Goal: Task Accomplishment & Management: Use online tool/utility

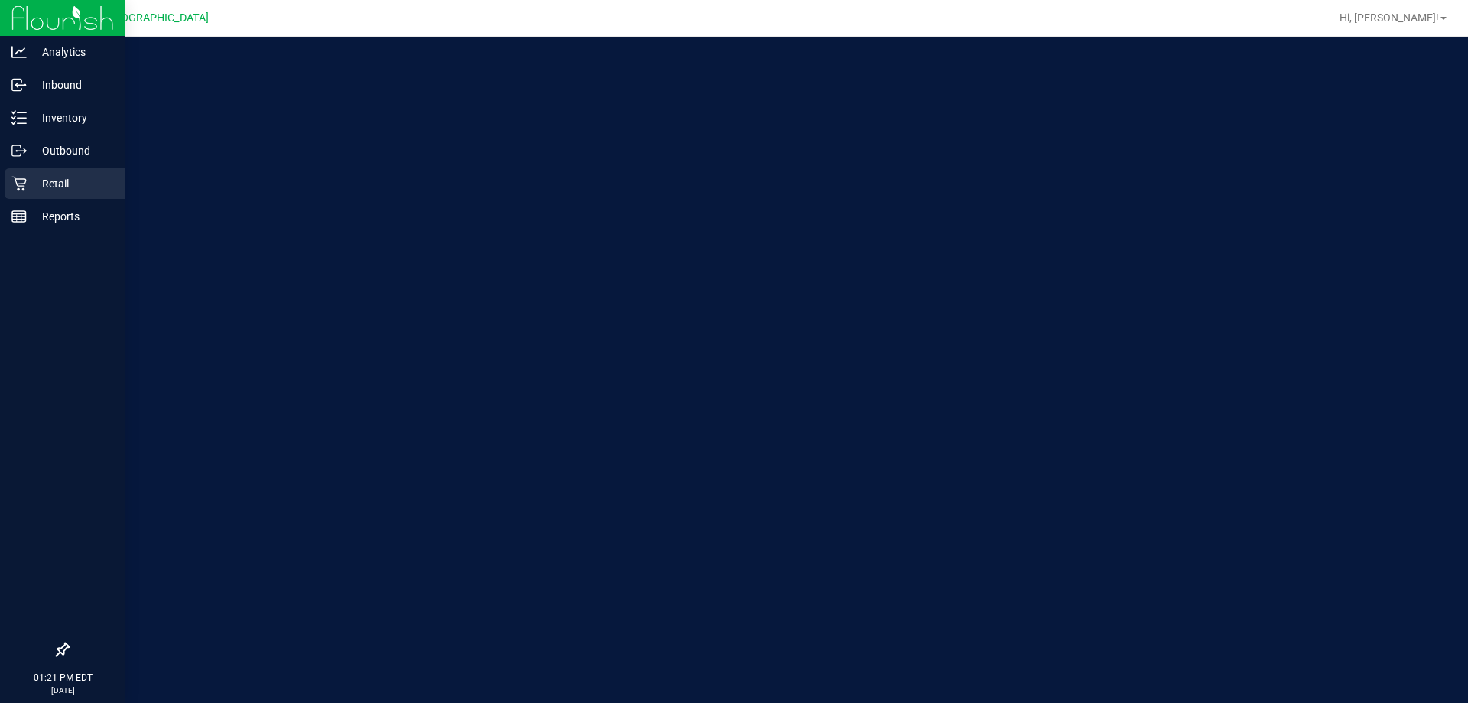
click at [42, 184] on p "Retail" at bounding box center [73, 183] width 92 height 18
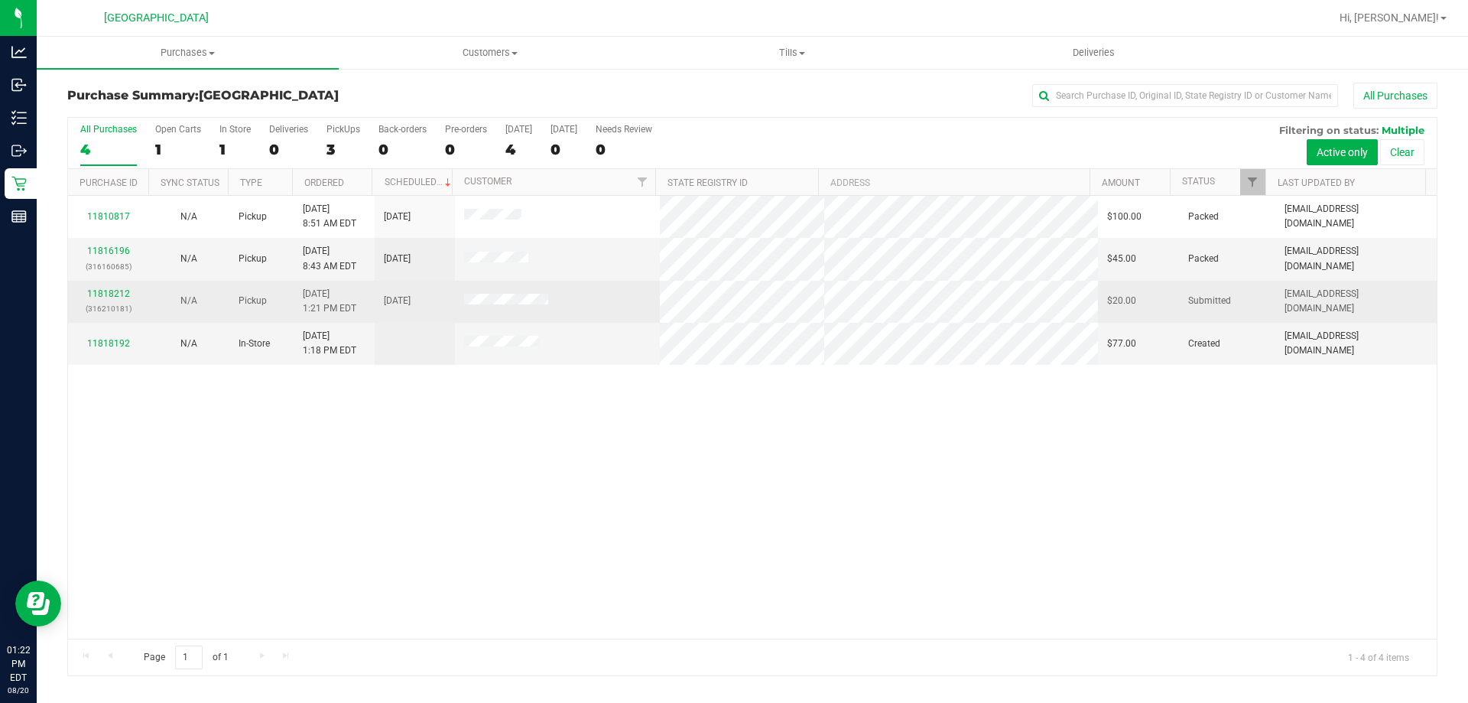
click at [107, 304] on p "(316210181)" at bounding box center [108, 308] width 62 height 15
click at [113, 292] on link "11818212" at bounding box center [108, 293] width 43 height 11
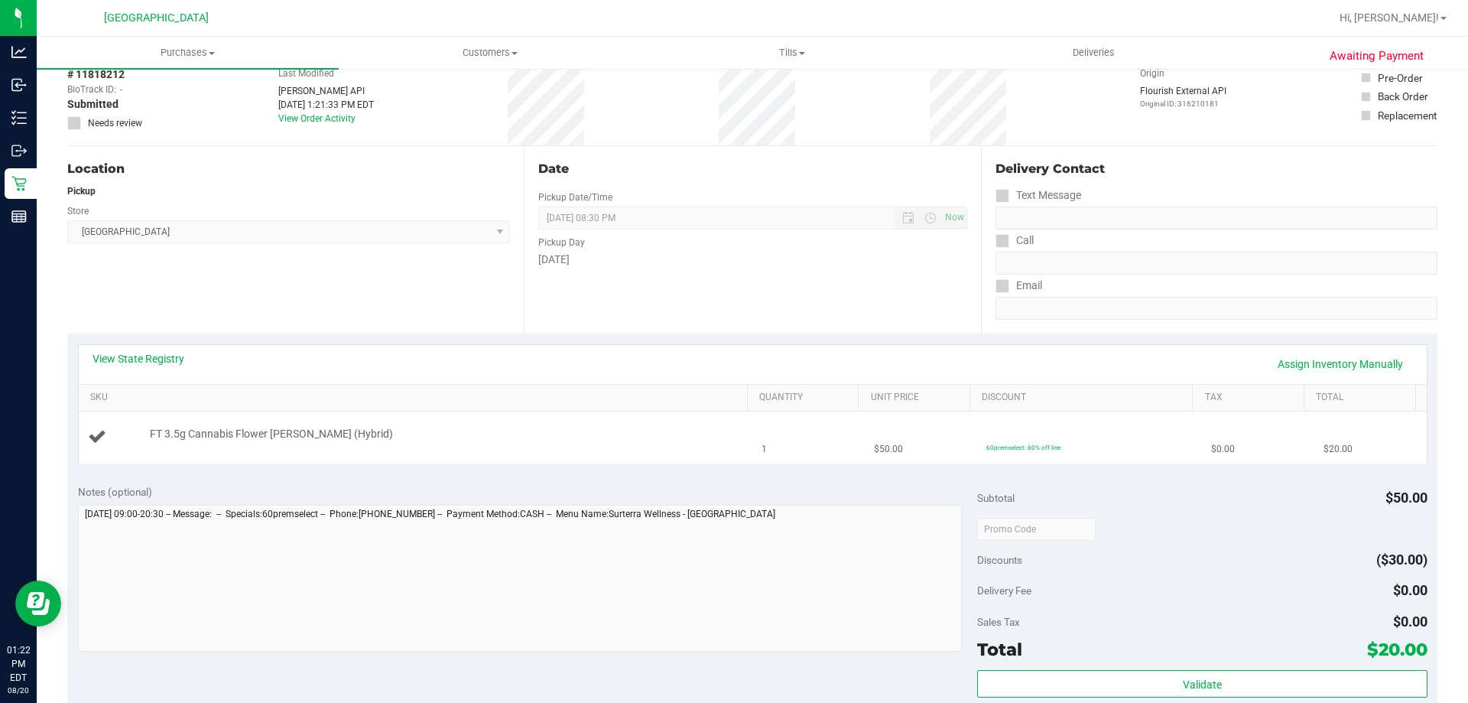
scroll to position [153, 0]
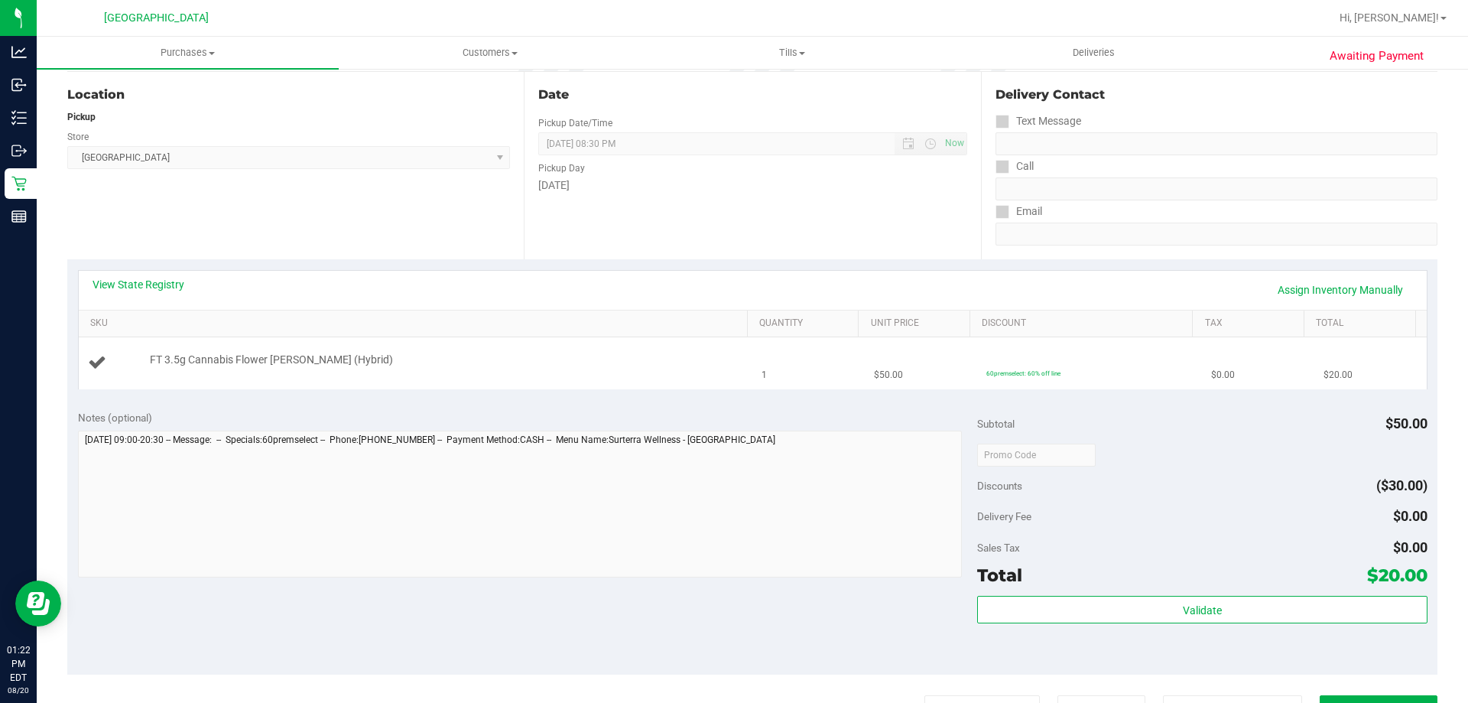
click at [445, 371] on div "FT 3.5g Cannabis Flower Dulce De Fresa (Hybrid)" at bounding box center [416, 363] width 656 height 21
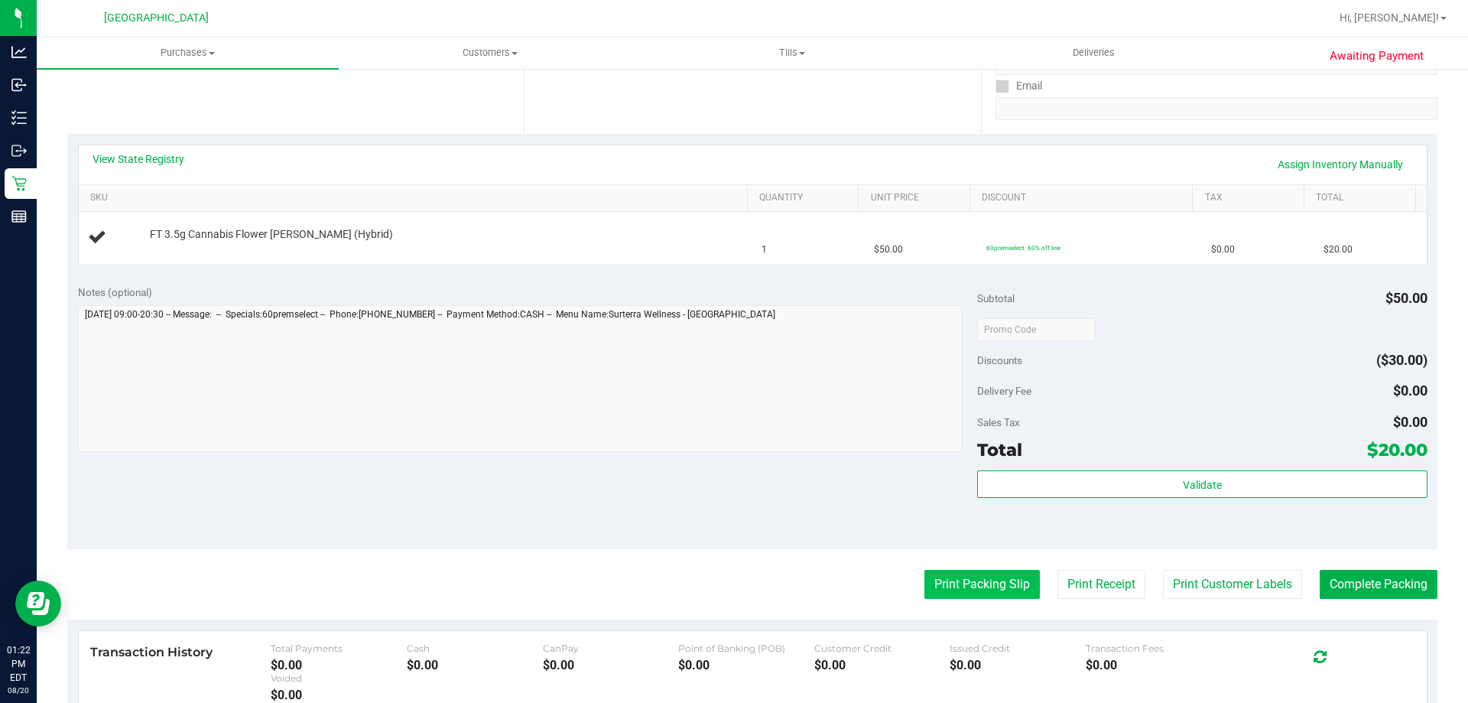
scroll to position [306, 0]
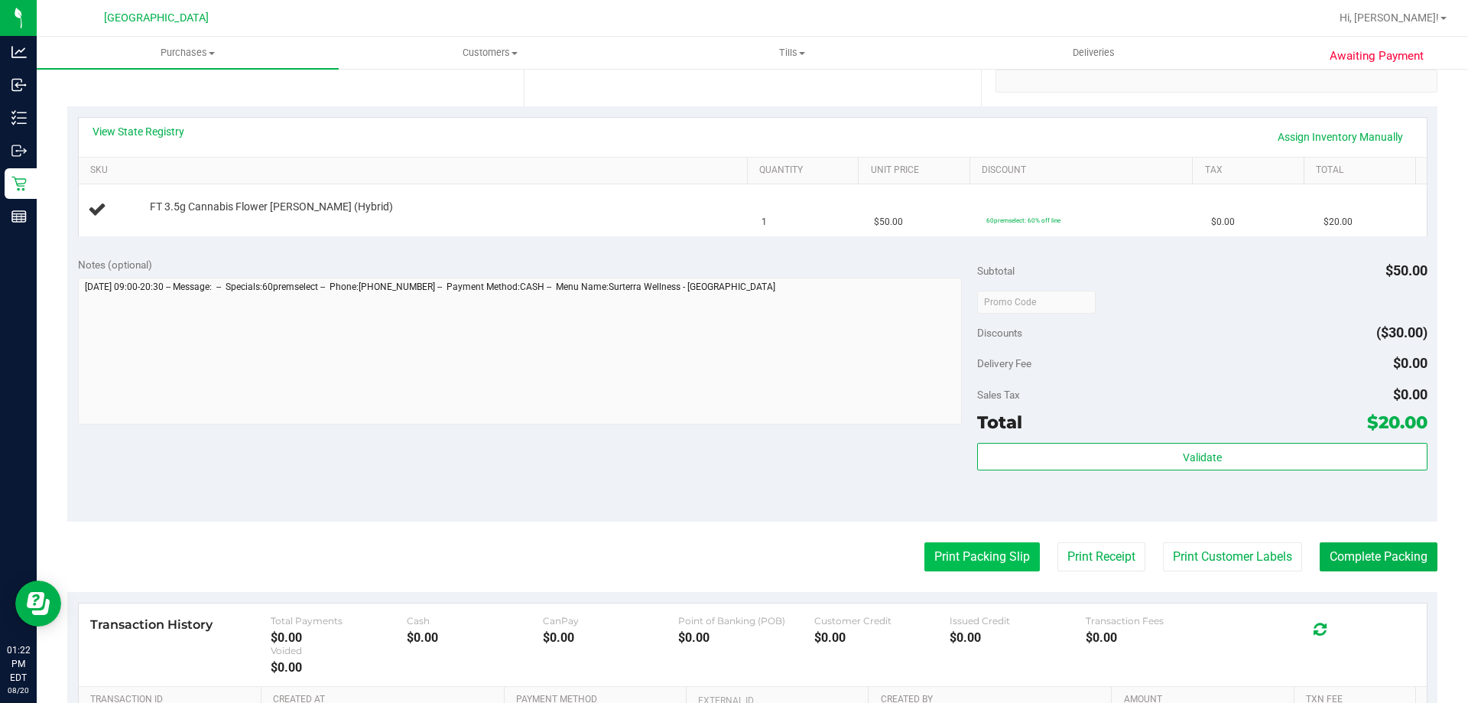
click at [925, 555] on button "Print Packing Slip" at bounding box center [982, 556] width 115 height 29
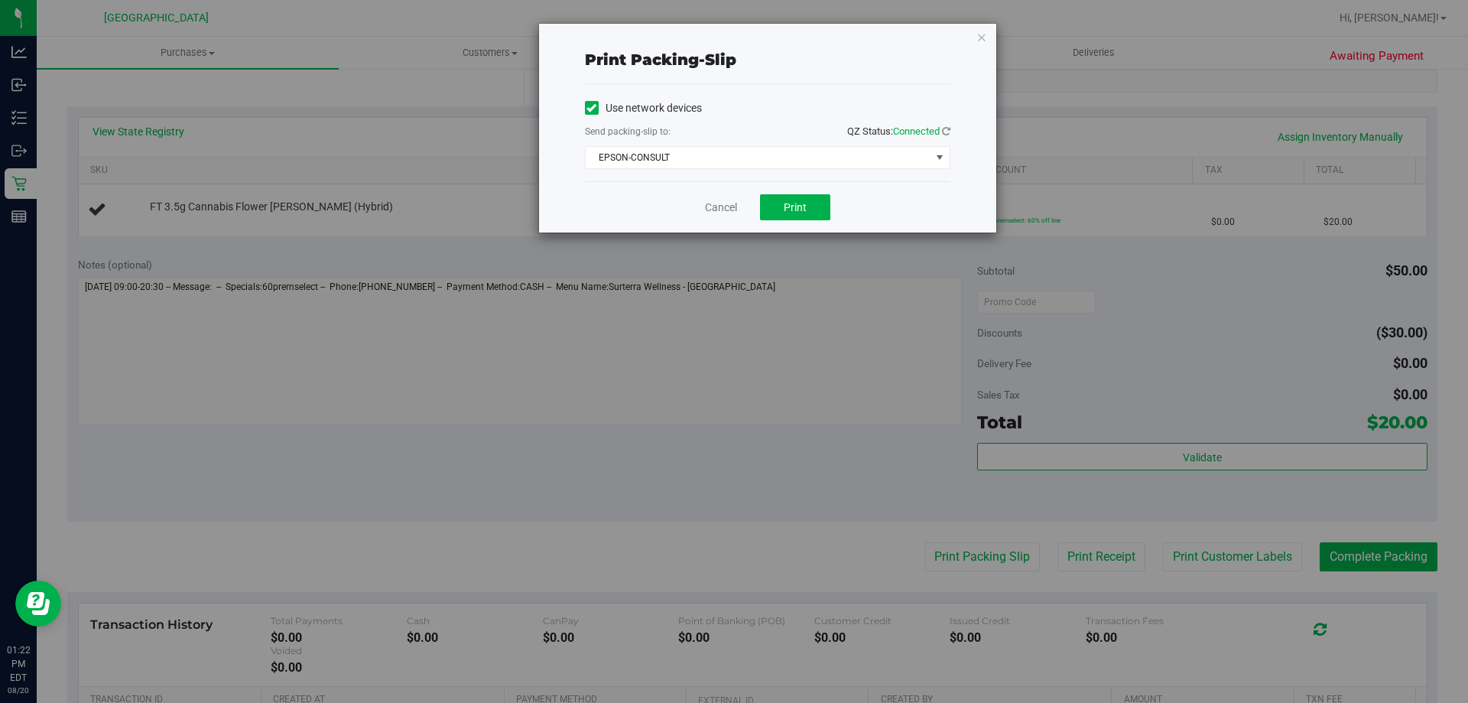
click at [685, 169] on div "Use network devices Send packing-slip to: QZ Status: Connected EPSON-CONSULT Ch…" at bounding box center [768, 132] width 366 height 97
click at [685, 167] on span "EPSON-CONSULT" at bounding box center [758, 157] width 345 height 21
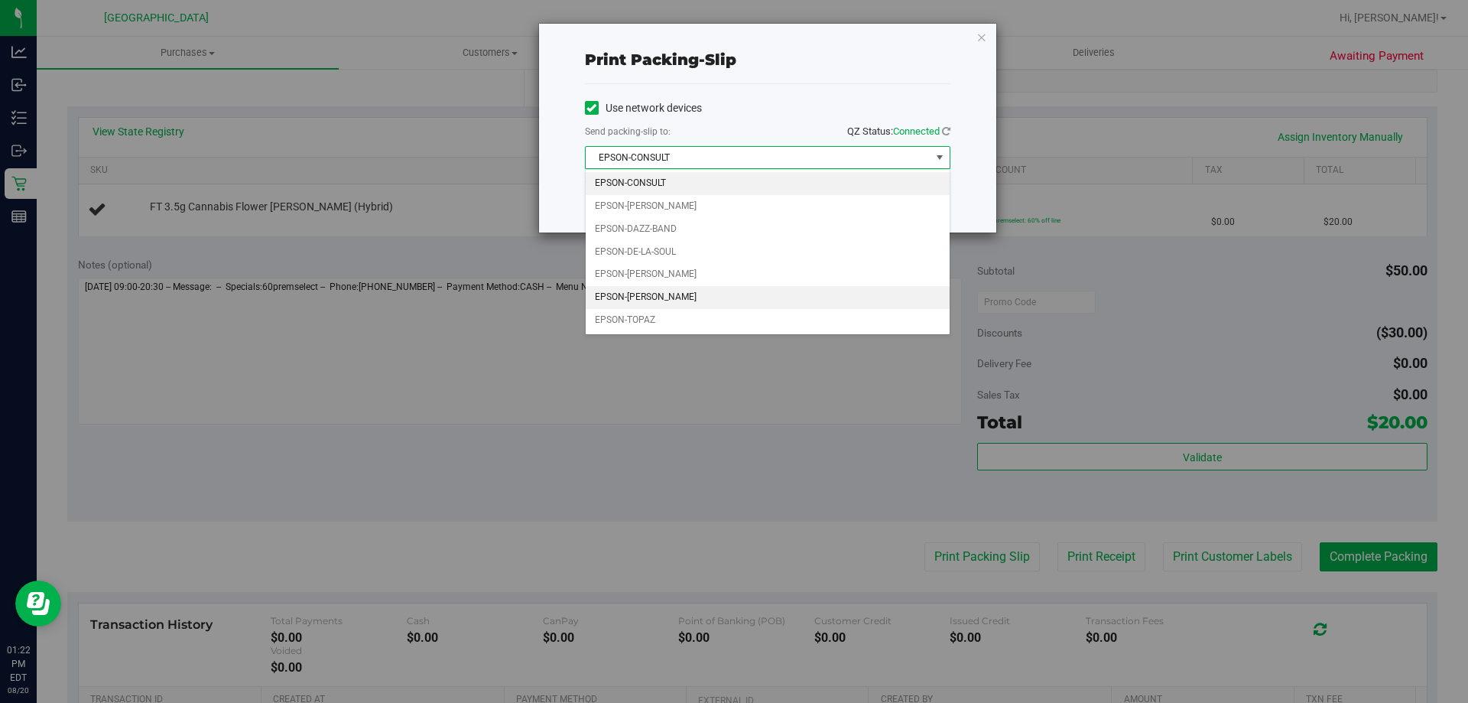
click at [684, 300] on li "EPSON-RICKY-VALLEN" at bounding box center [768, 297] width 364 height 23
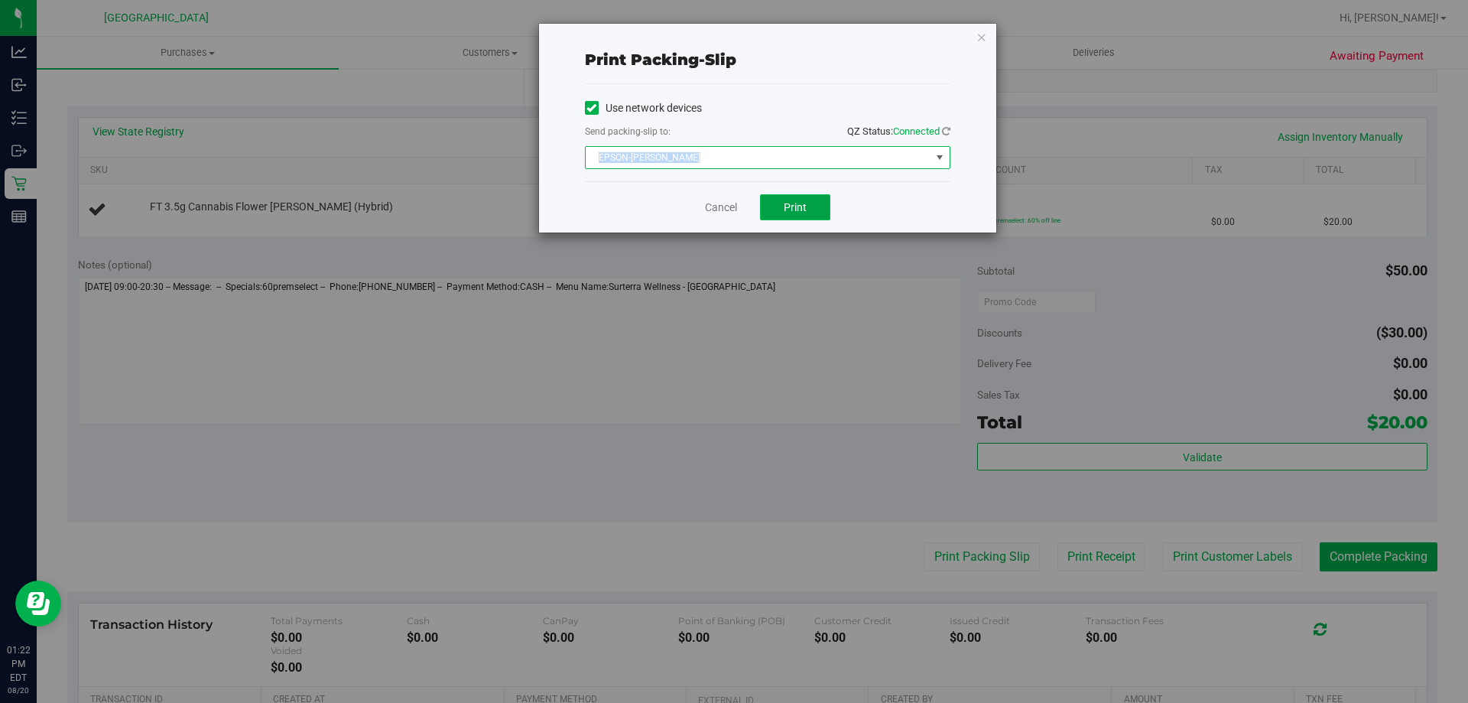
click at [797, 210] on span "Print" at bounding box center [795, 207] width 23 height 12
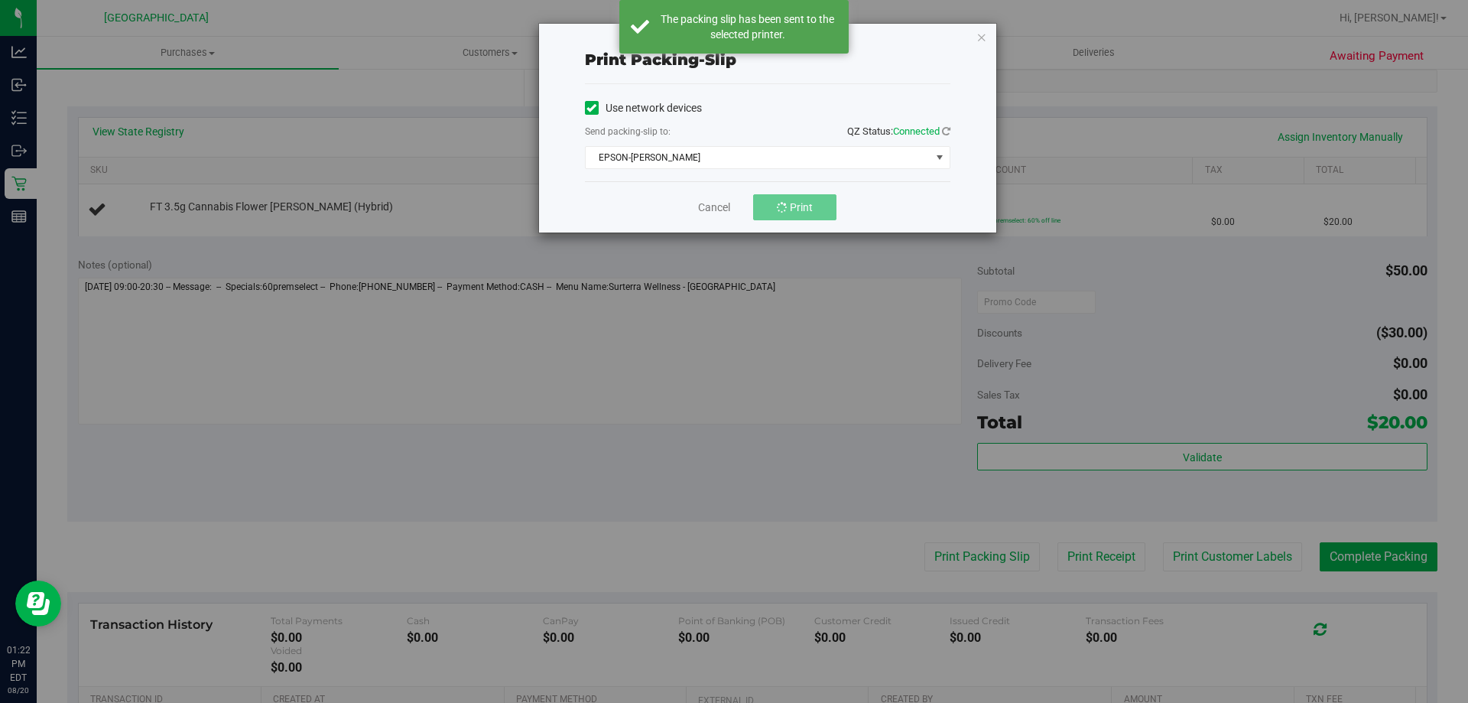
click at [745, 109] on div "Use network devices" at bounding box center [768, 107] width 366 height 23
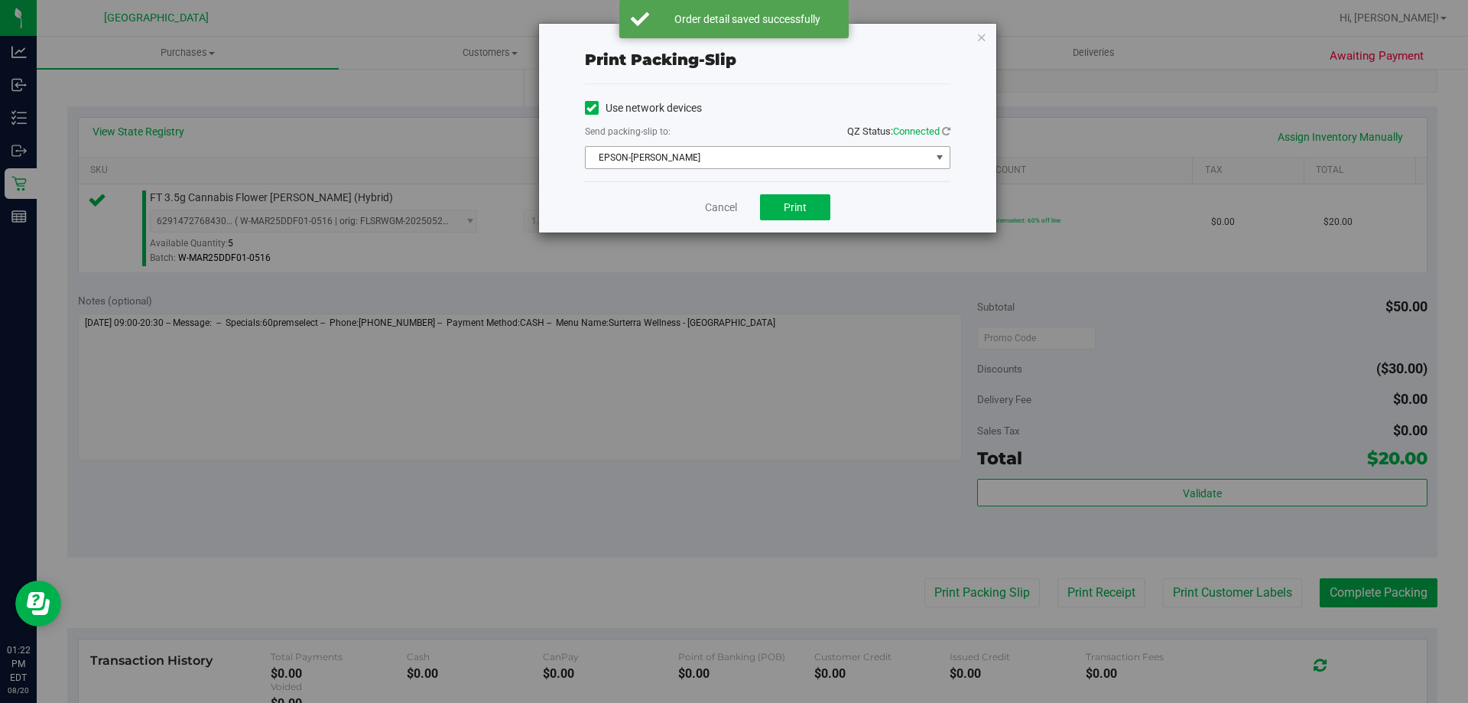
click at [713, 229] on div "Cancel Print" at bounding box center [768, 206] width 366 height 51
click at [710, 210] on link "Cancel" at bounding box center [721, 208] width 32 height 16
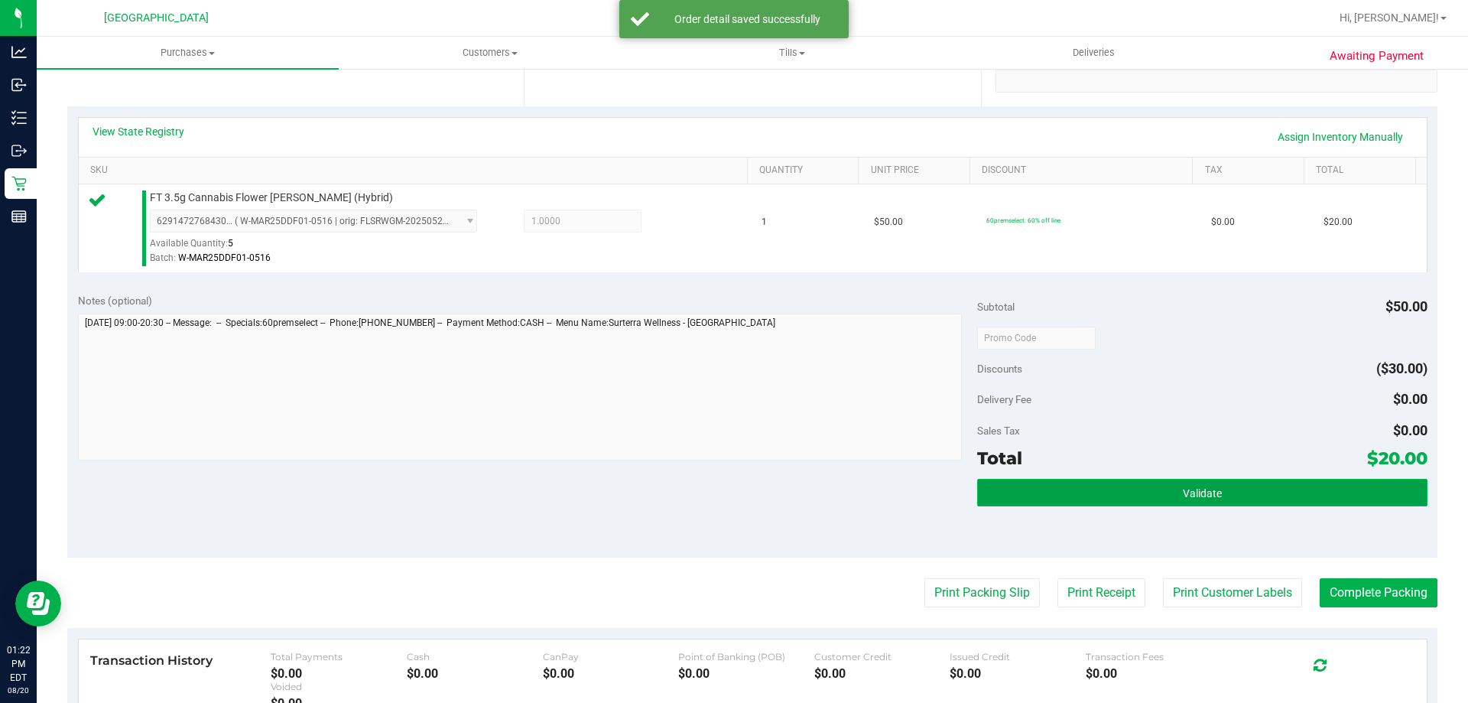
click at [1183, 492] on span "Validate" at bounding box center [1202, 493] width 39 height 12
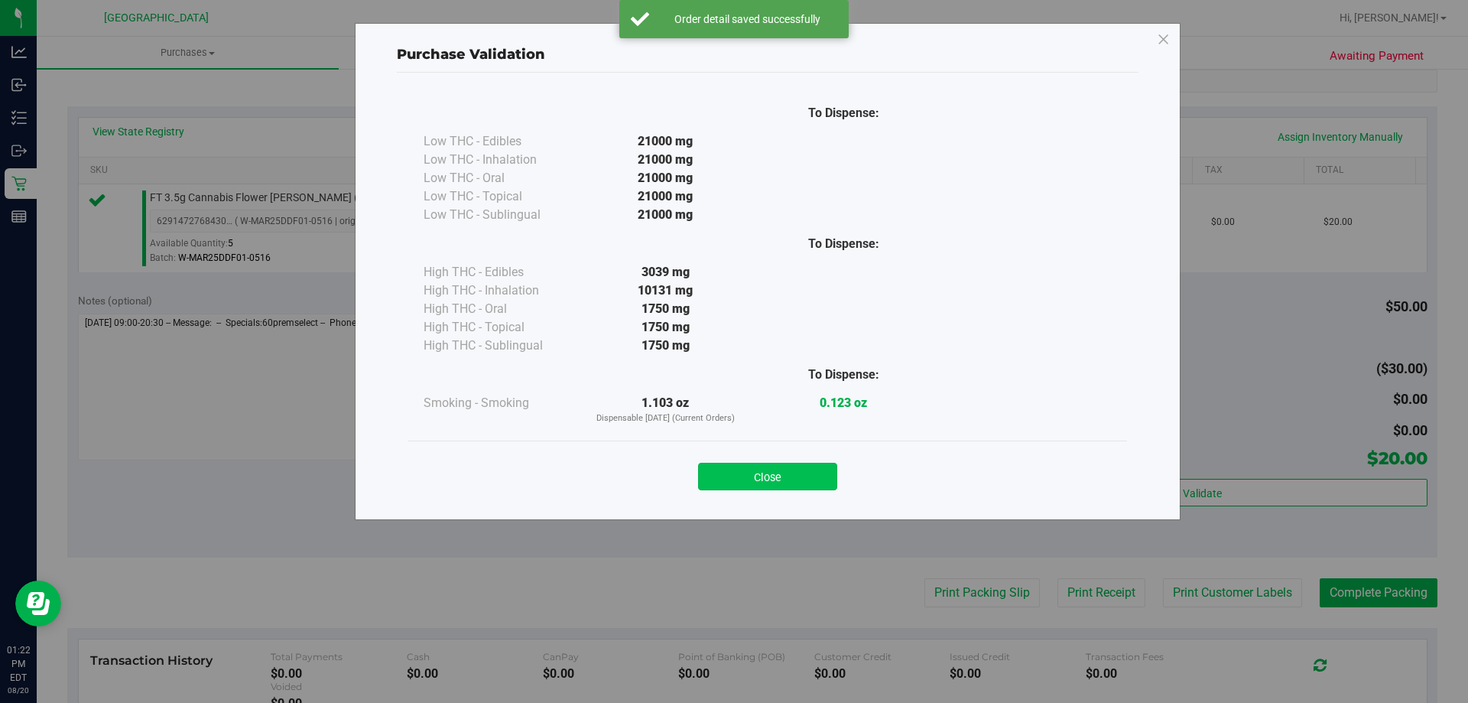
click at [789, 486] on button "Close" at bounding box center [767, 477] width 139 height 28
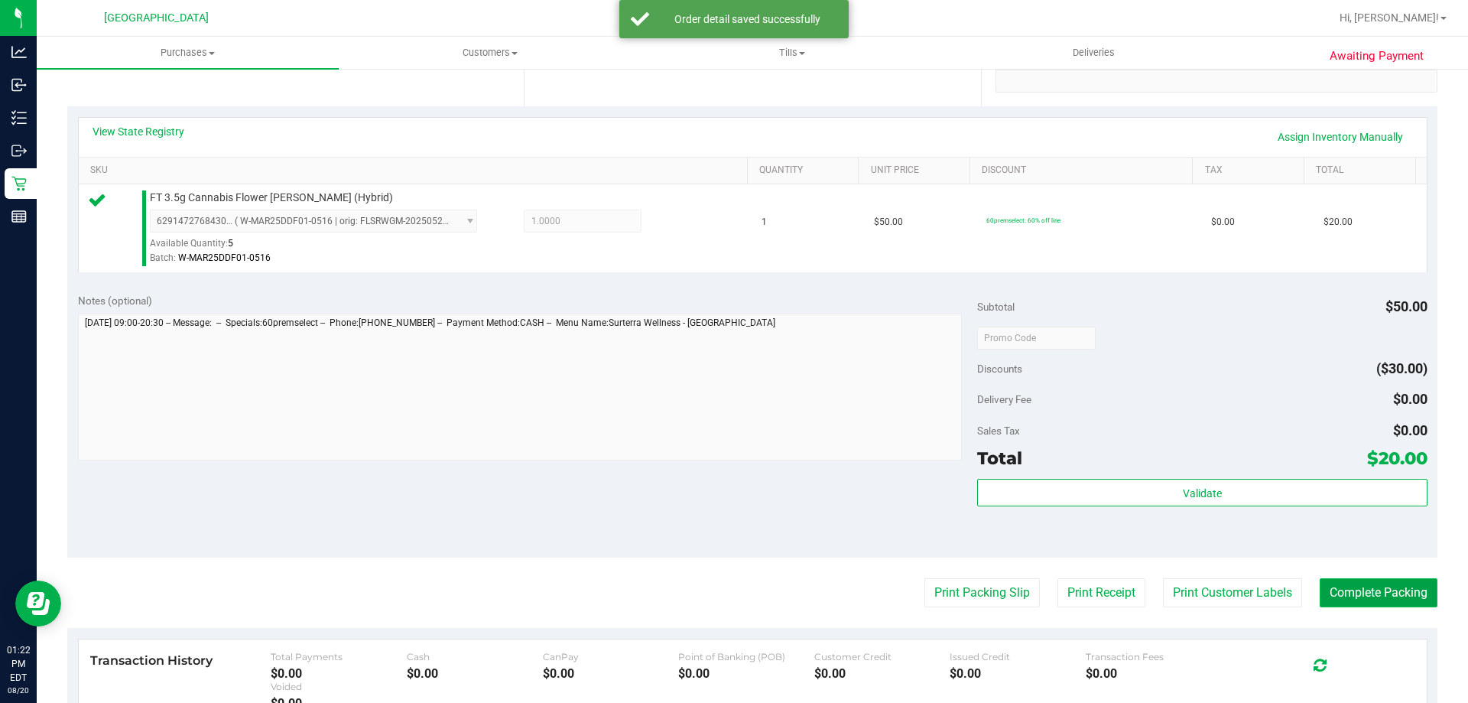
click at [1374, 603] on button "Complete Packing" at bounding box center [1379, 592] width 118 height 29
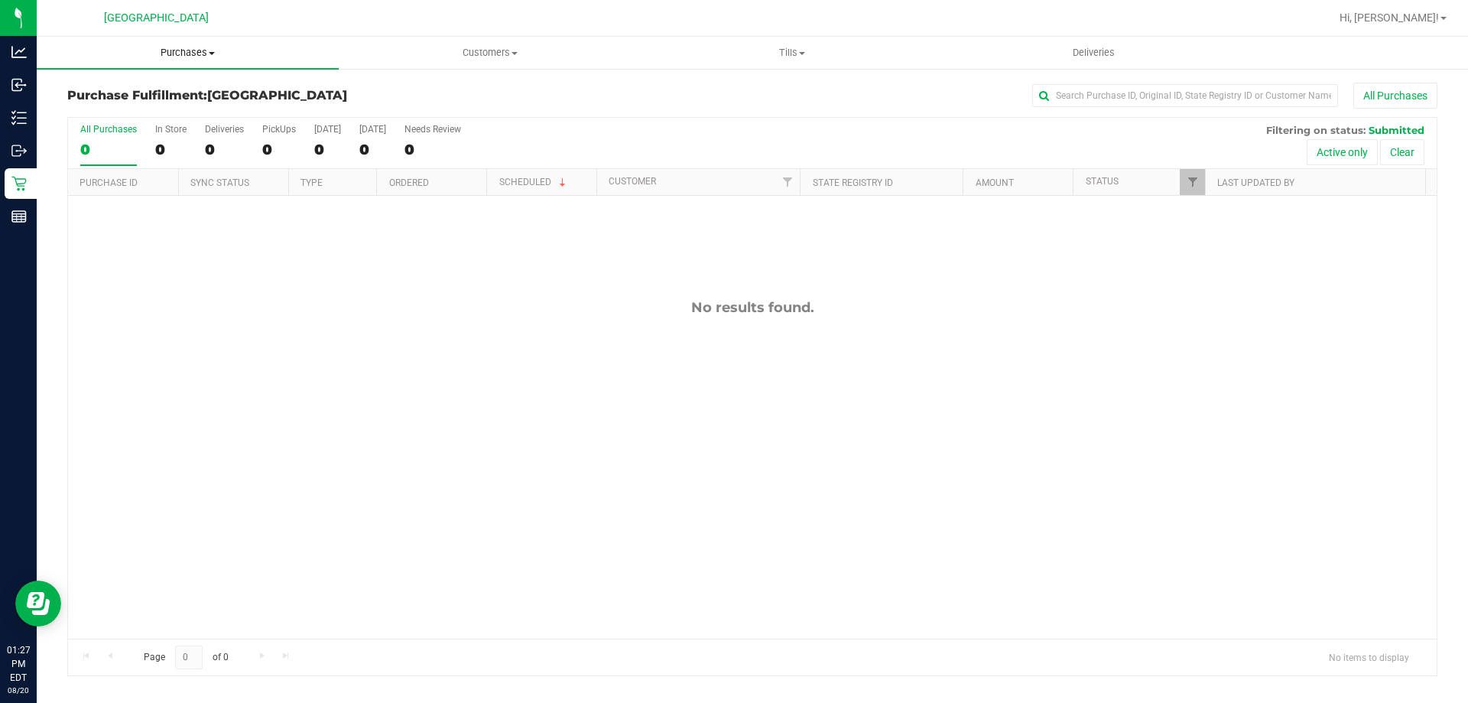
click at [238, 57] on span "Purchases" at bounding box center [188, 53] width 302 height 14
click at [222, 99] on li "Summary of purchases" at bounding box center [188, 92] width 302 height 18
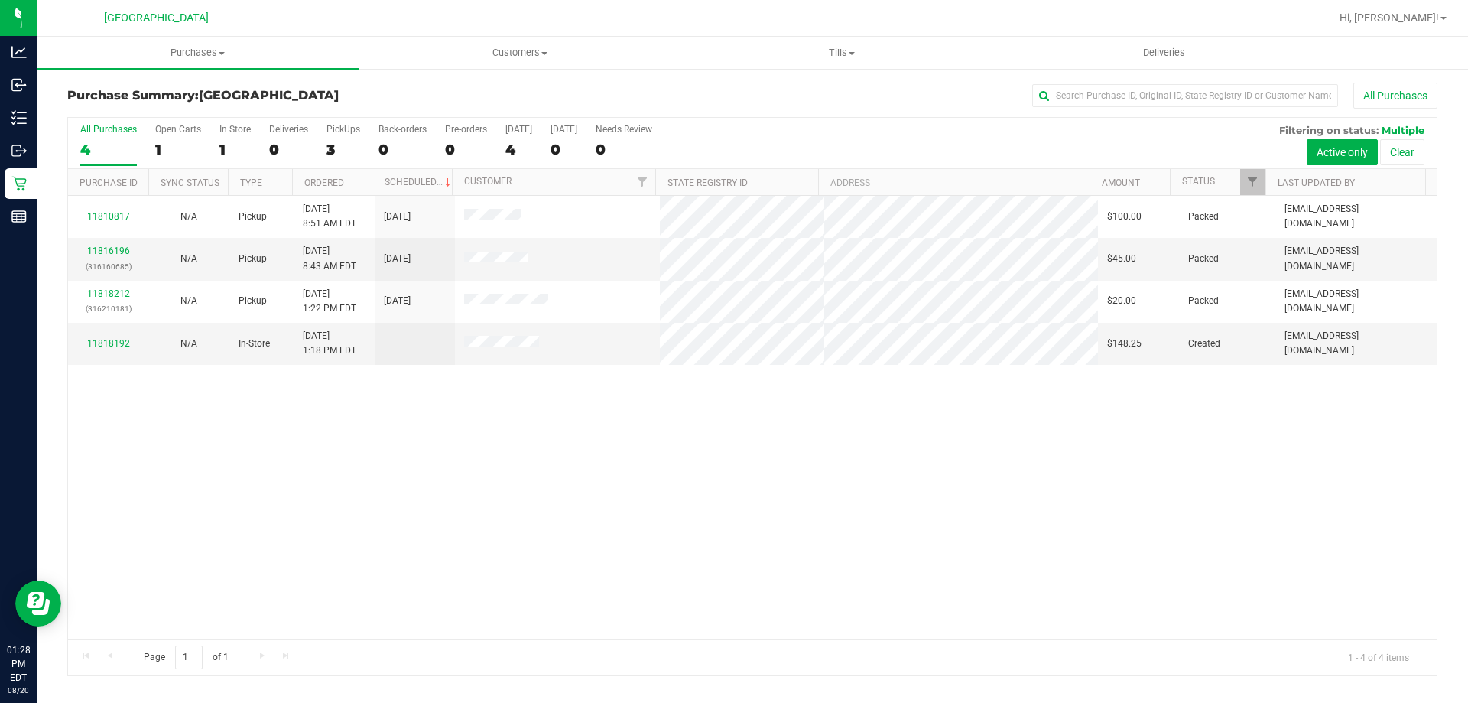
click at [484, 529] on div "11810817 N/A Pickup 8/20/2025 8:51 AM EDT 8/20/2025 $100.00 Packed nnguyen@live…" at bounding box center [752, 417] width 1369 height 443
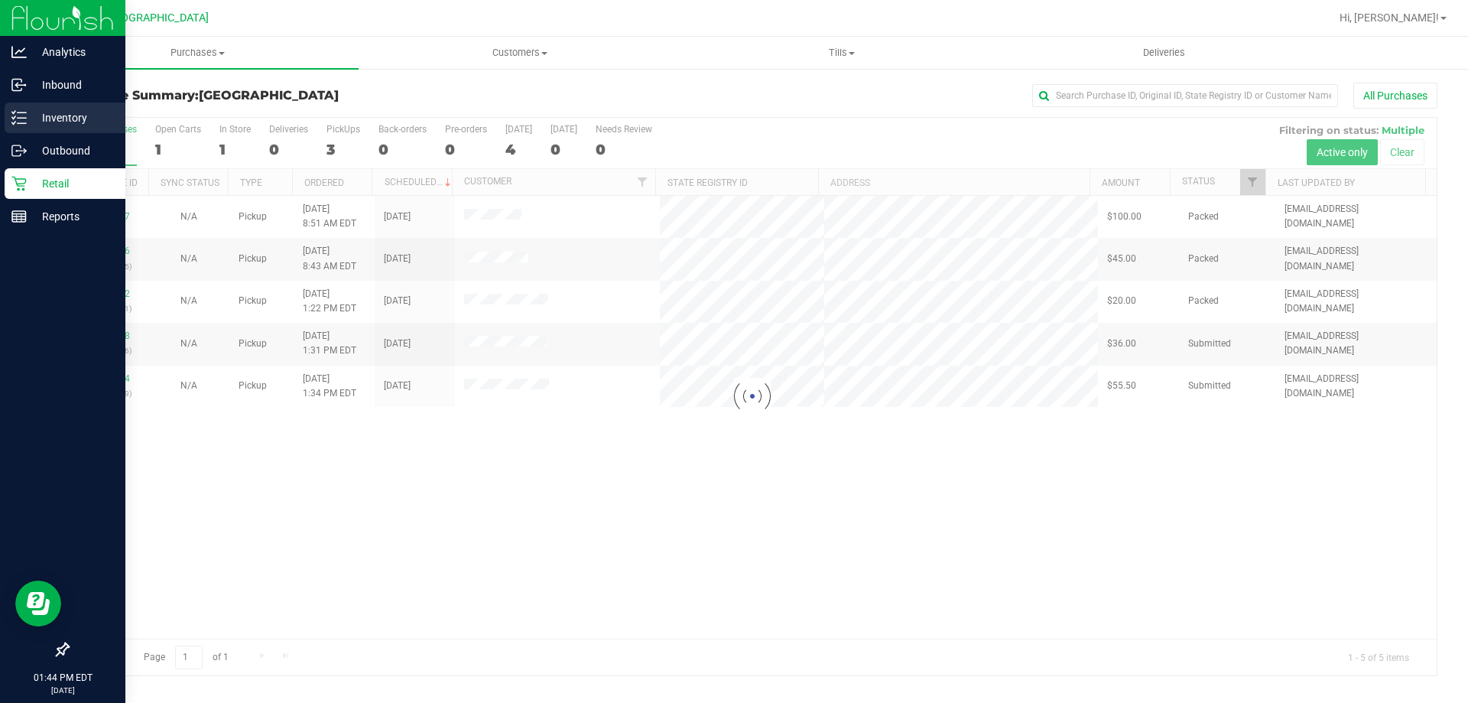
click at [44, 111] on p "Inventory" at bounding box center [73, 118] width 92 height 18
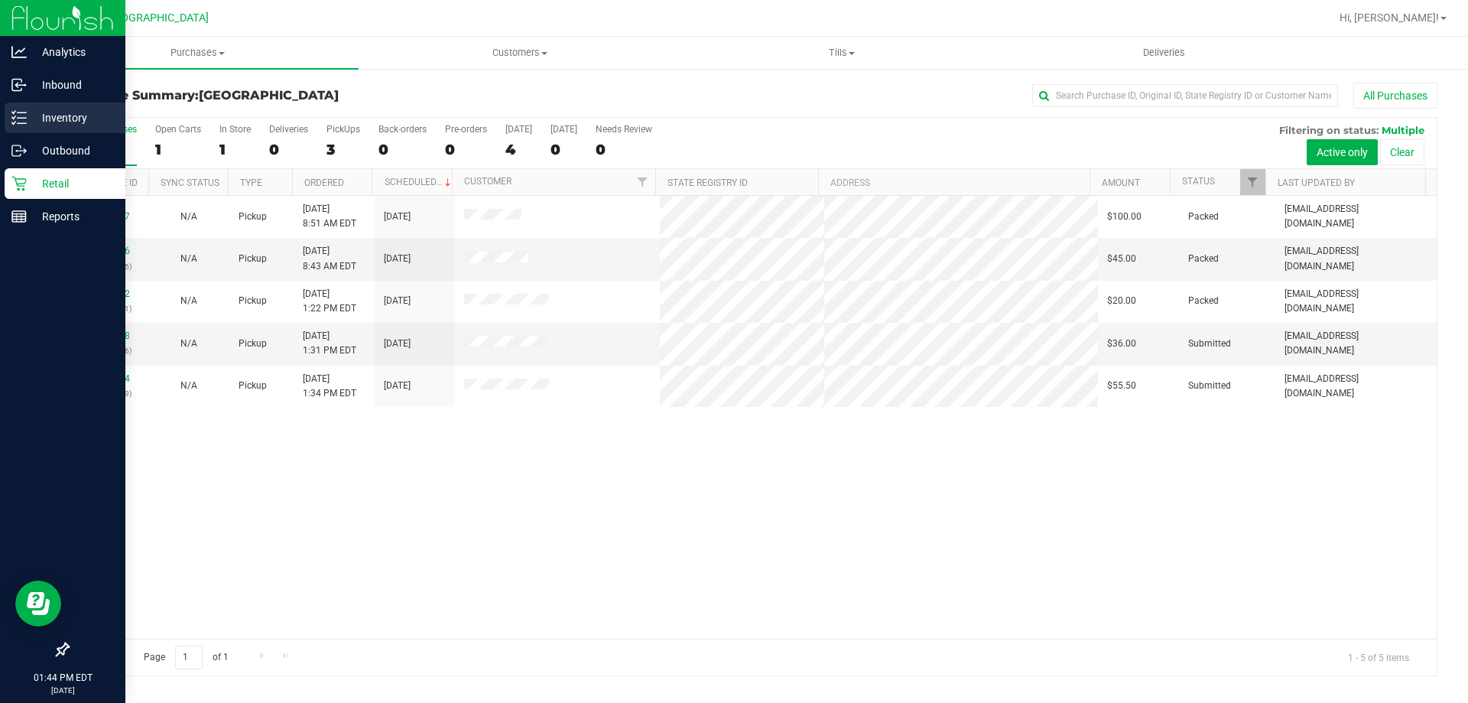
click at [24, 118] on line at bounding box center [22, 118] width 8 height 0
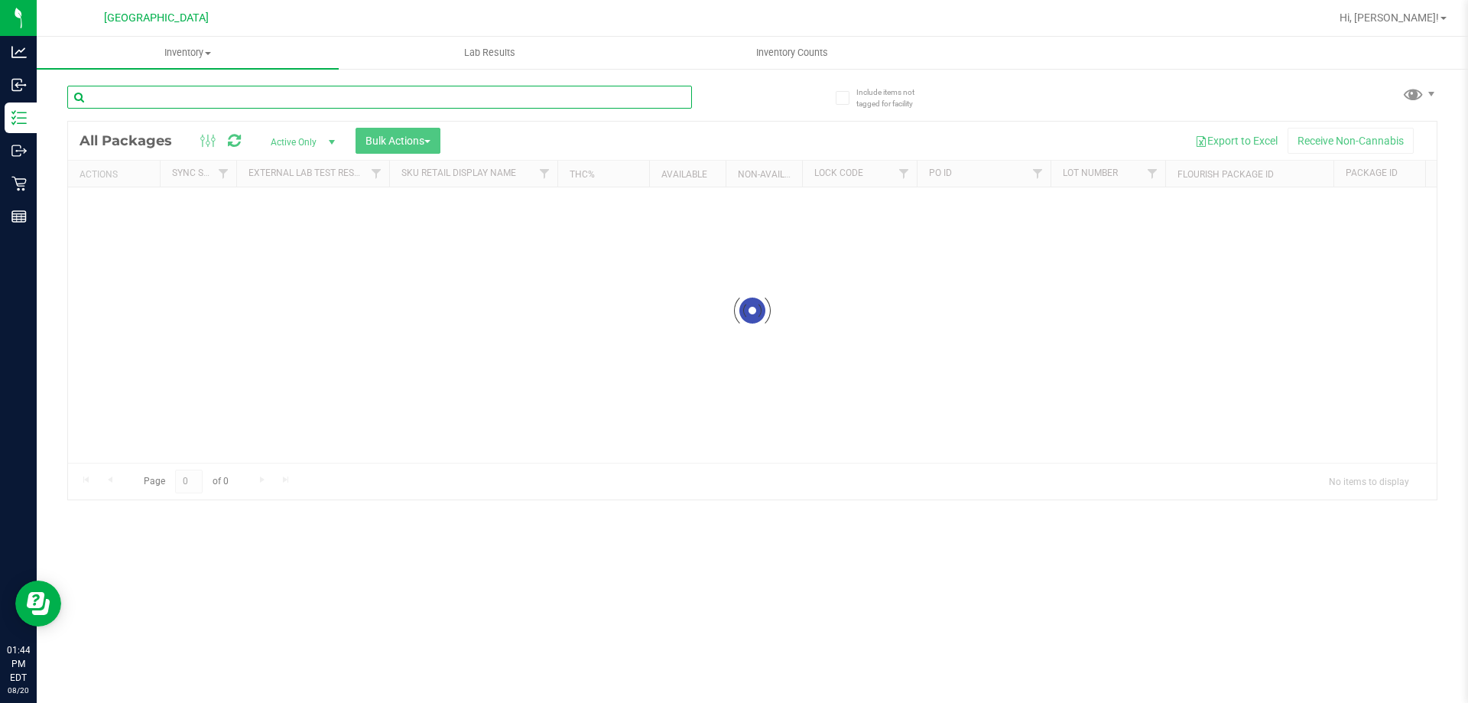
click at [187, 92] on input "text" at bounding box center [379, 97] width 625 height 23
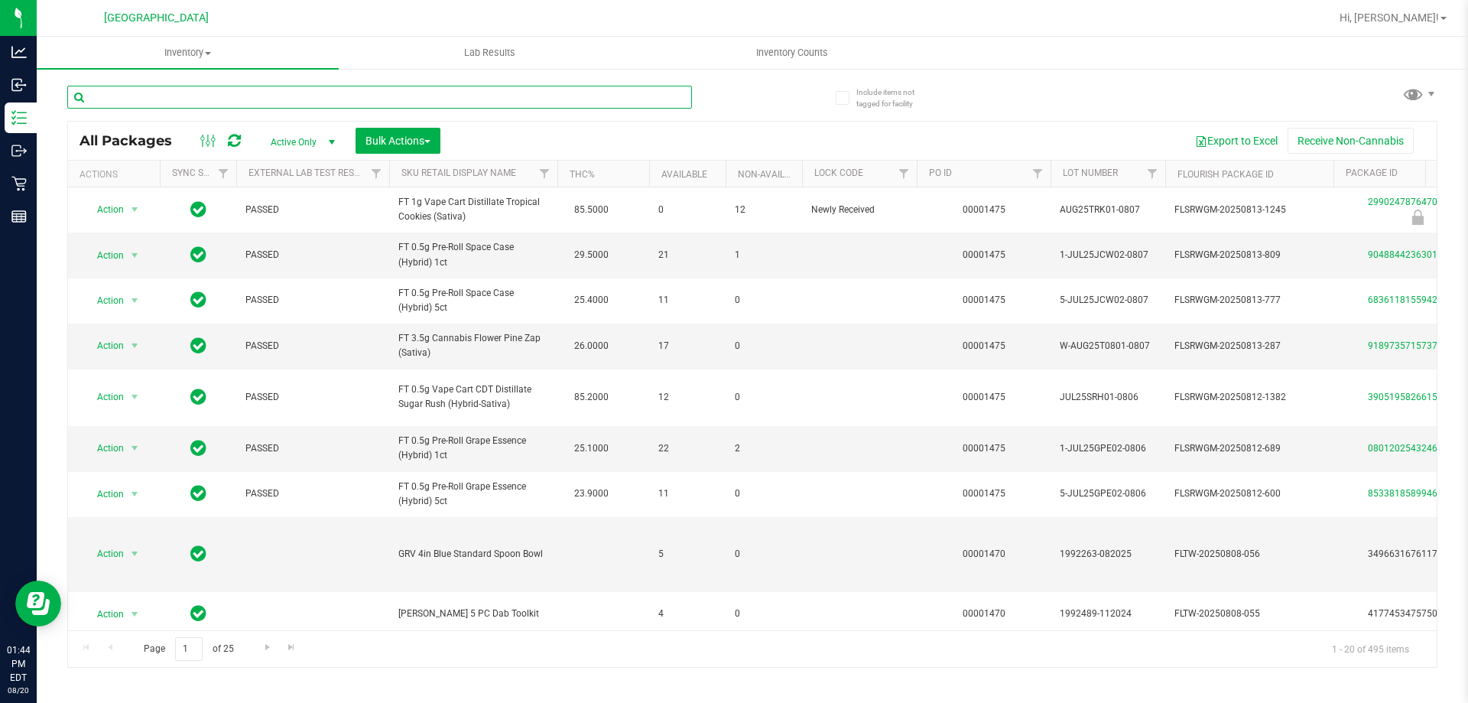
click at [167, 93] on input "text" at bounding box center [379, 97] width 625 height 23
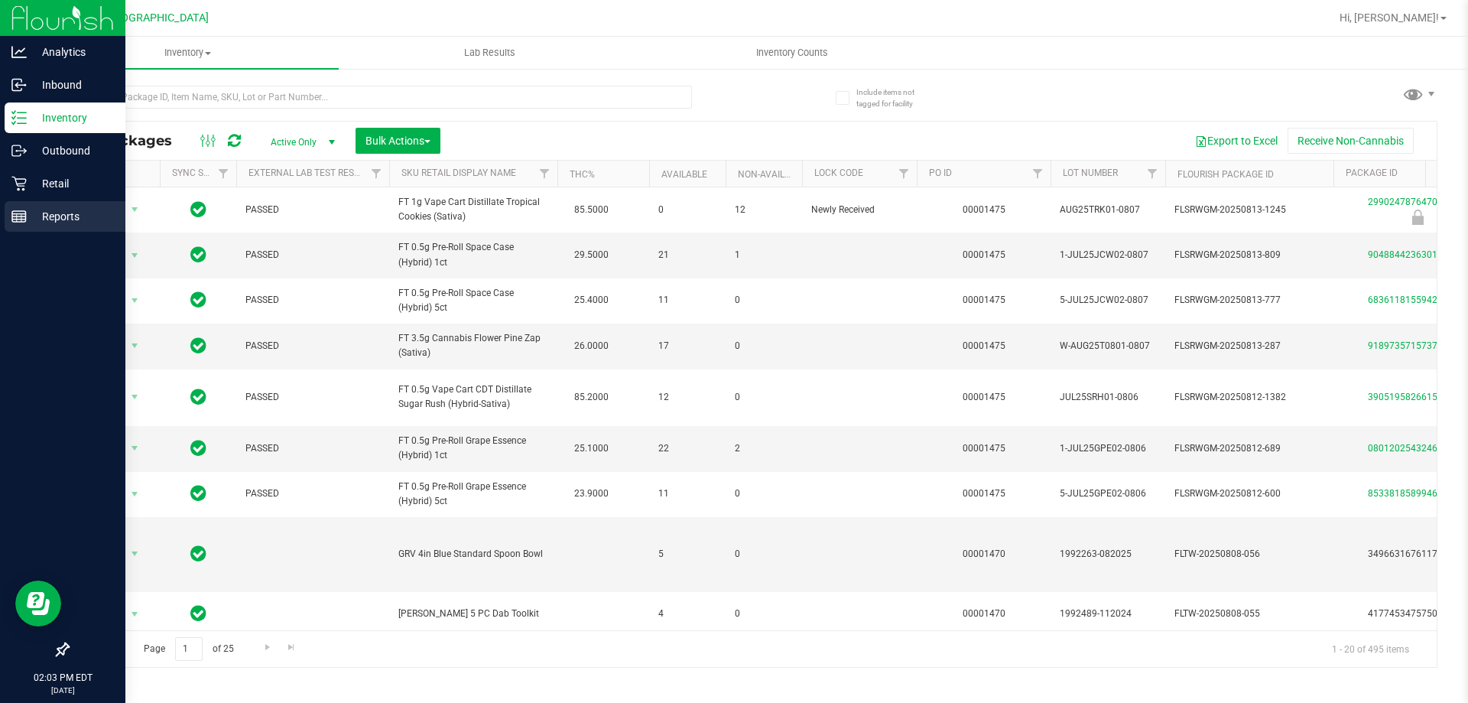
click at [15, 203] on div "Reports" at bounding box center [65, 216] width 121 height 31
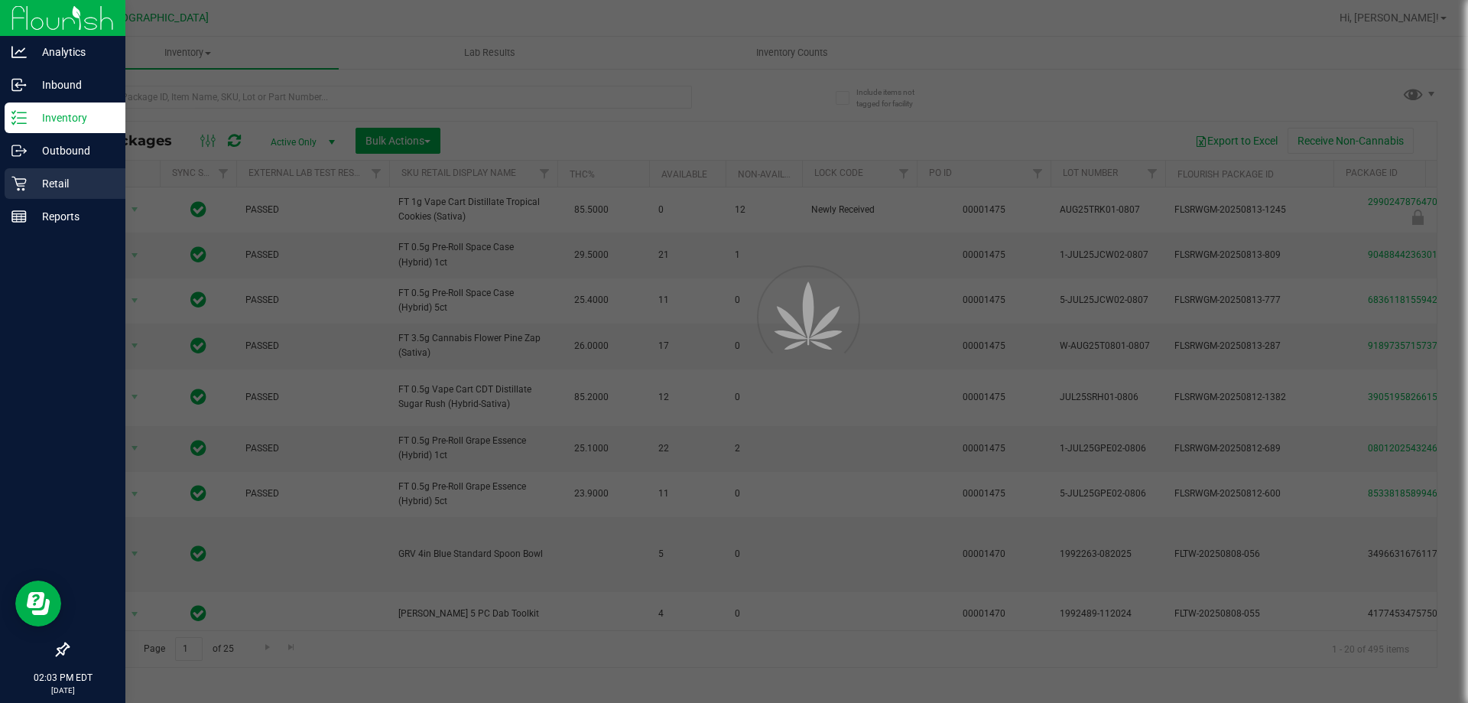
click at [28, 177] on p "Retail" at bounding box center [73, 183] width 92 height 18
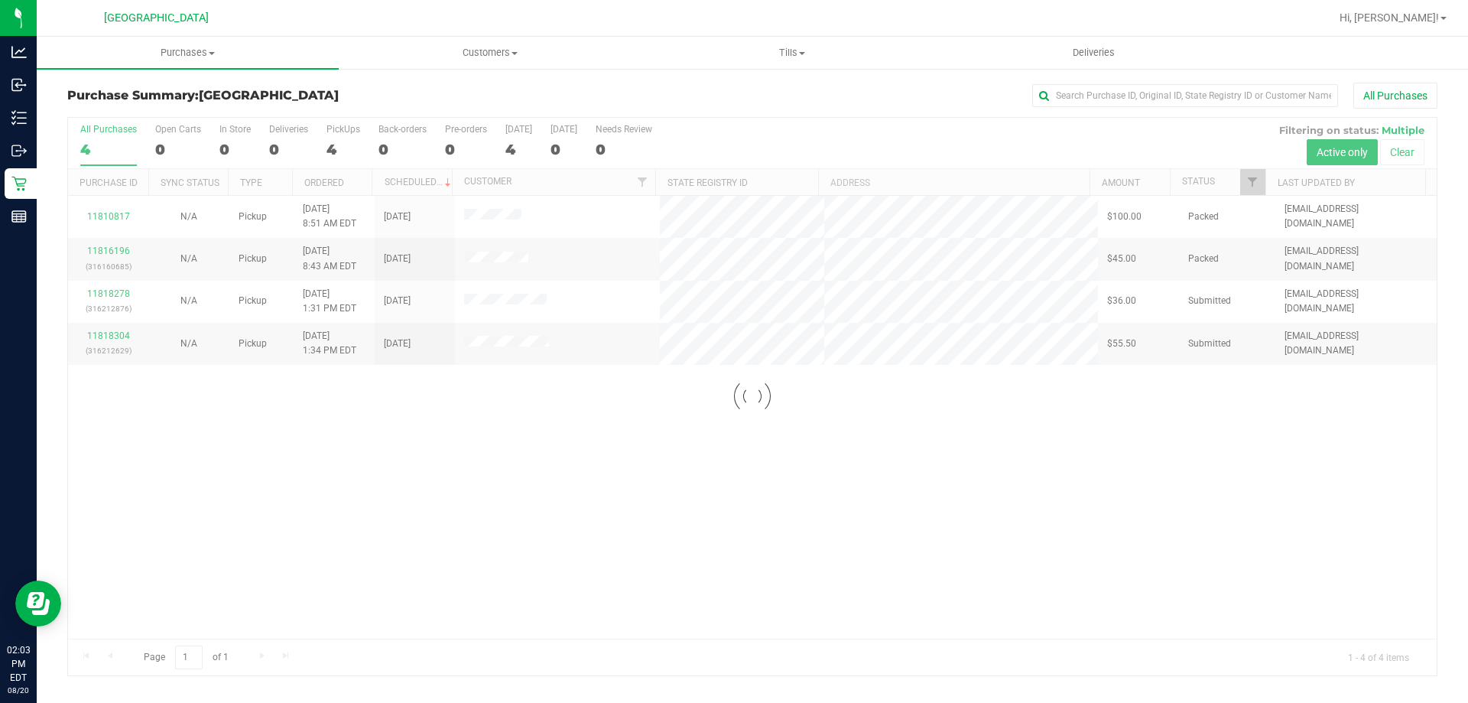
click at [587, 91] on div "All Purchases" at bounding box center [981, 96] width 914 height 26
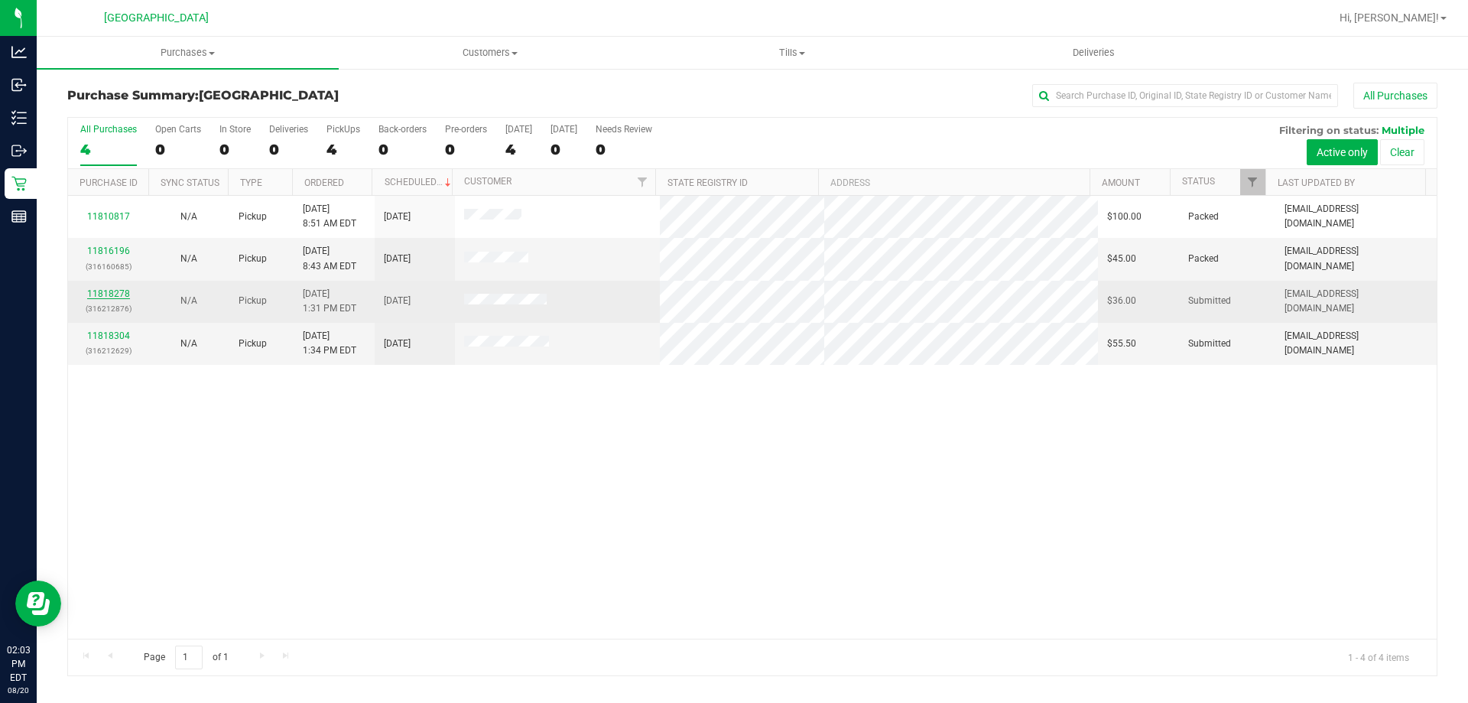
click at [120, 297] on link "11818278" at bounding box center [108, 293] width 43 height 11
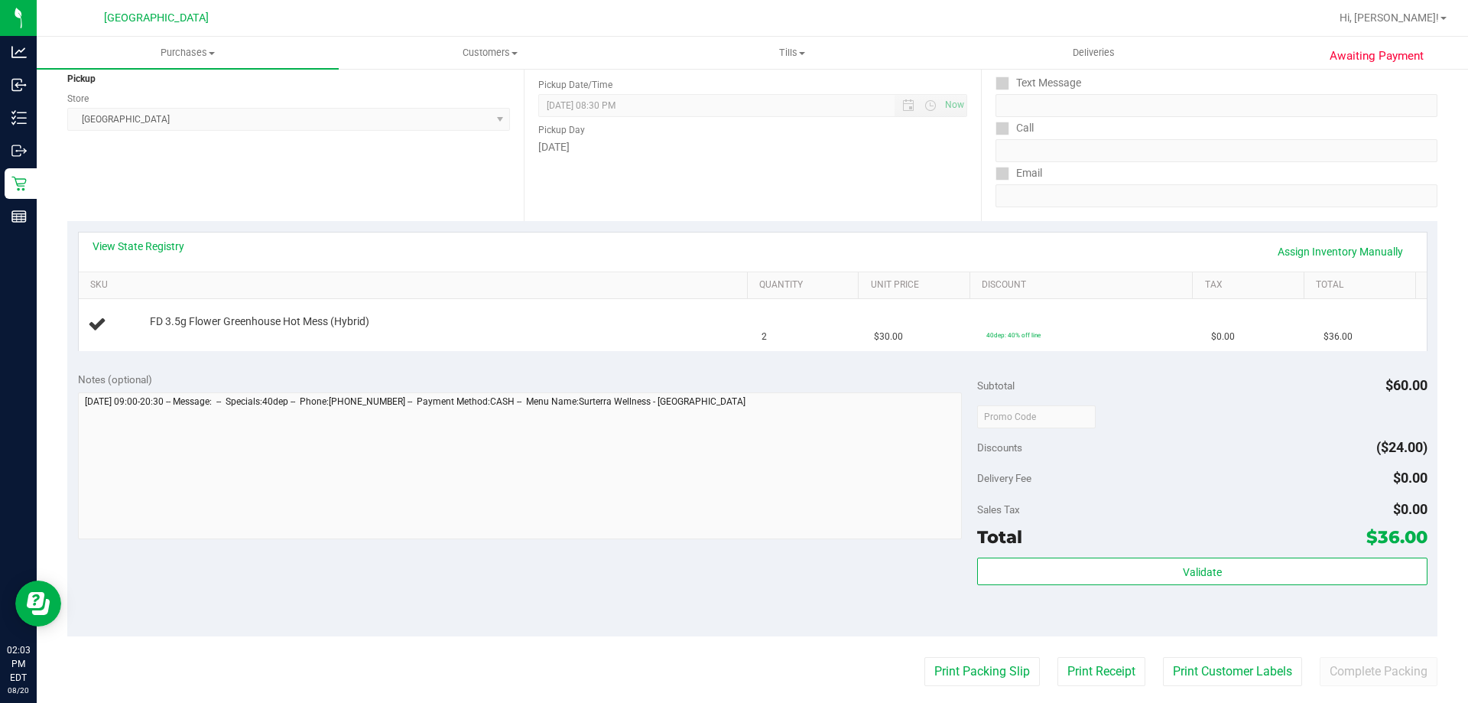
scroll to position [306, 0]
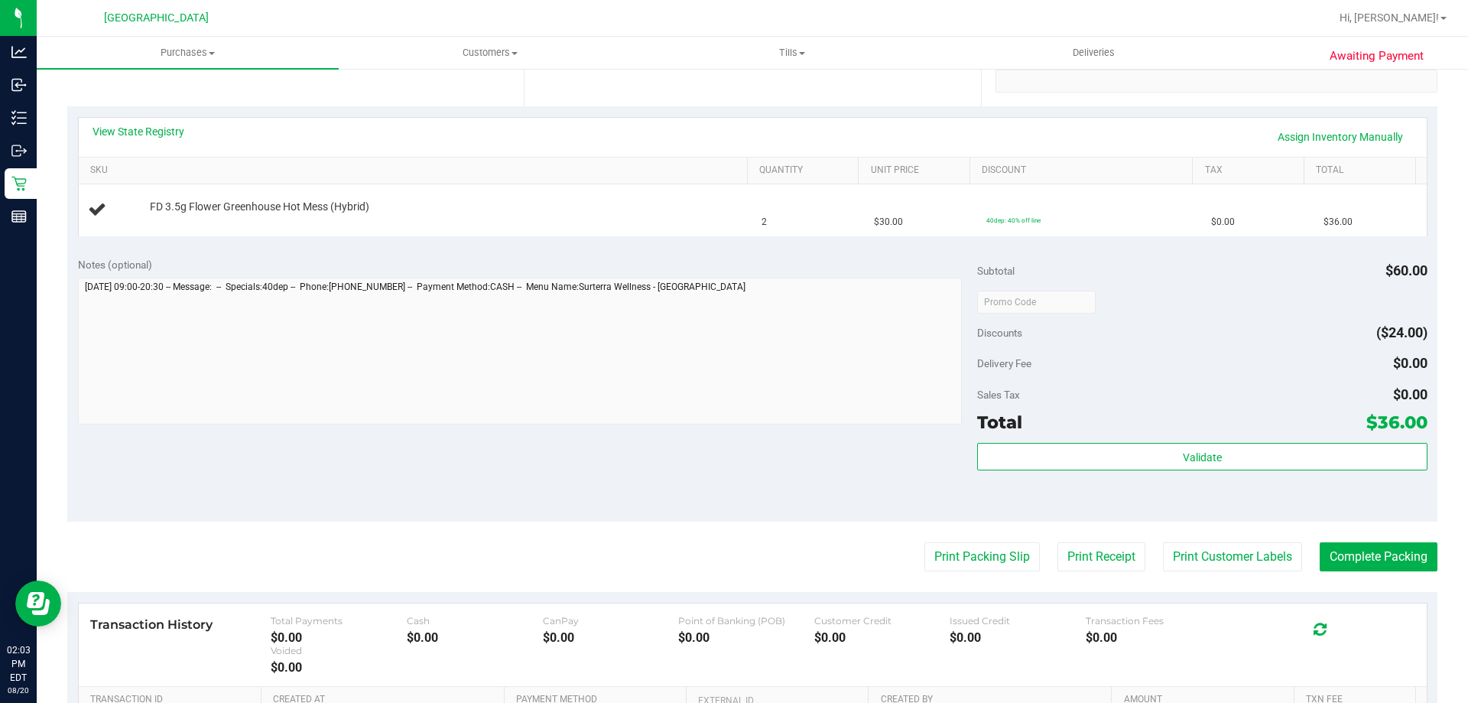
click at [918, 537] on purchase-details "Back Edit Purchase Cancel Purchase View Profile # 11818278 BioTrack ID: - Submi…" at bounding box center [752, 327] width 1370 height 1101
click at [925, 545] on button "Print Packing Slip" at bounding box center [982, 556] width 115 height 29
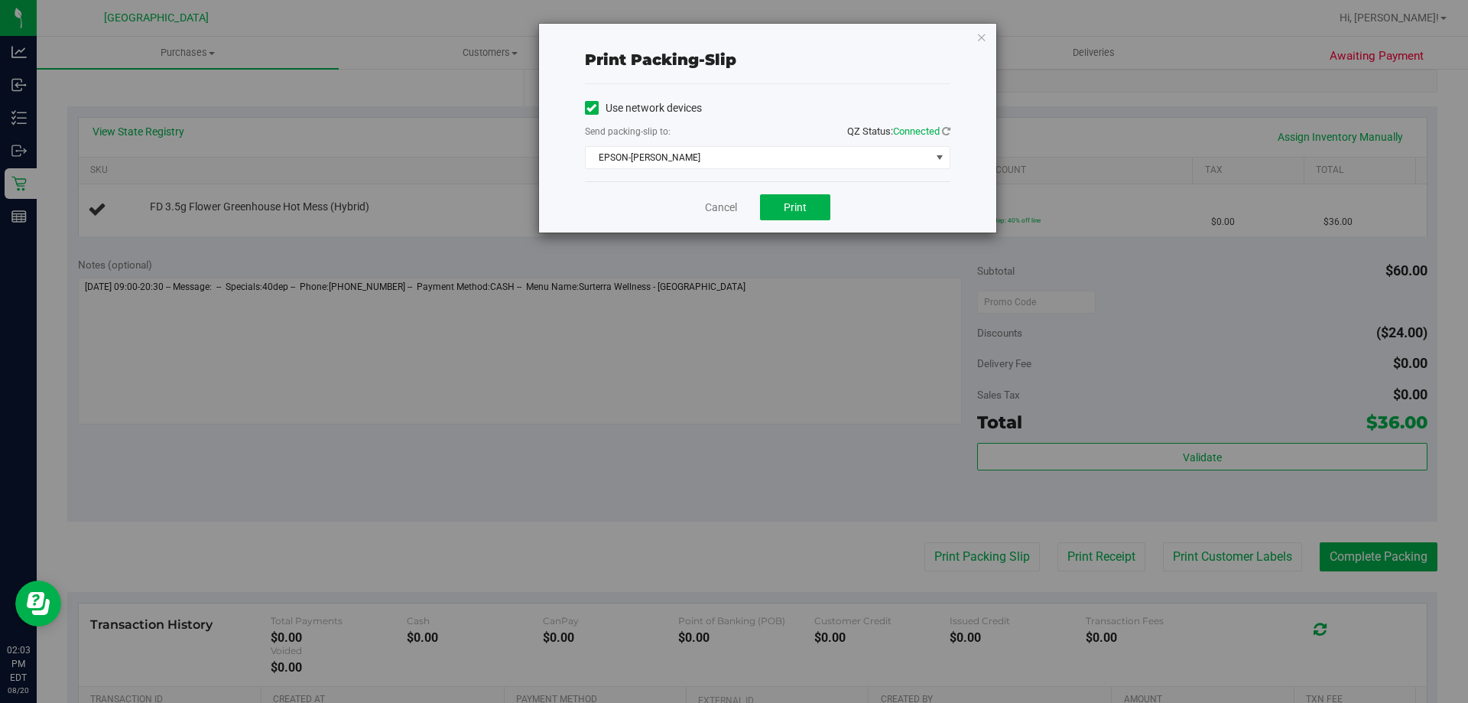
click at [779, 221] on div "Cancel Print" at bounding box center [768, 206] width 366 height 51
click at [783, 211] on button "Print" at bounding box center [795, 207] width 70 height 26
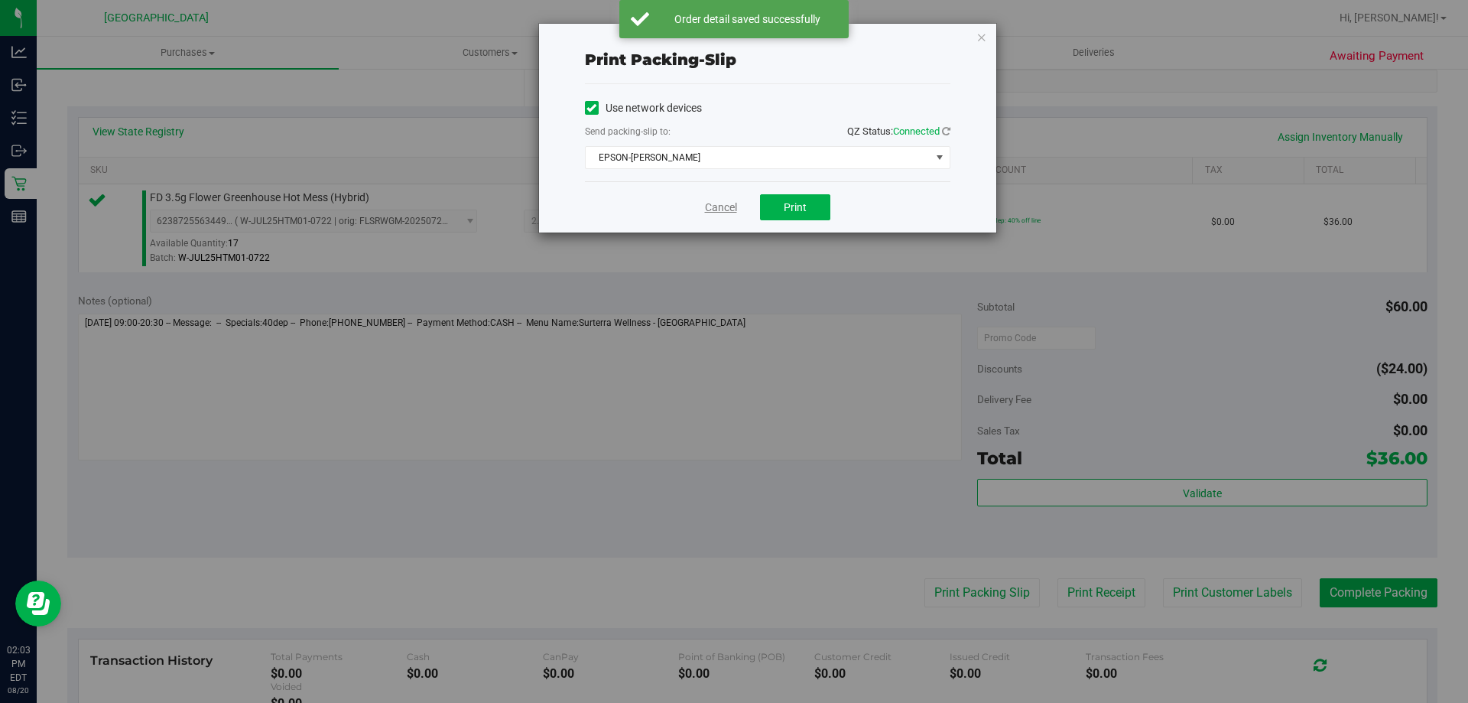
click at [714, 203] on link "Cancel" at bounding box center [721, 208] width 32 height 16
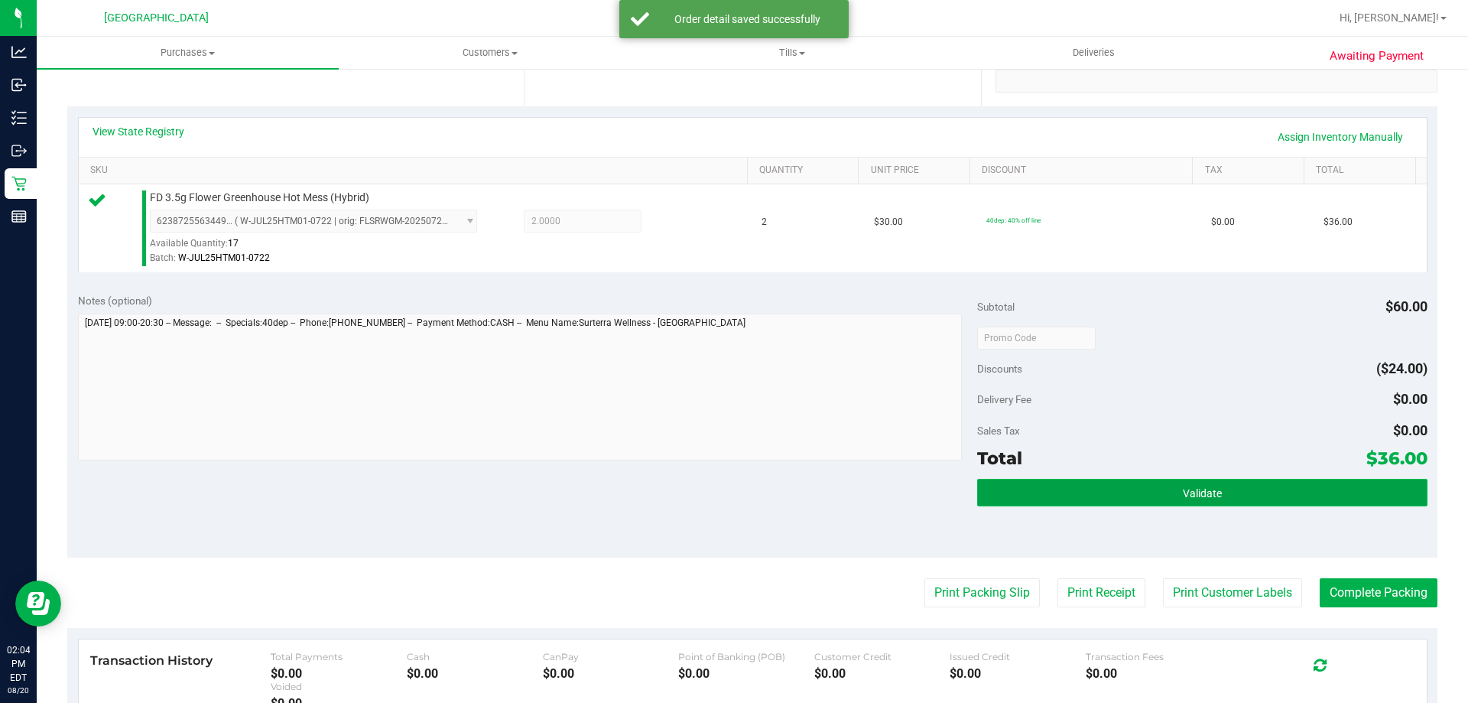
click at [1095, 479] on button "Validate" at bounding box center [1202, 493] width 450 height 28
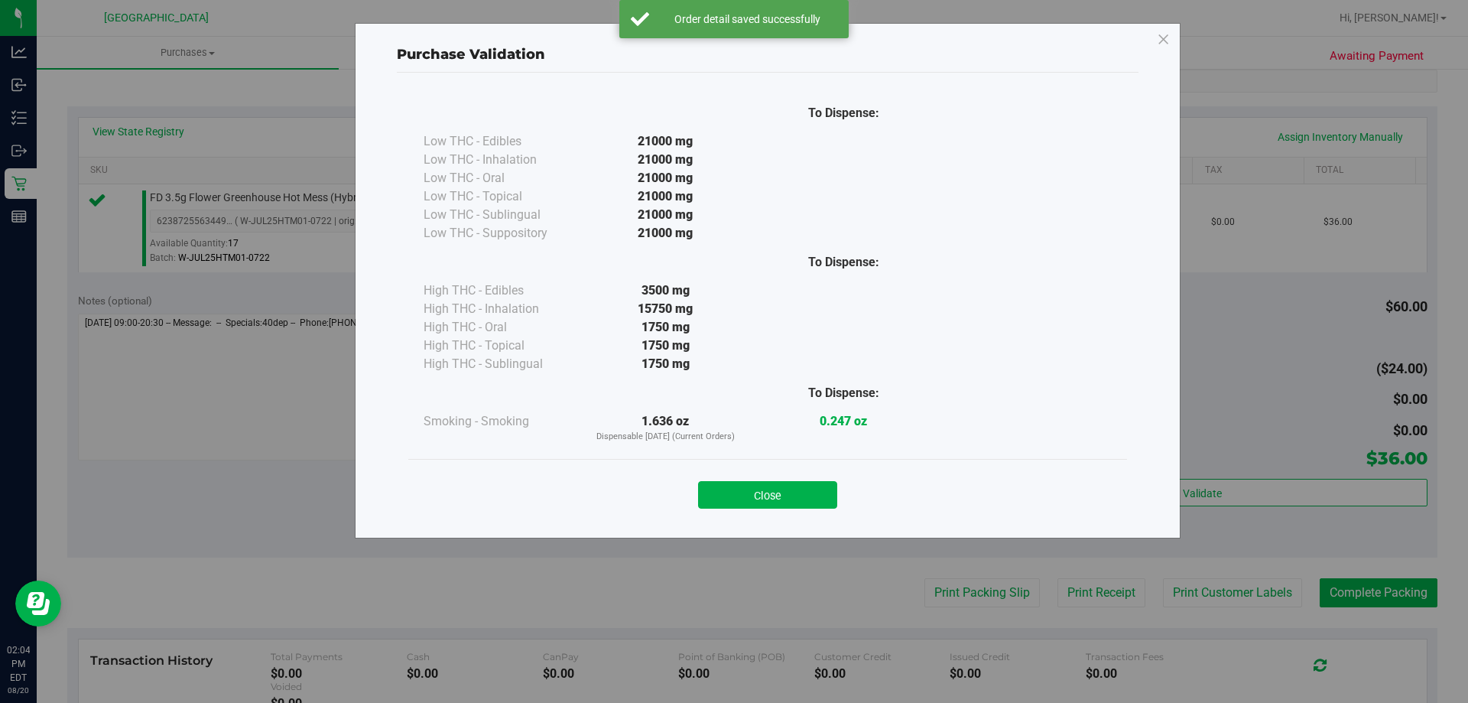
click at [788, 453] on div "To Dispense: Low THC - Edibles 21000 mg" at bounding box center [767, 276] width 719 height 366
click at [803, 496] on button "Close" at bounding box center [767, 495] width 139 height 28
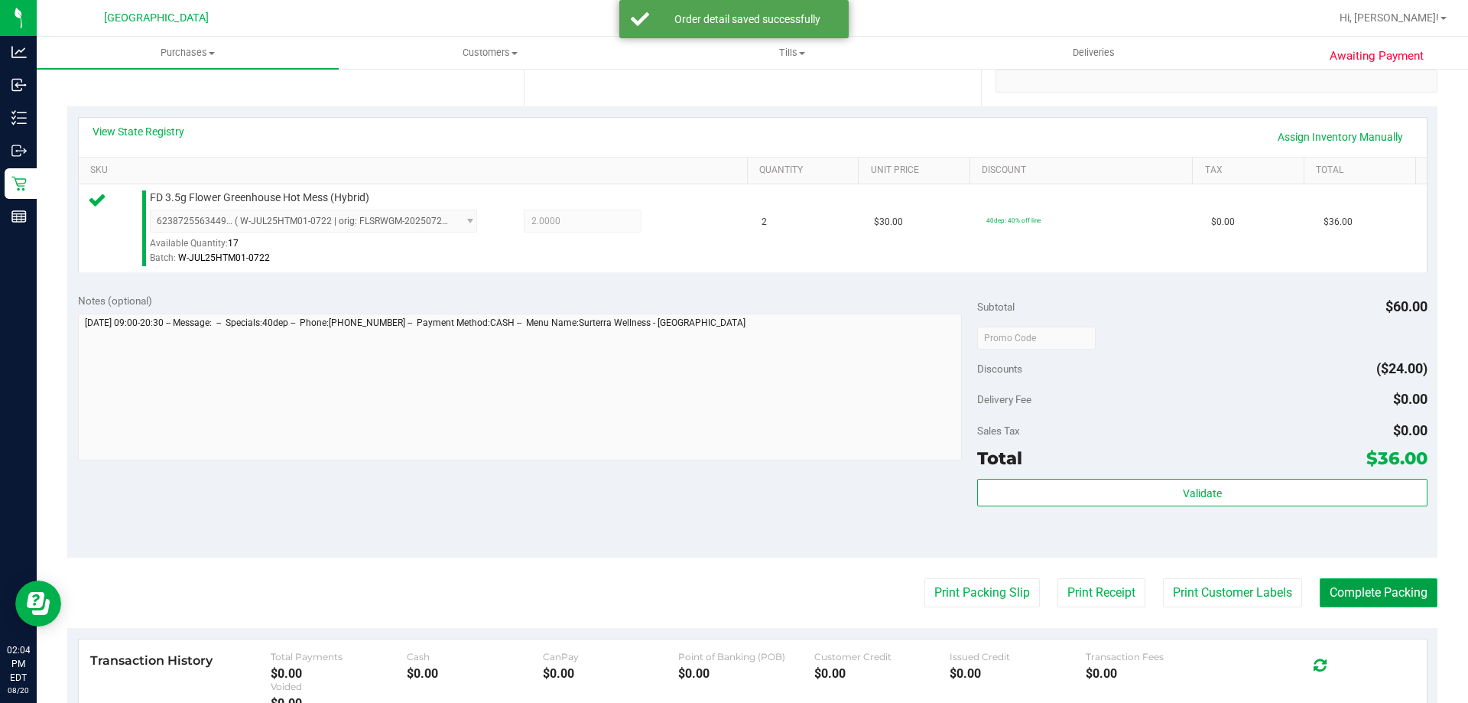
click at [1352, 601] on button "Complete Packing" at bounding box center [1379, 592] width 118 height 29
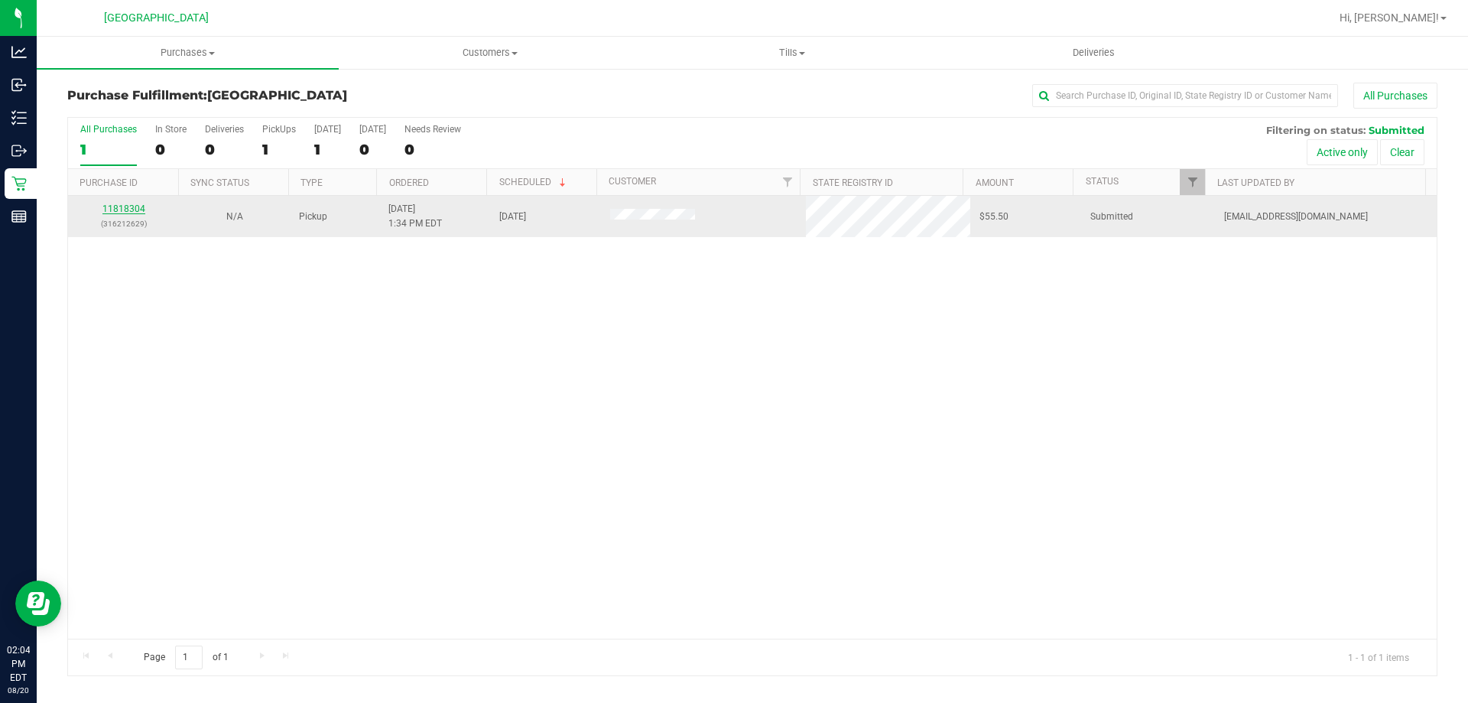
click at [122, 210] on link "11818304" at bounding box center [123, 208] width 43 height 11
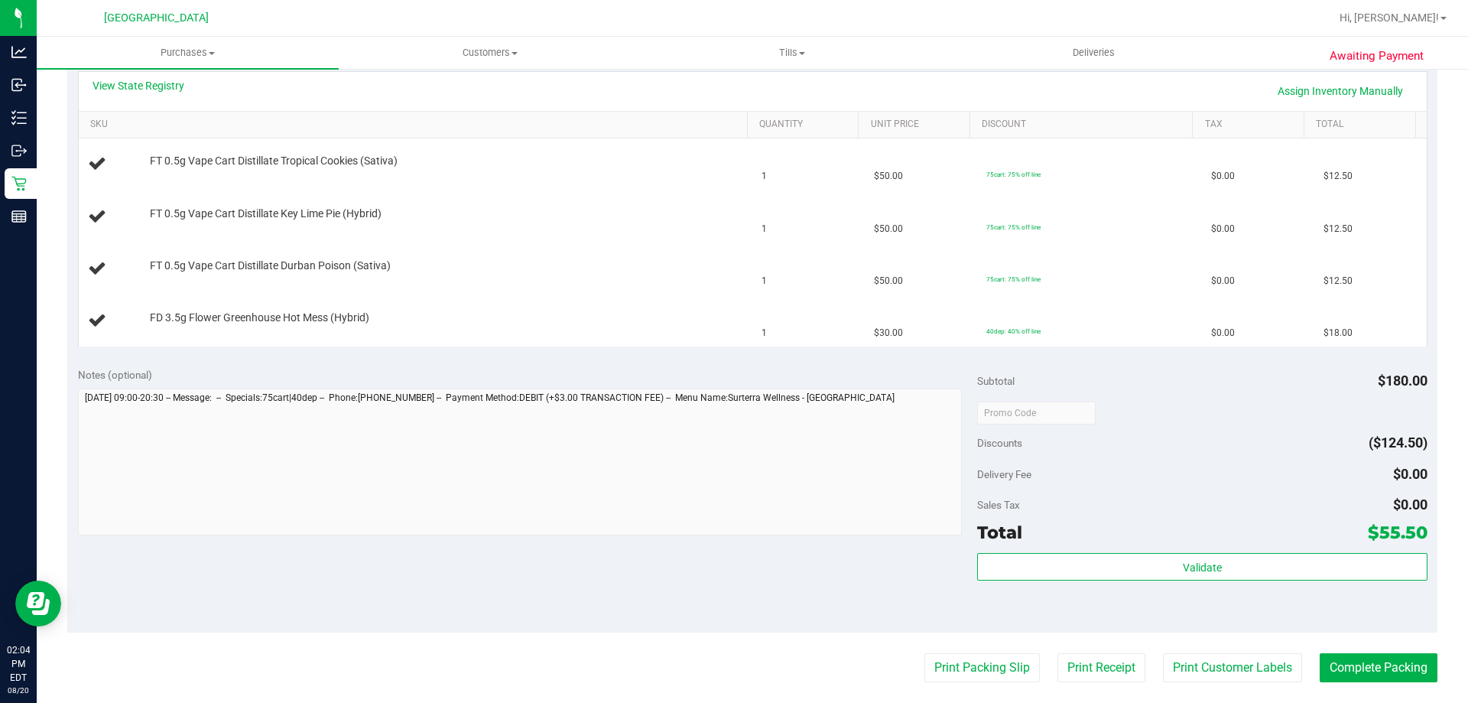
scroll to position [372, 0]
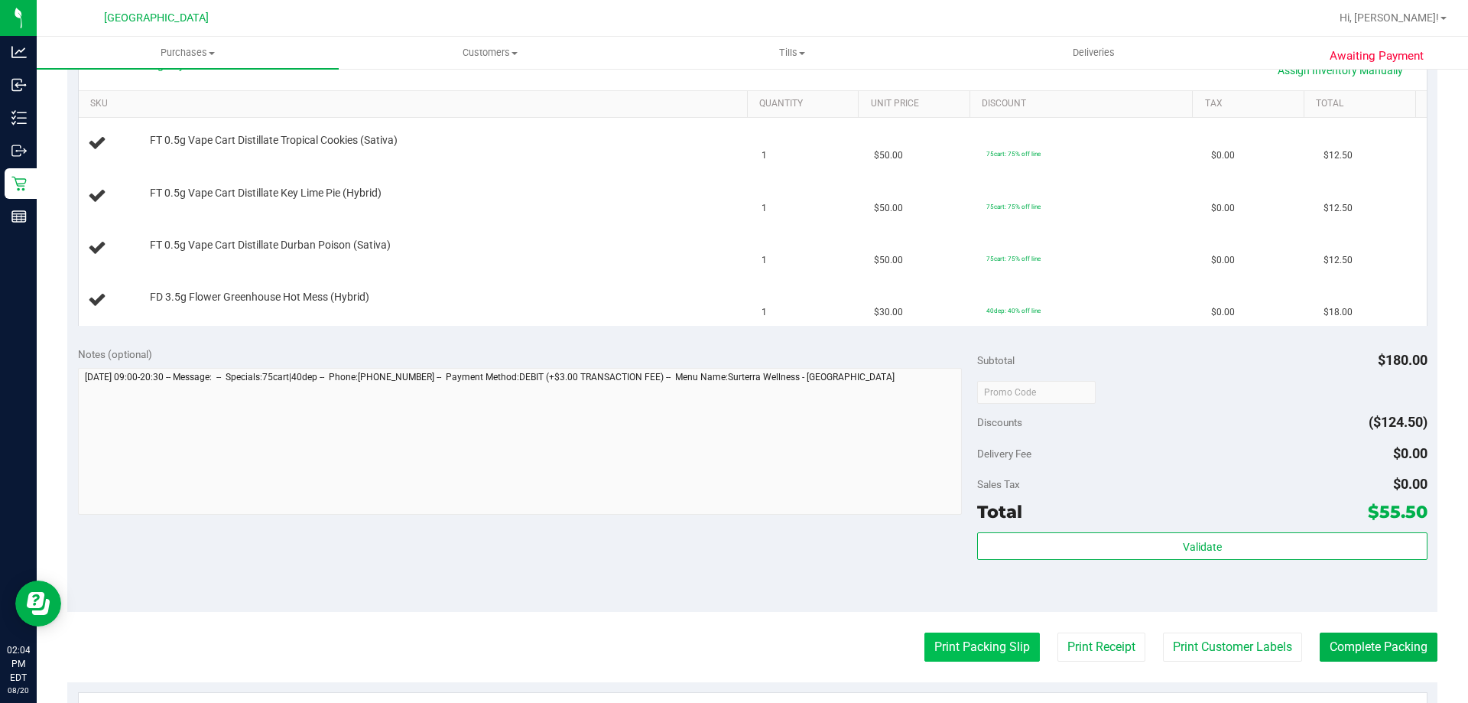
click at [948, 659] on button "Print Packing Slip" at bounding box center [982, 646] width 115 height 29
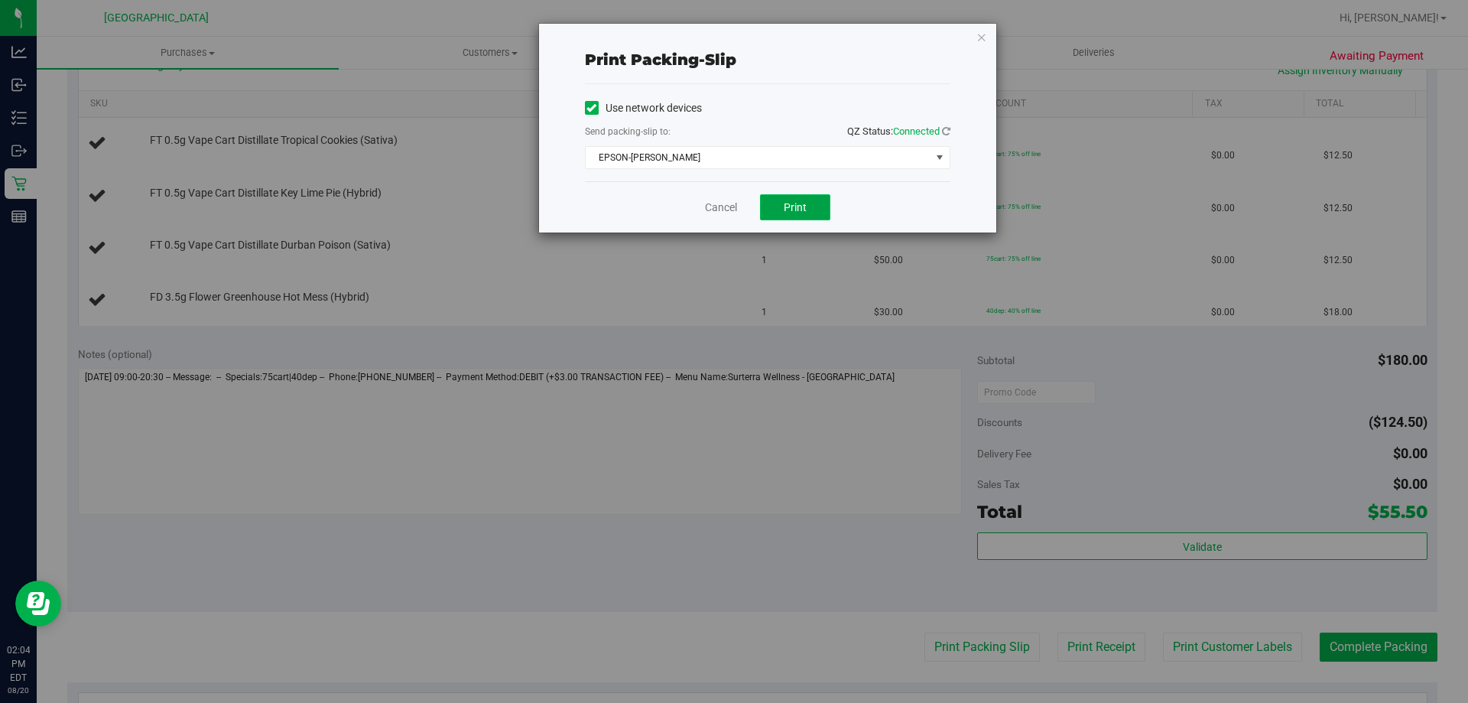
click at [810, 216] on button "Print" at bounding box center [795, 207] width 70 height 26
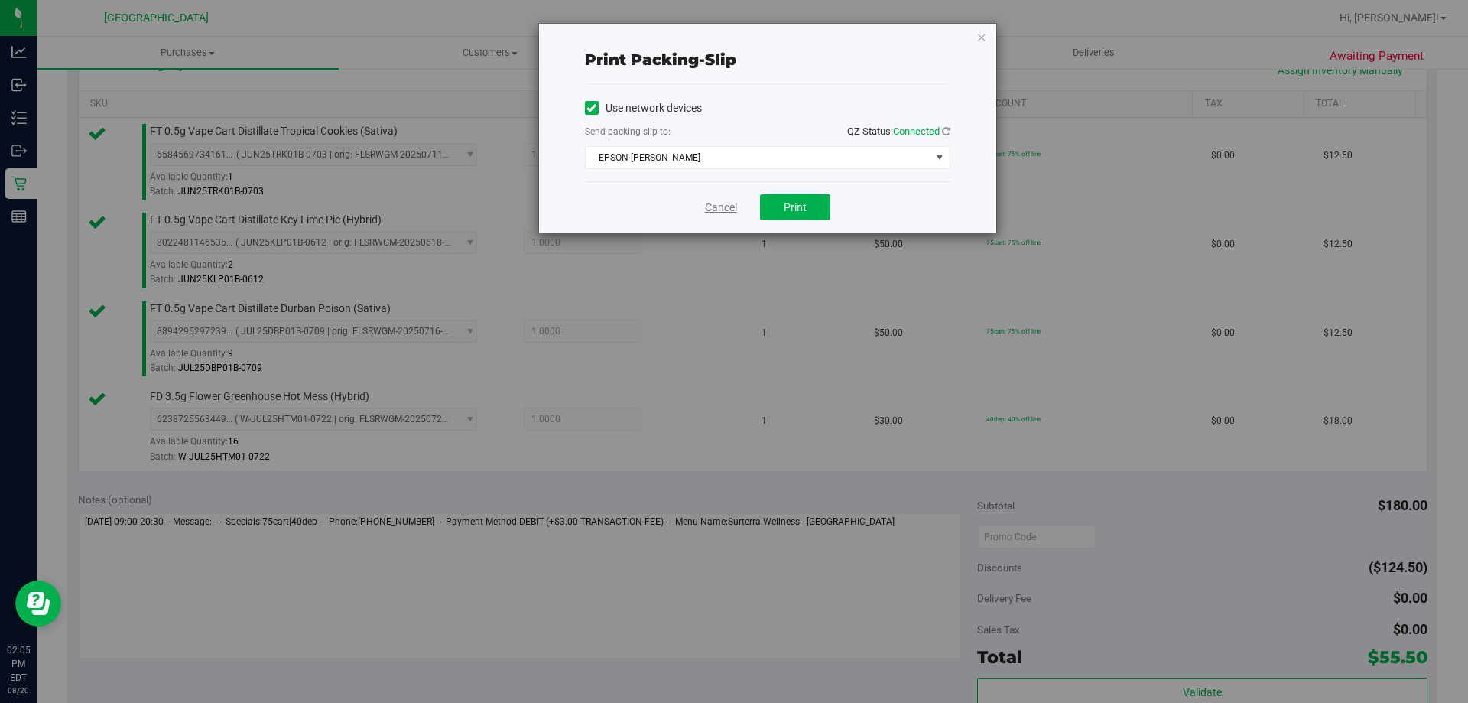
click at [723, 211] on link "Cancel" at bounding box center [721, 208] width 32 height 16
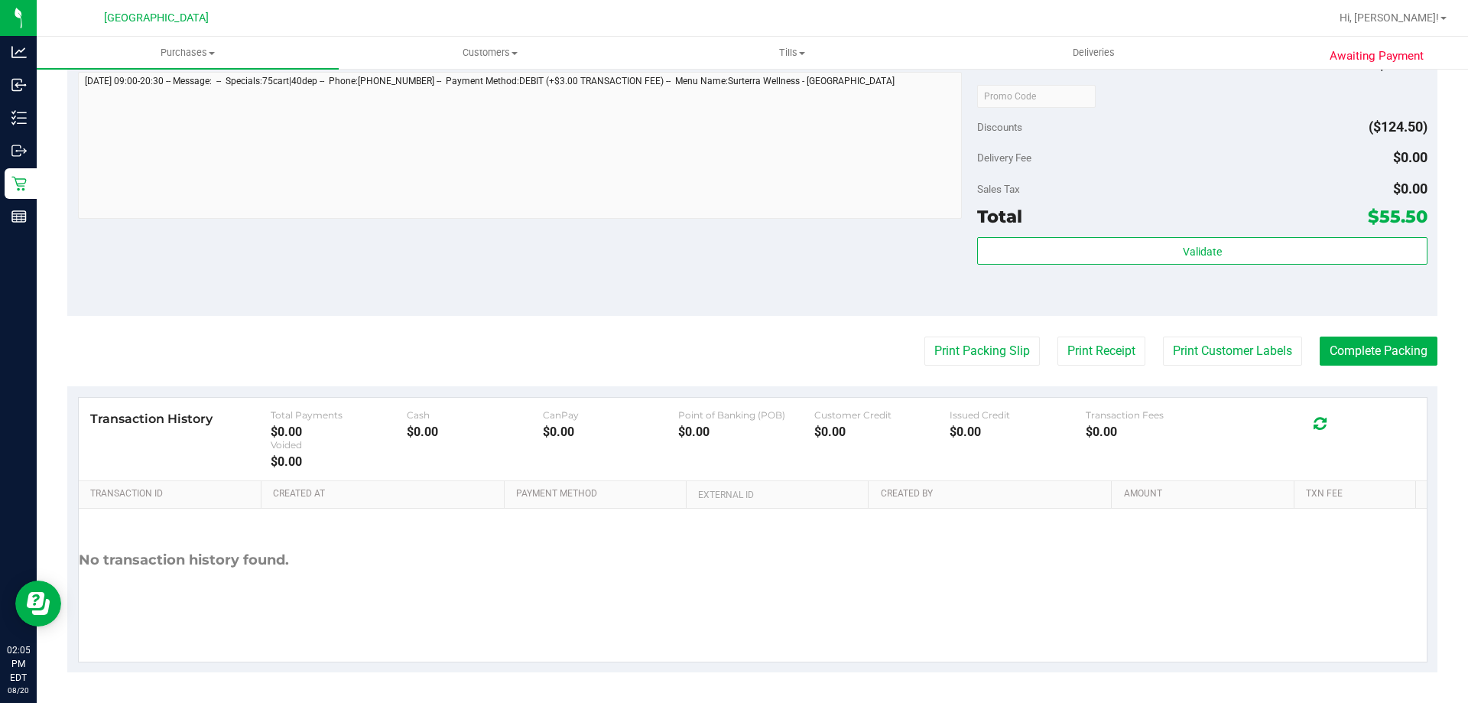
scroll to position [810, 0]
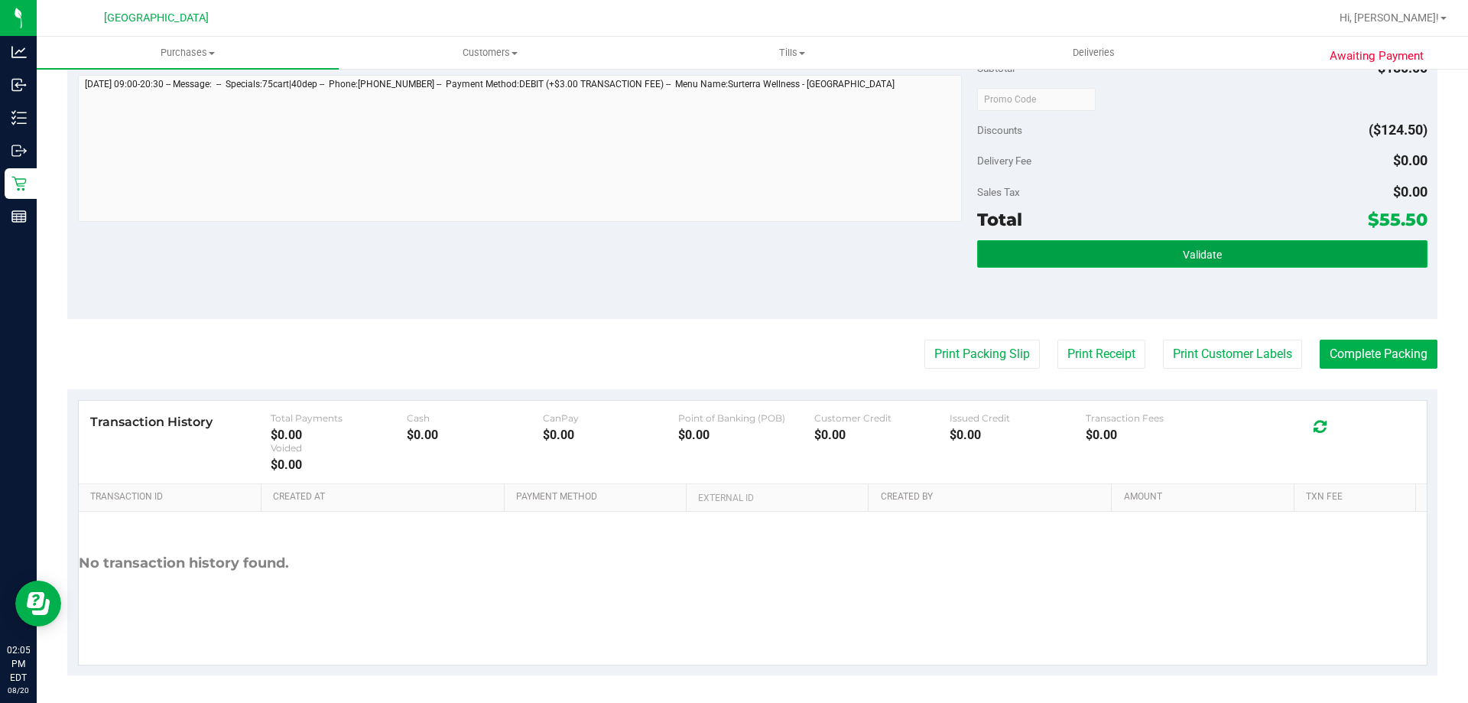
click at [1219, 256] on button "Validate" at bounding box center [1202, 254] width 450 height 28
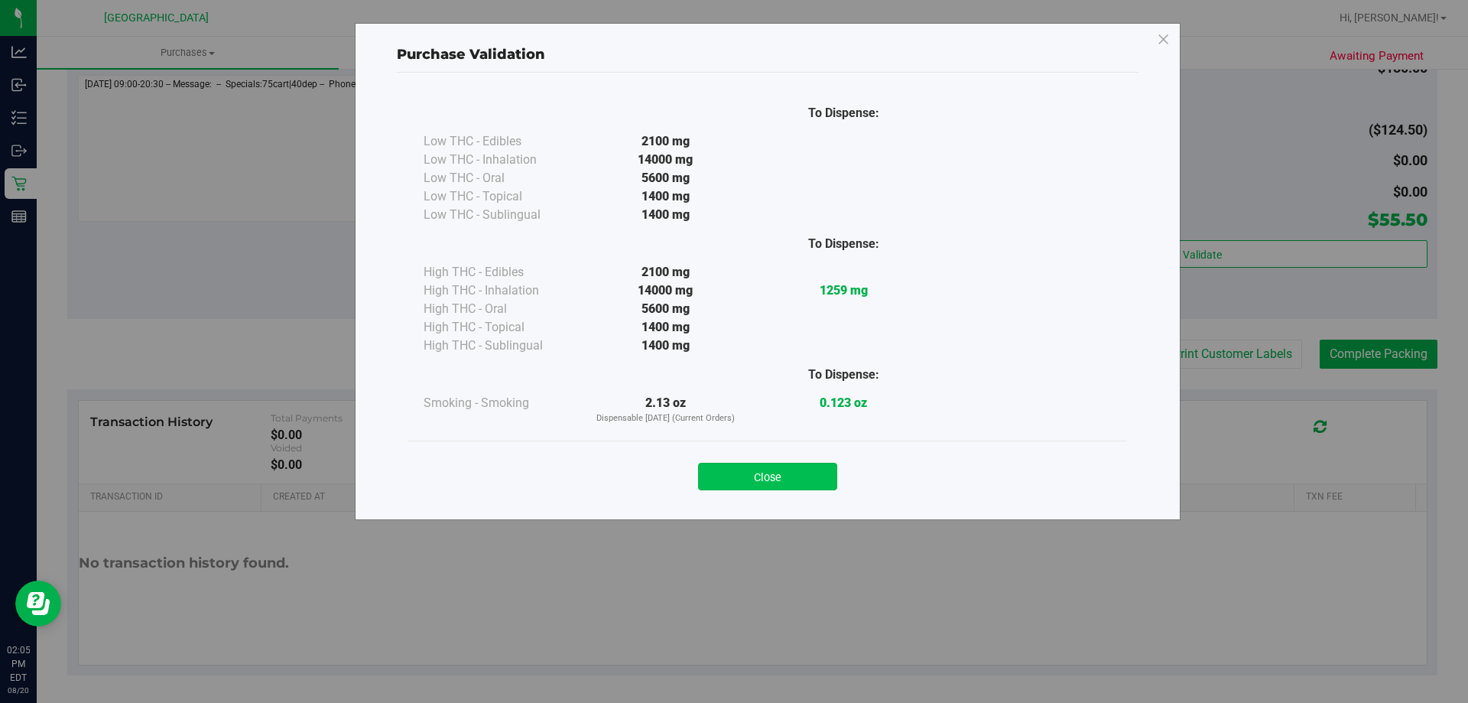
click at [799, 476] on button "Close" at bounding box center [767, 477] width 139 height 28
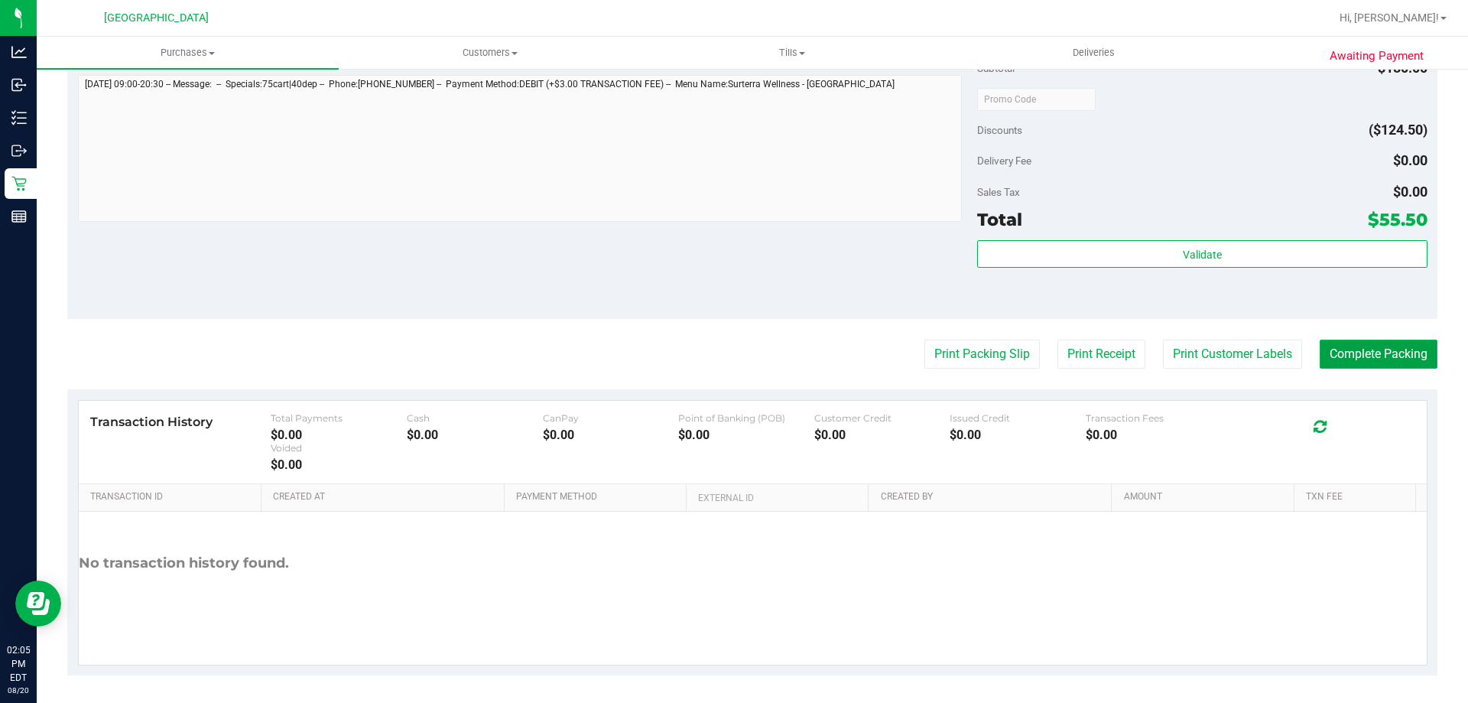
click at [1377, 346] on button "Complete Packing" at bounding box center [1379, 354] width 118 height 29
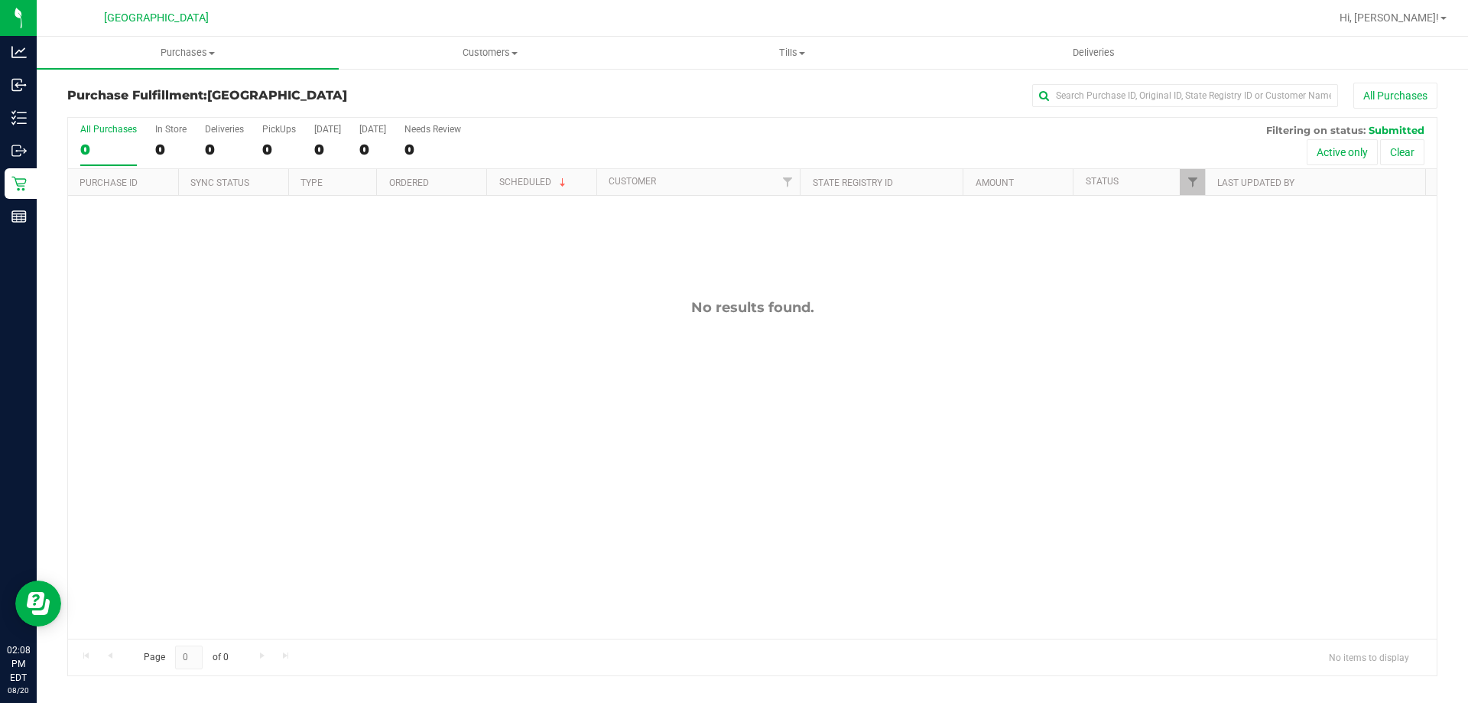
click at [1054, 440] on div "No results found." at bounding box center [752, 469] width 1369 height 546
click at [200, 48] on span "Purchases" at bounding box center [188, 53] width 302 height 14
click at [210, 81] on ul "Summary of purchases Fulfillment All purchases" at bounding box center [188, 111] width 302 height 83
click at [226, 46] on span "Purchases" at bounding box center [188, 53] width 302 height 14
click at [223, 86] on li "Summary of purchases" at bounding box center [188, 92] width 302 height 18
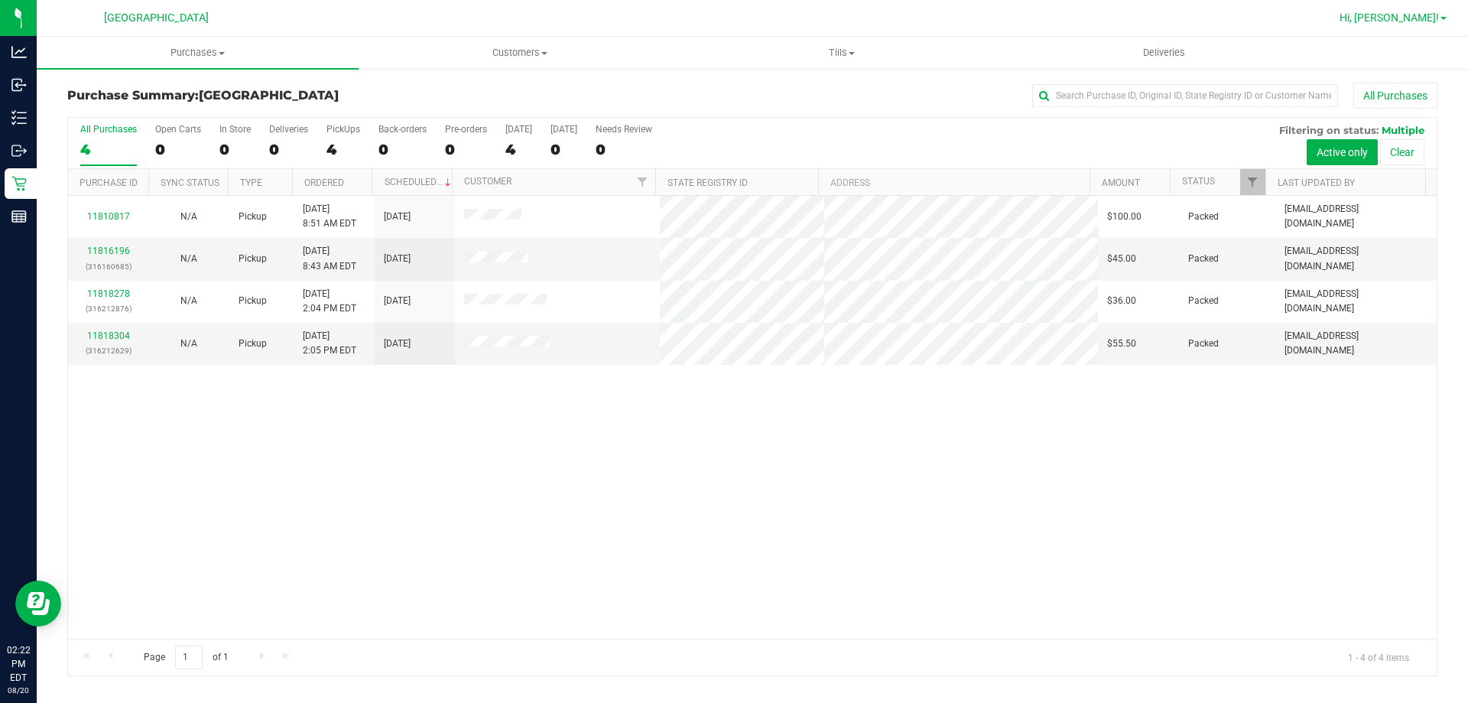
click at [1410, 11] on span "Hi, [PERSON_NAME]!" at bounding box center [1389, 17] width 99 height 12
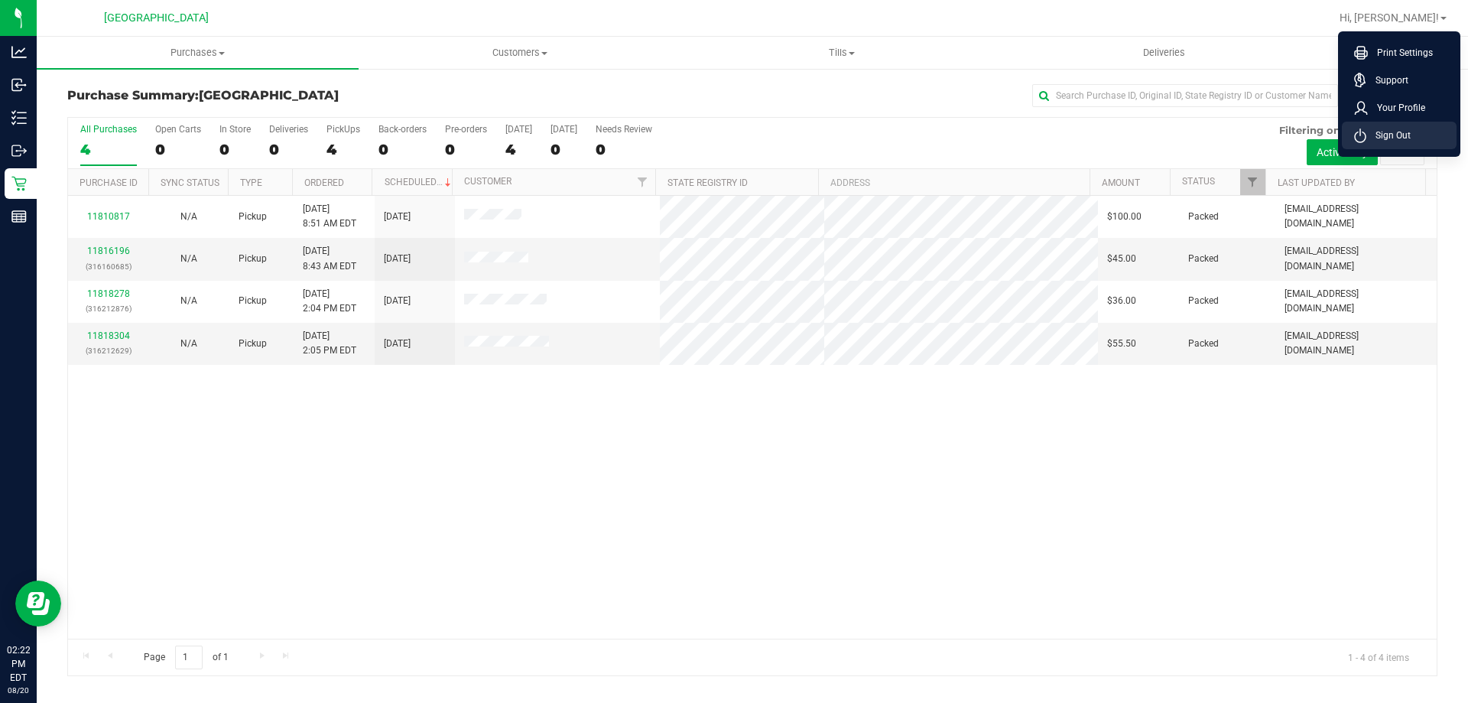
click at [1358, 134] on icon at bounding box center [1360, 135] width 12 height 15
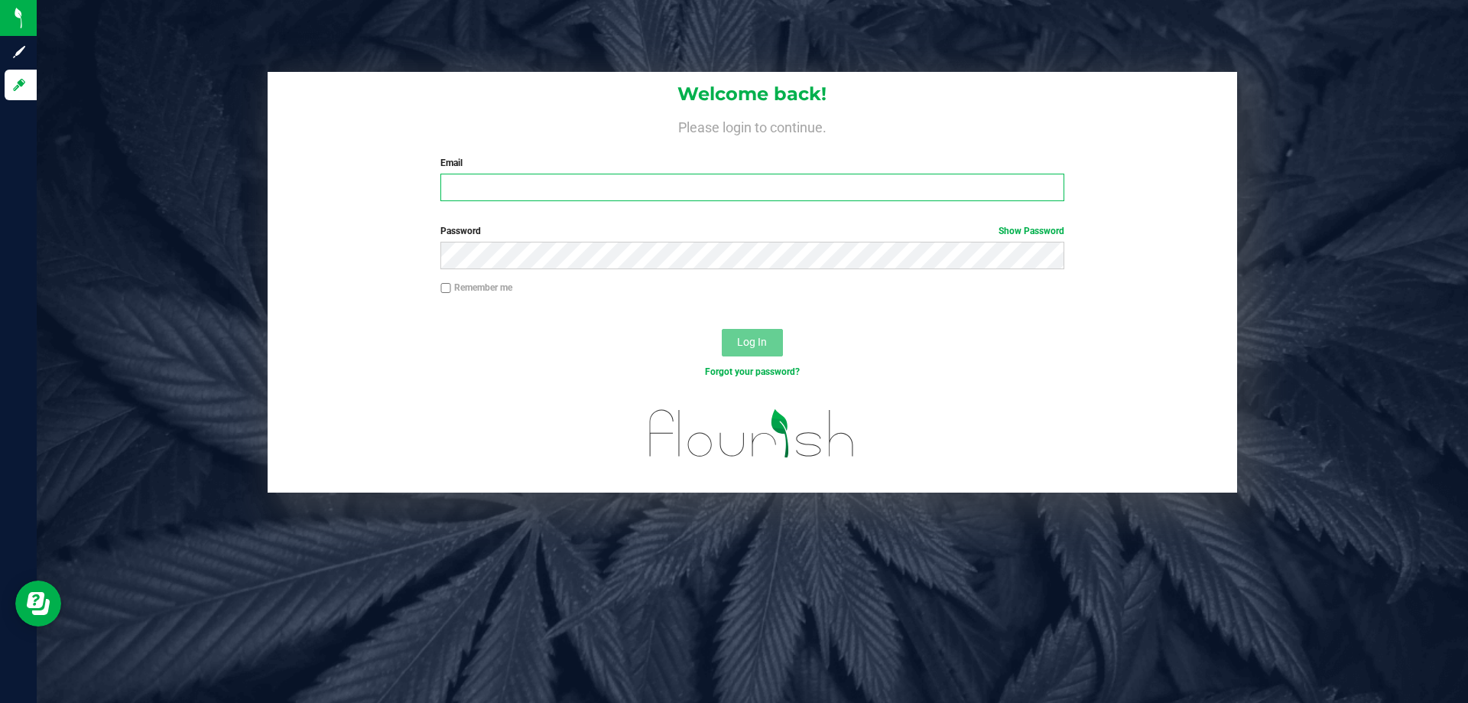
click at [597, 186] on input "Email" at bounding box center [752, 188] width 623 height 28
type input "[EMAIL_ADDRESS][DOMAIN_NAME]"
click at [722, 329] on button "Log In" at bounding box center [752, 343] width 61 height 28
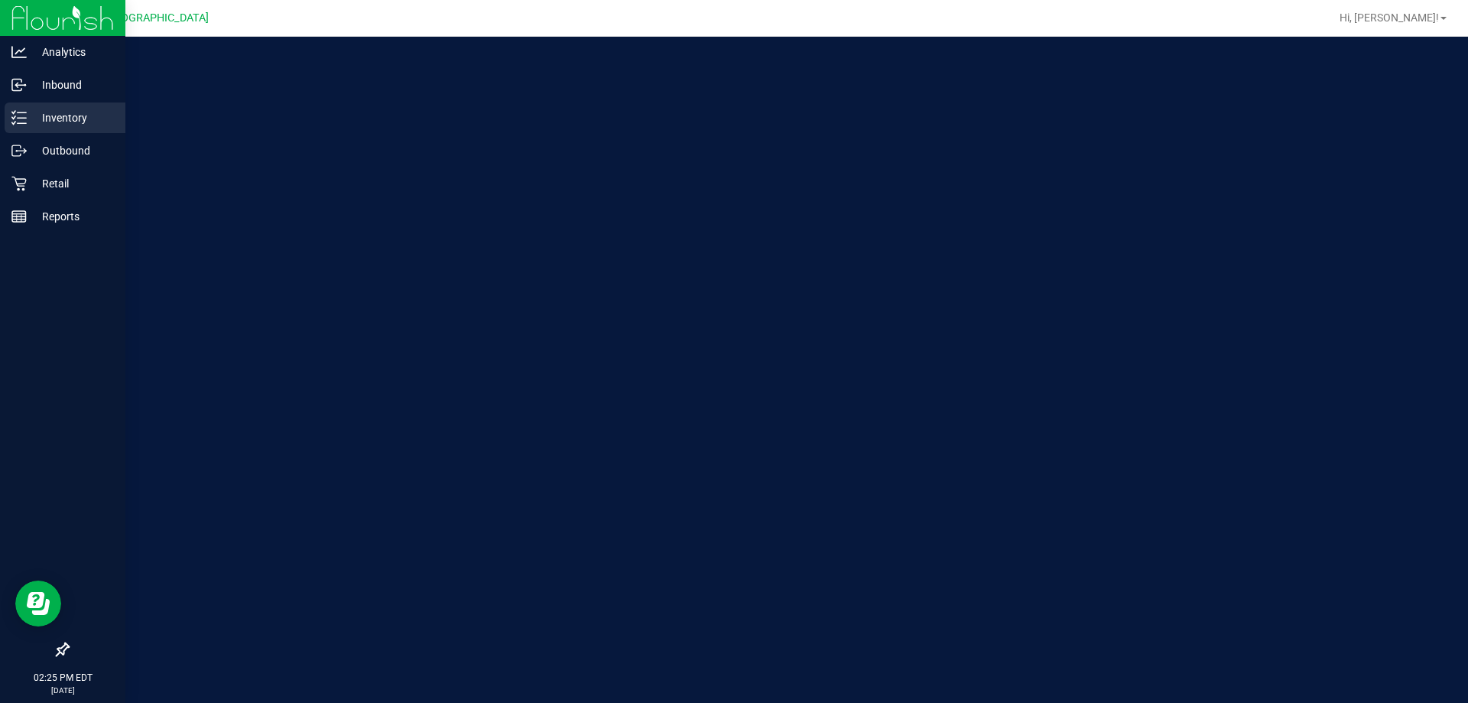
click at [29, 102] on div "Inventory" at bounding box center [65, 117] width 121 height 31
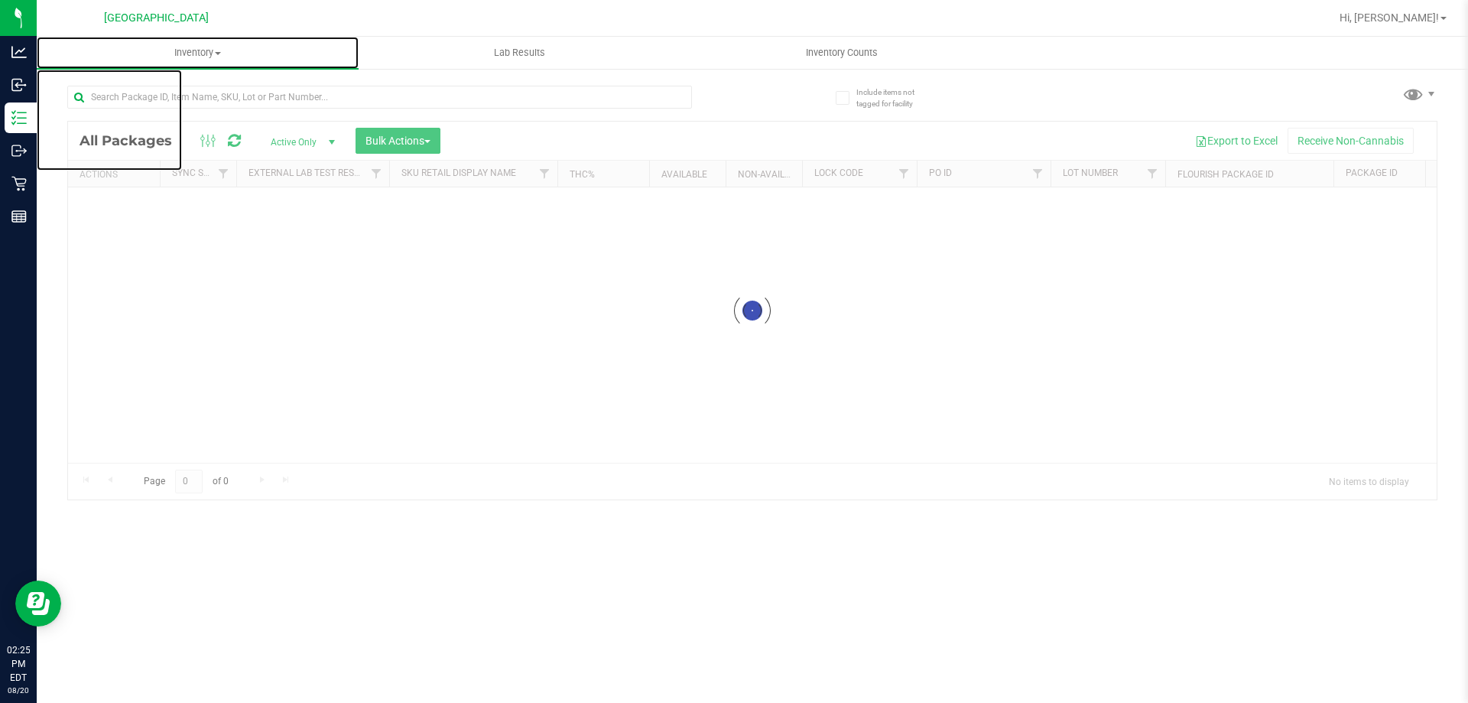
click at [252, 63] on uib-tab-heading "Inventory All packages All inventory Waste log Create inventory" at bounding box center [198, 53] width 322 height 32
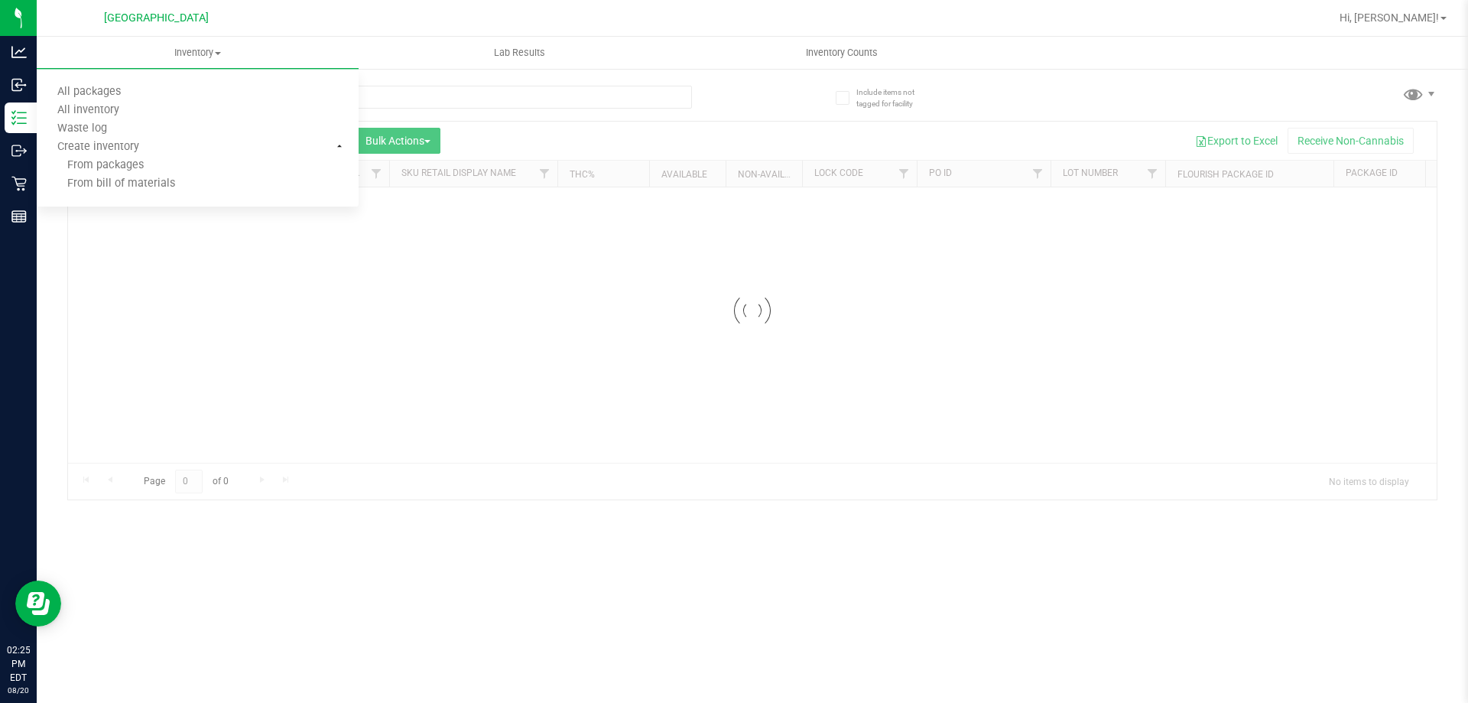
click at [428, 110] on div at bounding box center [379, 103] width 625 height 35
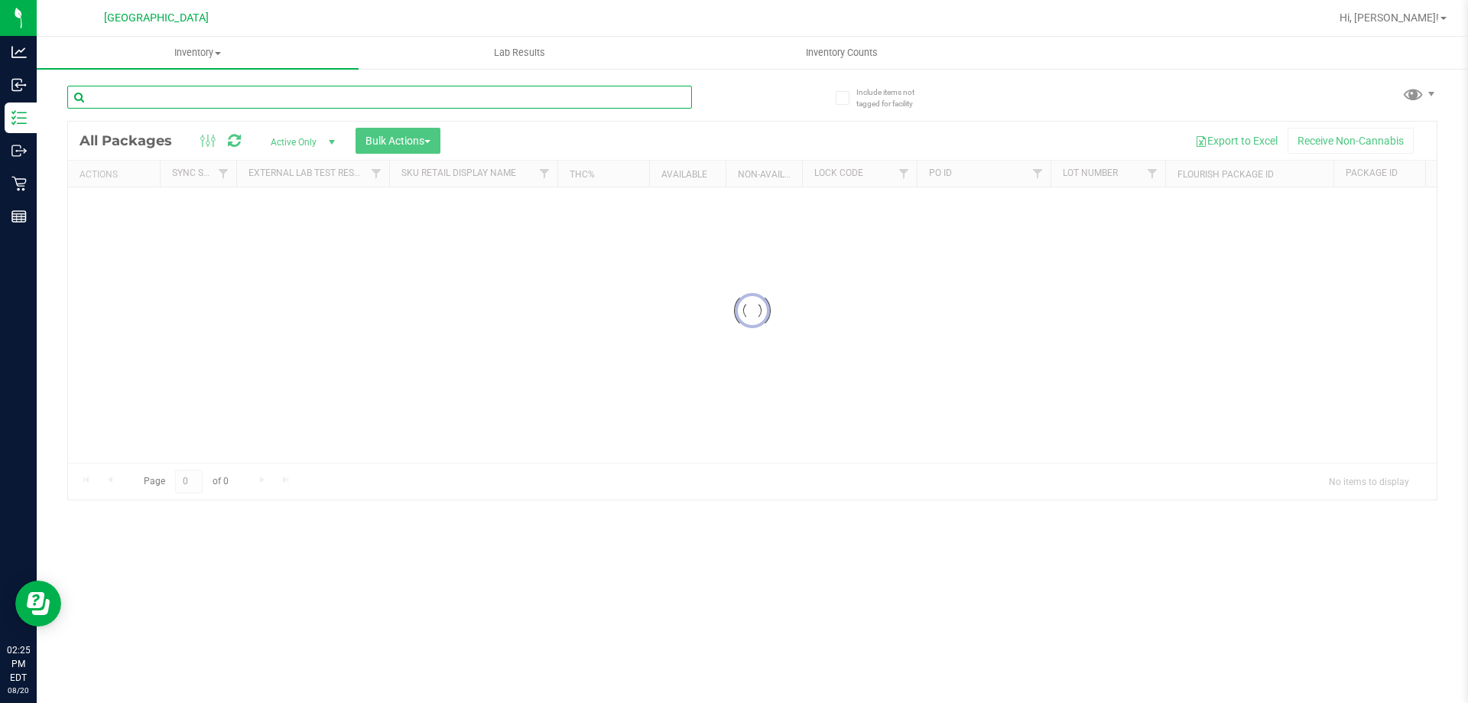
click at [432, 99] on input "text" at bounding box center [379, 97] width 625 height 23
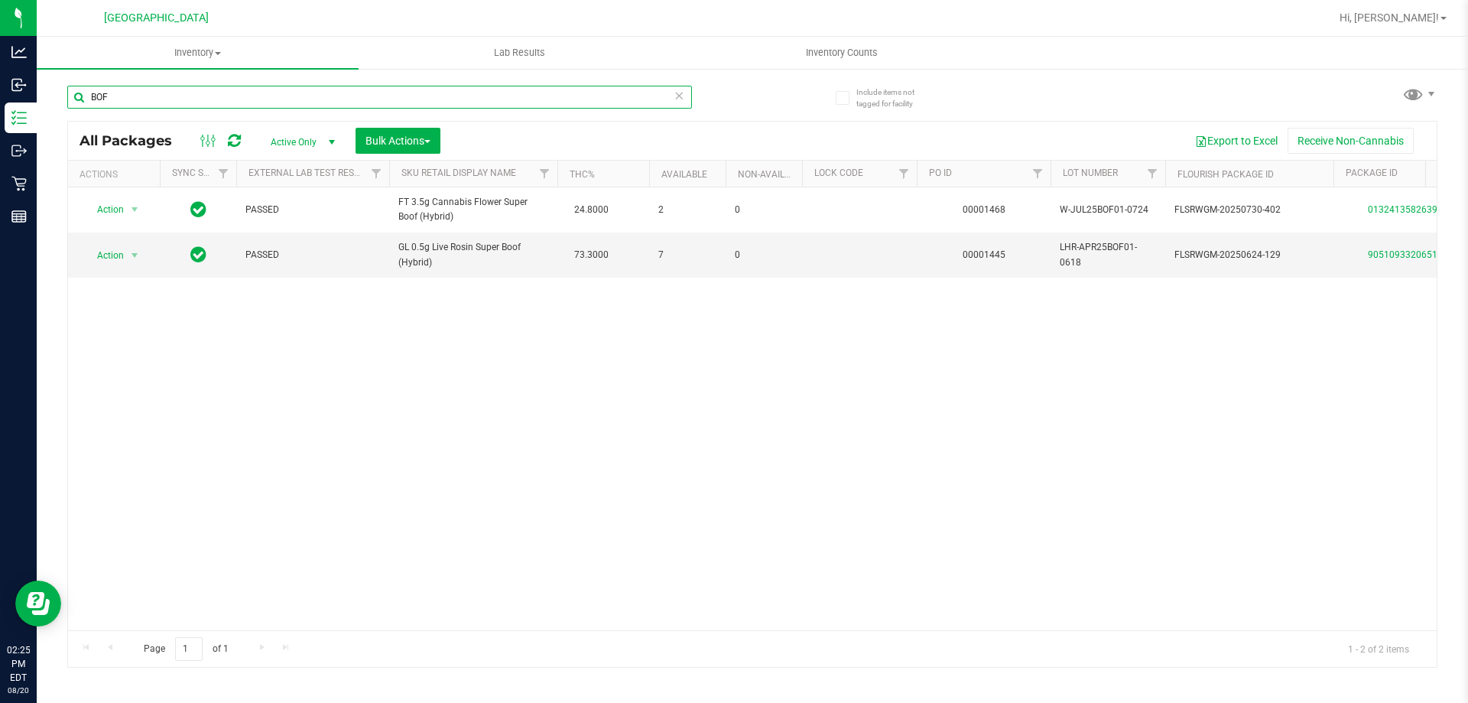
type input "BOF"
click at [677, 99] on icon at bounding box center [679, 95] width 11 height 18
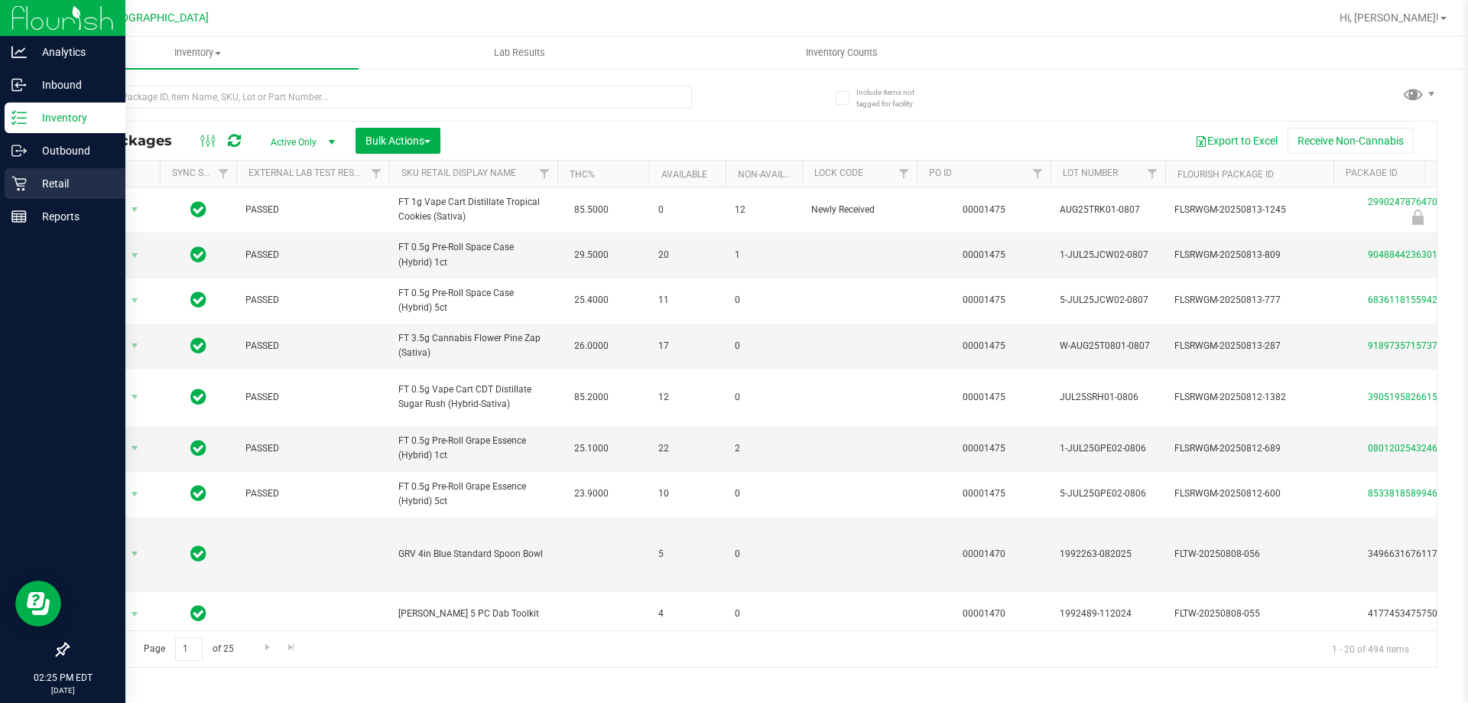
click at [21, 181] on icon at bounding box center [18, 183] width 15 height 15
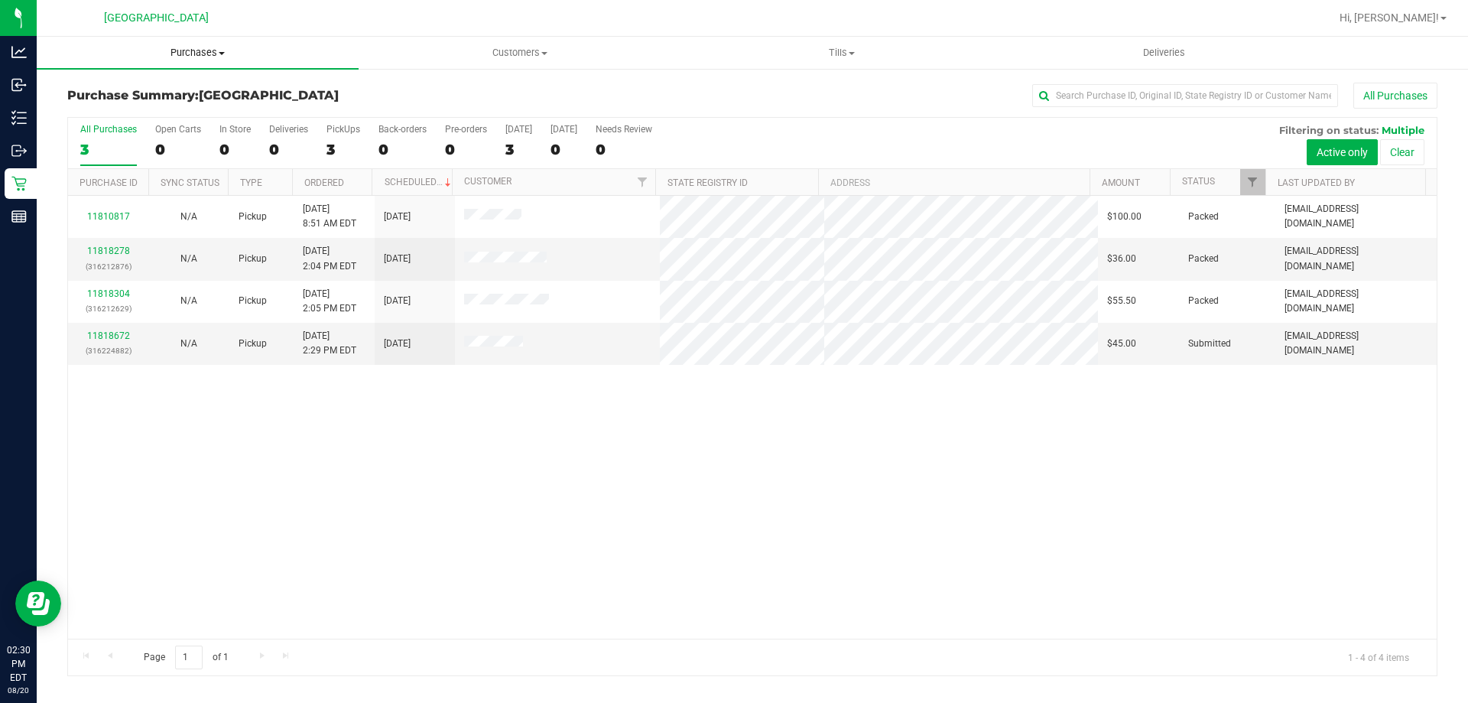
click at [175, 65] on uib-tab-heading "Purchases Summary of purchases Fulfillment All purchases" at bounding box center [198, 53] width 322 height 32
click at [128, 102] on li "Fulfillment" at bounding box center [198, 111] width 322 height 18
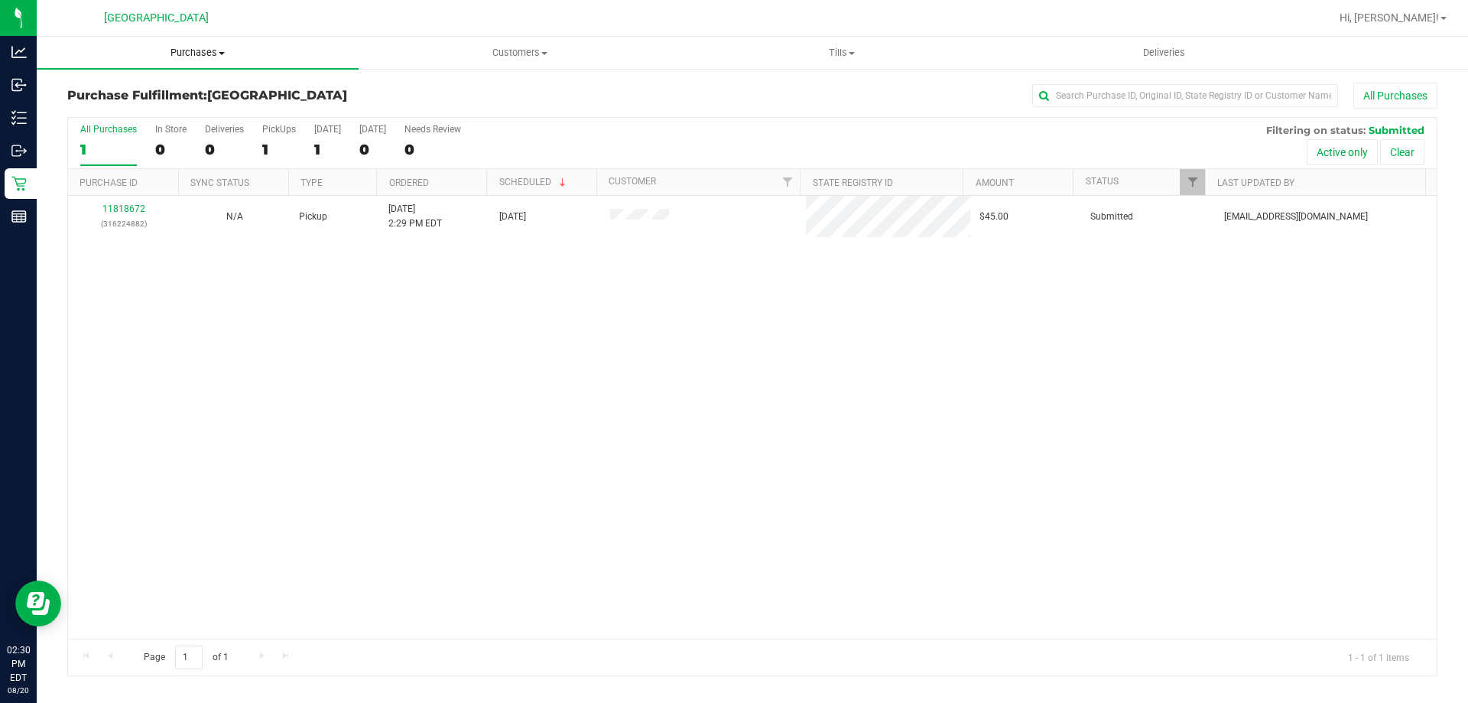
click at [211, 37] on uib-tab-heading "Purchases Summary of purchases Fulfillment All purchases" at bounding box center [198, 53] width 322 height 32
click at [148, 110] on li "Fulfillment" at bounding box center [198, 111] width 322 height 18
click at [176, 62] on uib-tab-heading "Purchases Summary of purchases Fulfillment All purchases" at bounding box center [198, 53] width 322 height 32
click at [139, 115] on li "Fulfillment" at bounding box center [198, 111] width 322 height 18
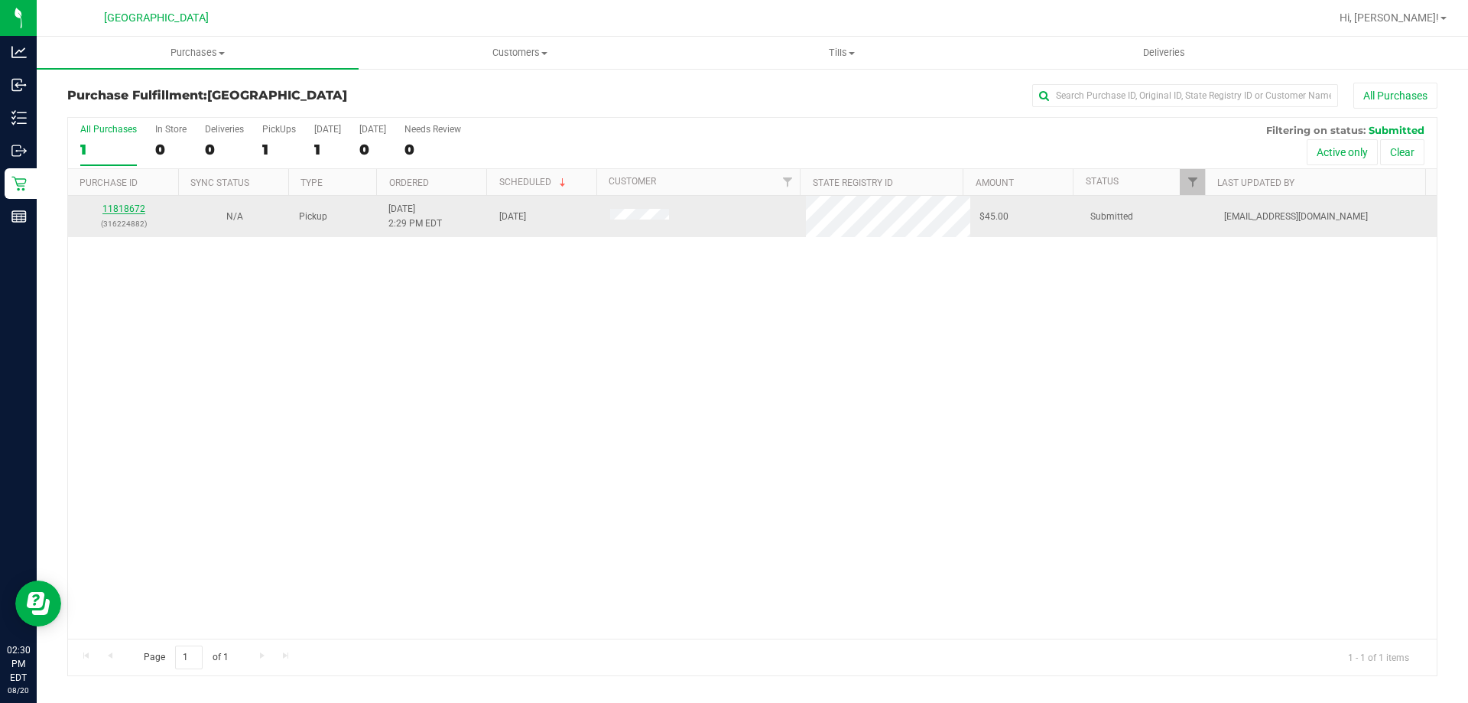
click at [120, 210] on link "11818672" at bounding box center [123, 208] width 43 height 11
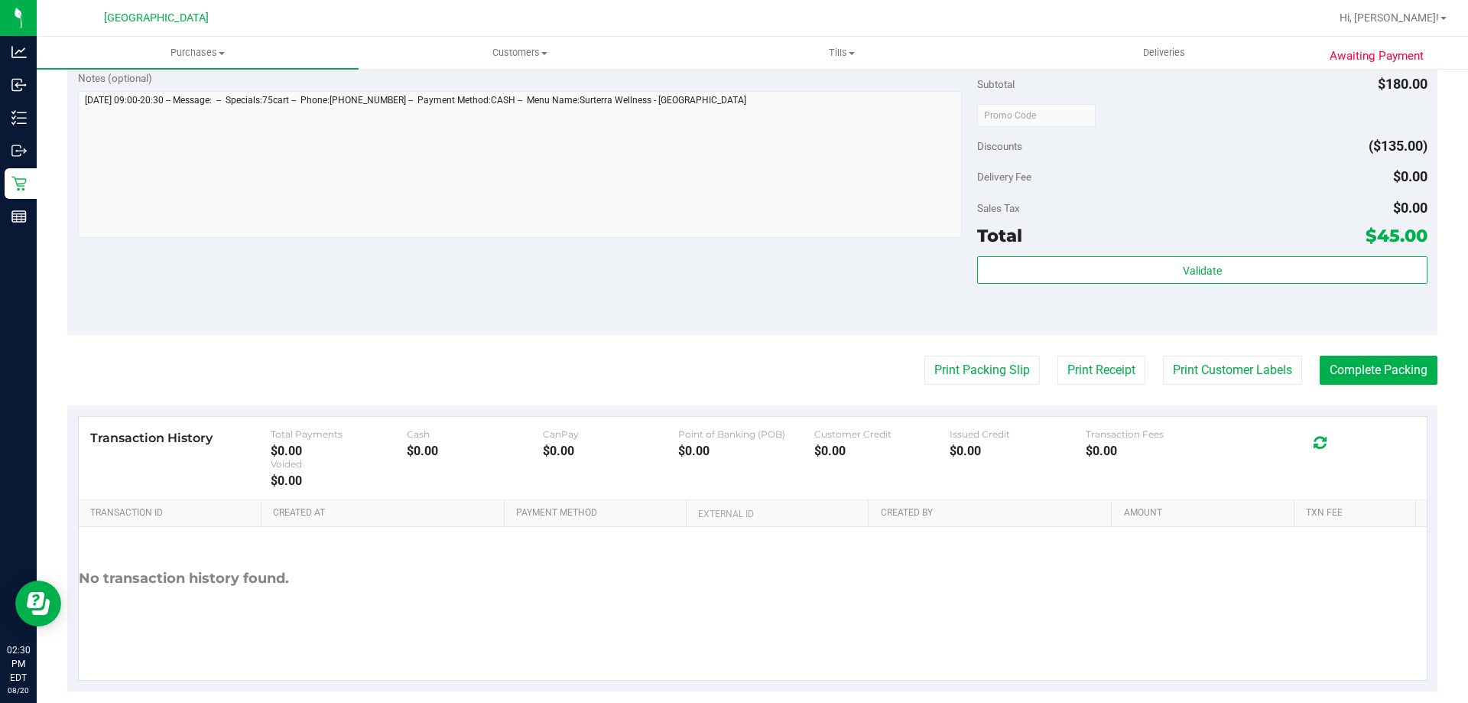
scroll to position [512, 0]
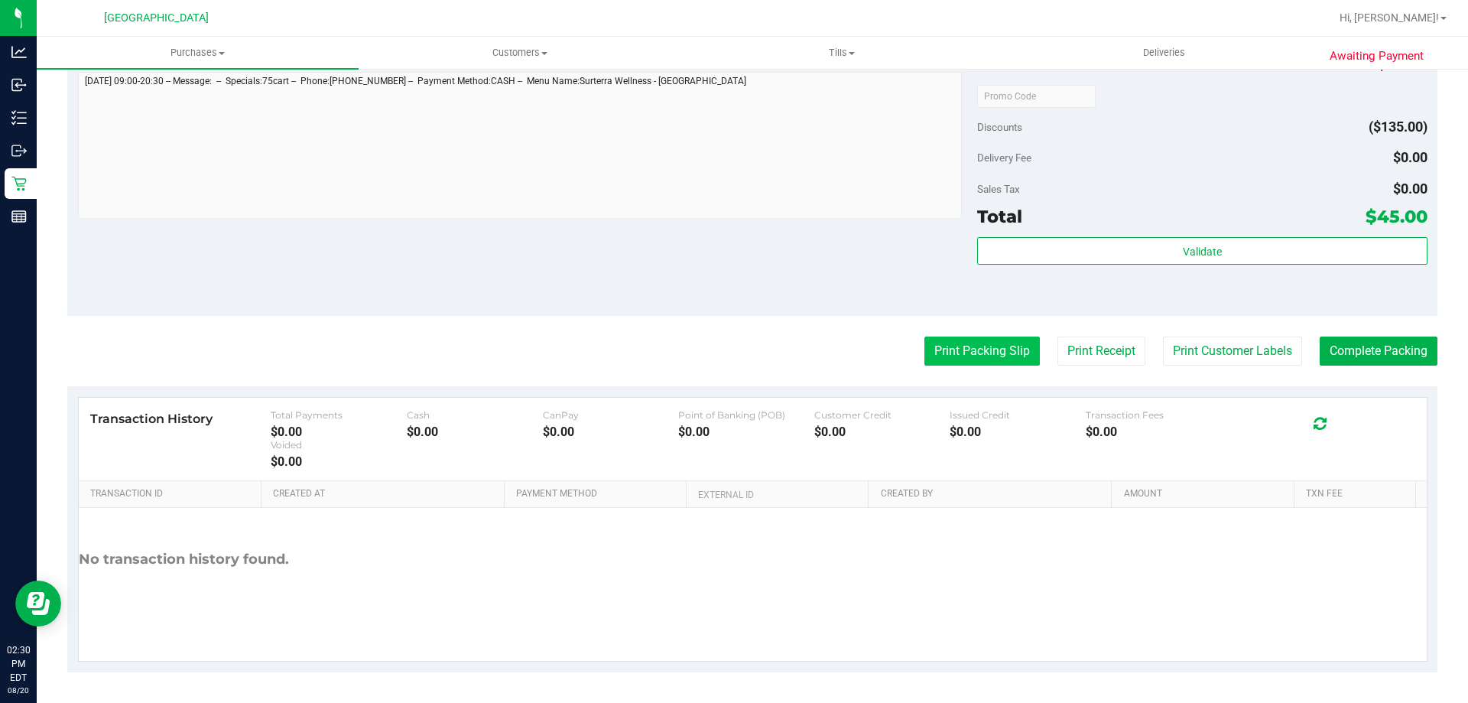
click at [965, 361] on button "Print Packing Slip" at bounding box center [982, 350] width 115 height 29
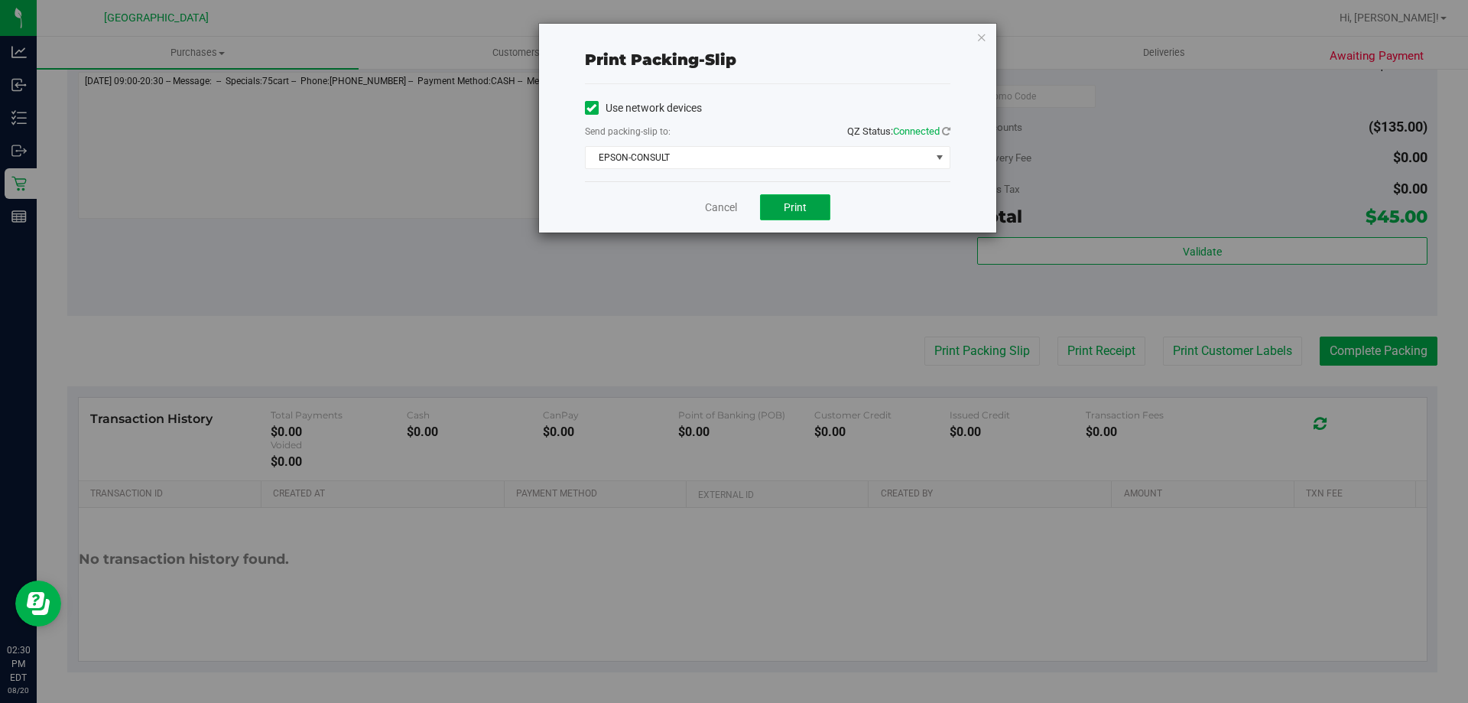
click at [792, 199] on button "Print" at bounding box center [795, 207] width 70 height 26
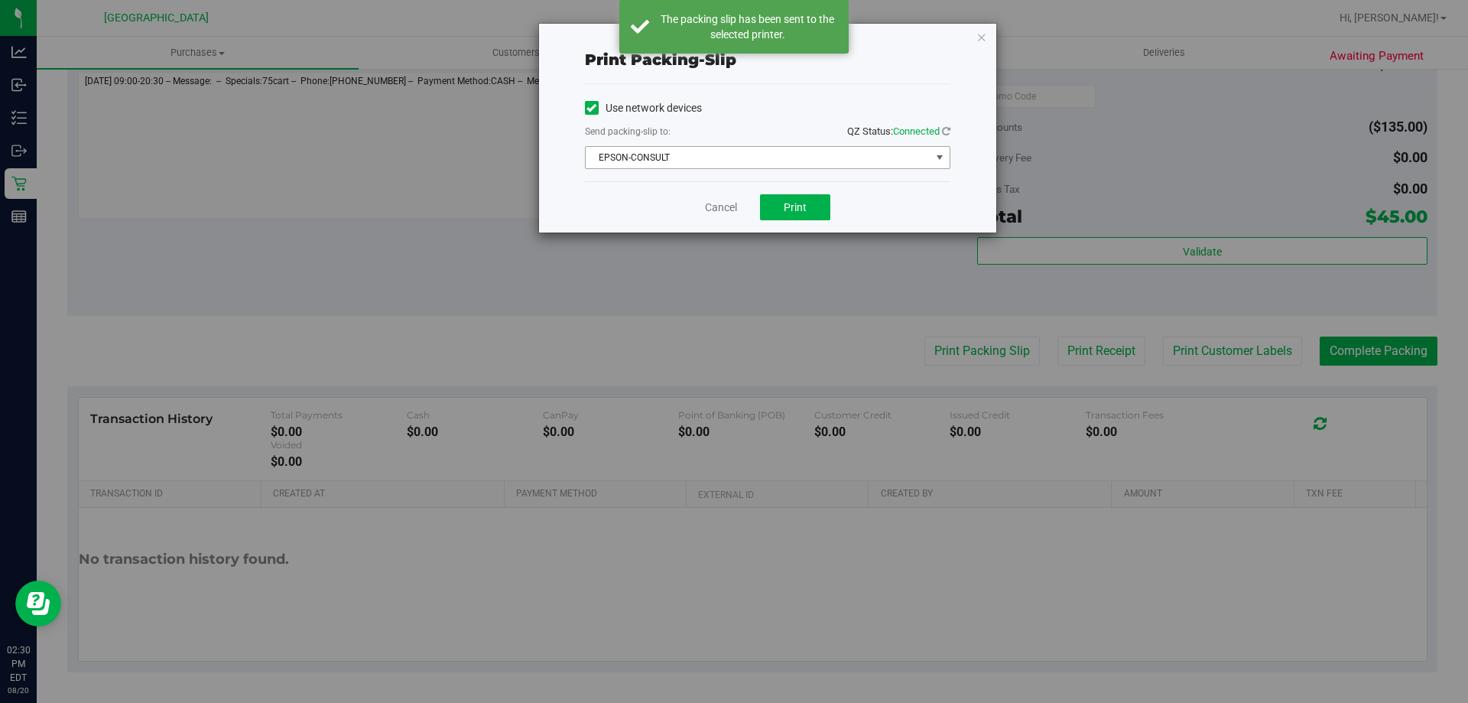
click at [769, 164] on span "EPSON-CONSULT" at bounding box center [758, 157] width 345 height 21
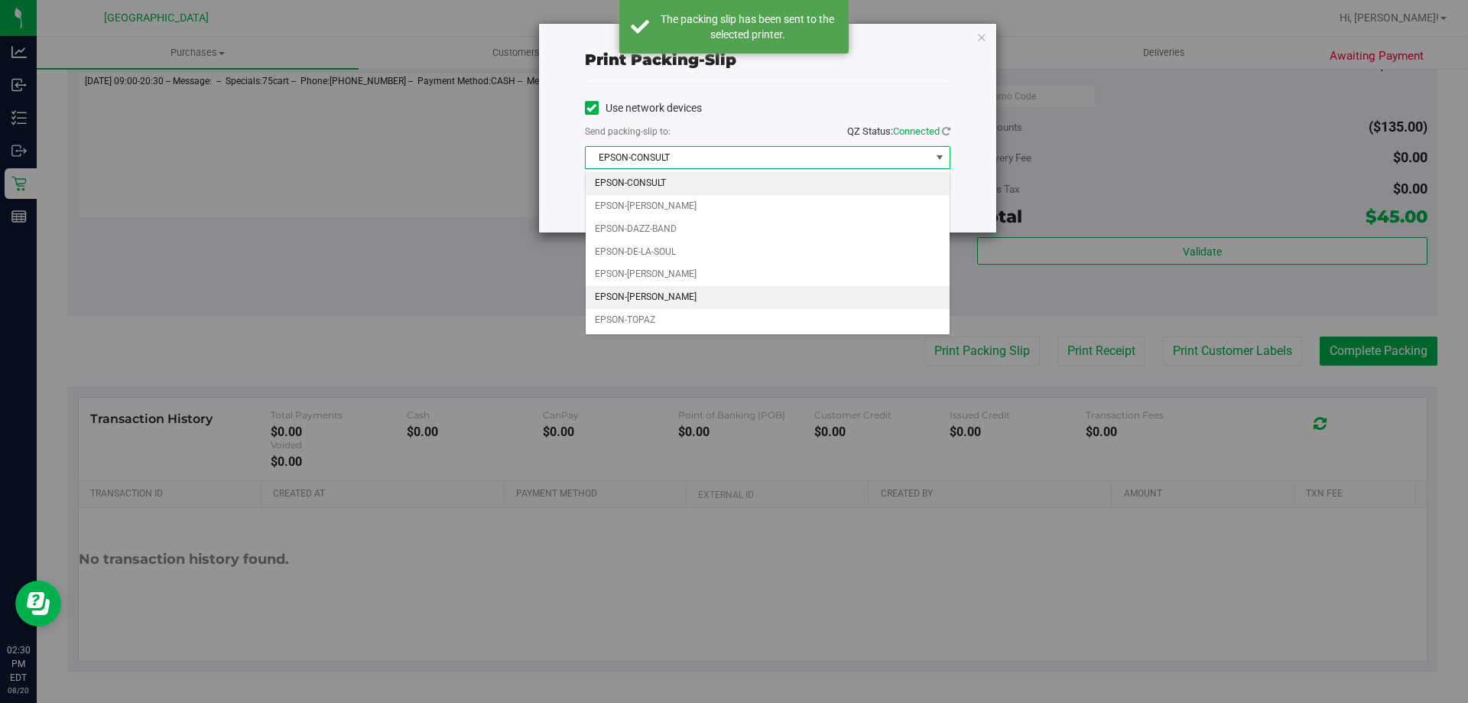
click at [661, 292] on li "EPSON-RICKY-VALLEN" at bounding box center [768, 297] width 364 height 23
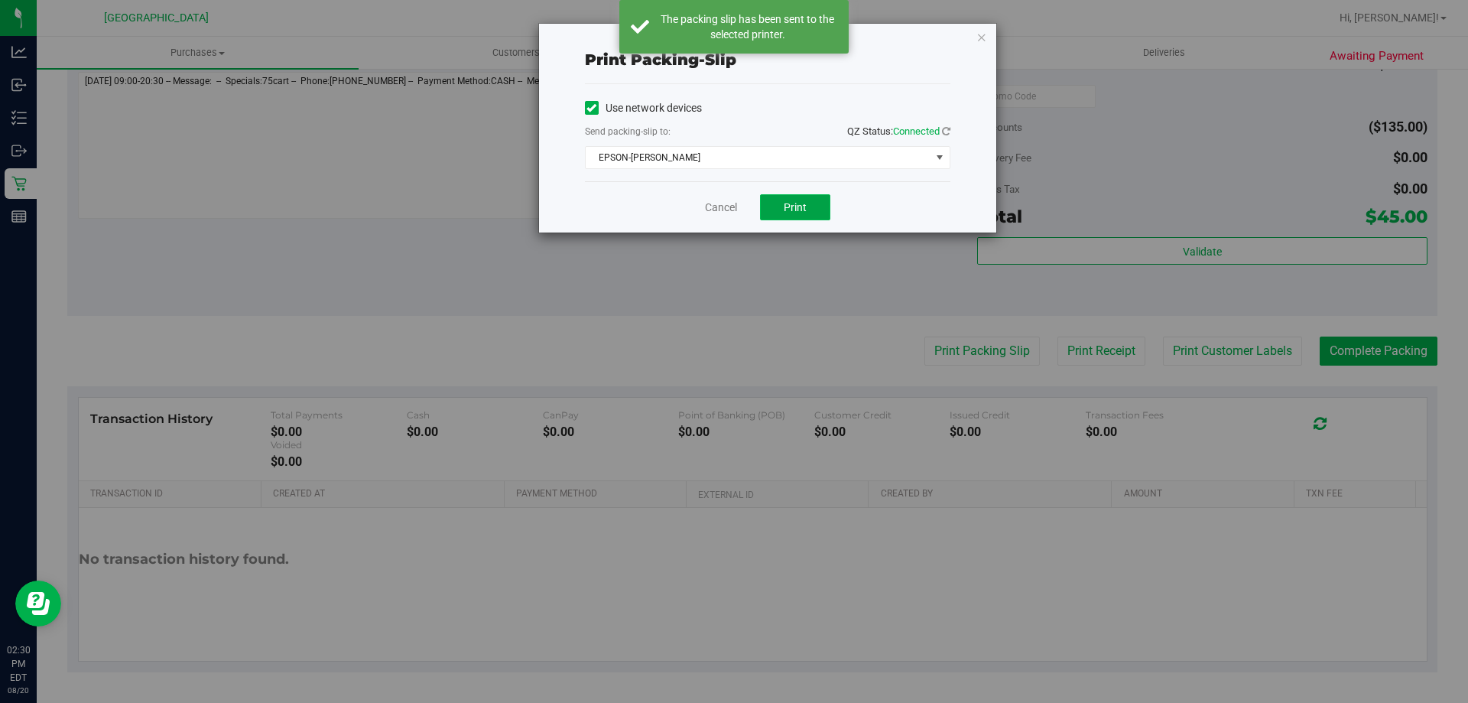
click at [772, 200] on button "Print" at bounding box center [795, 207] width 70 height 26
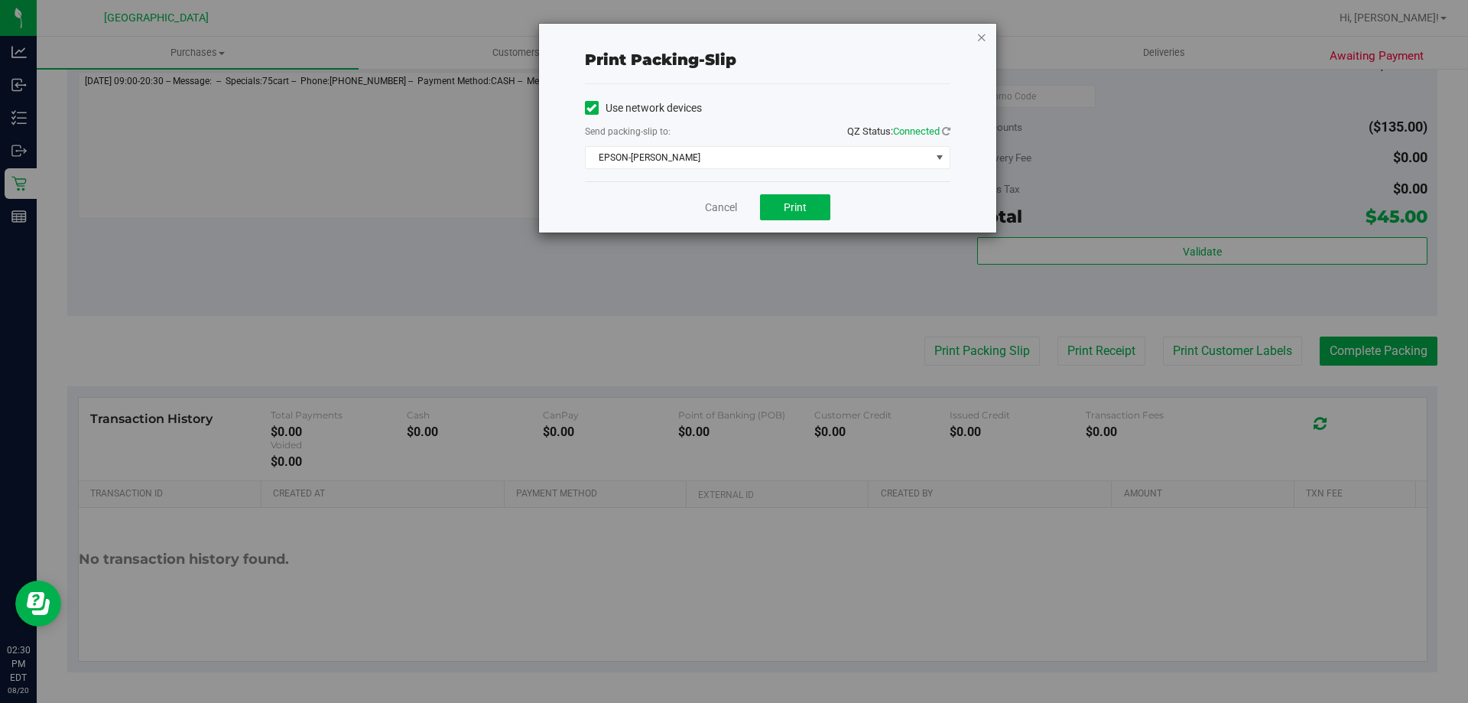
click at [982, 34] on icon "button" at bounding box center [982, 37] width 11 height 18
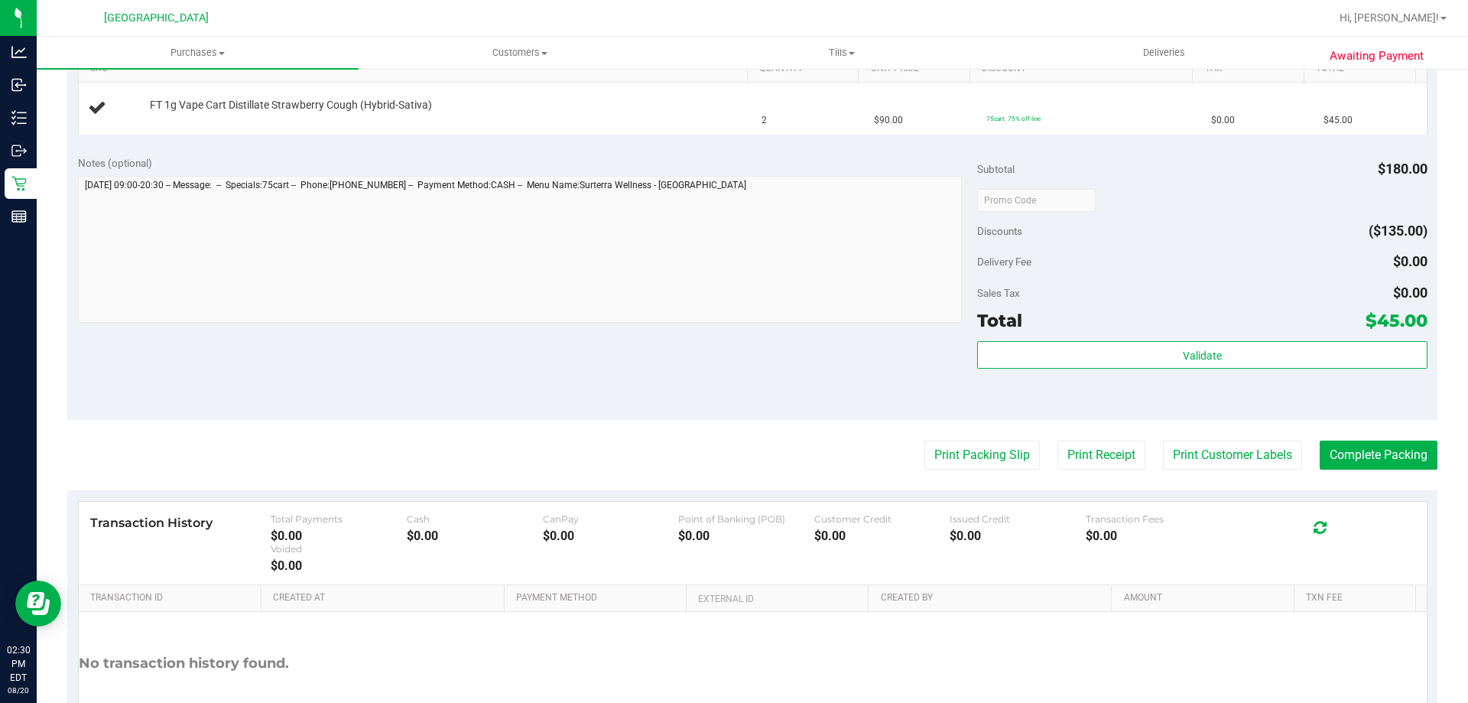
scroll to position [206, 0]
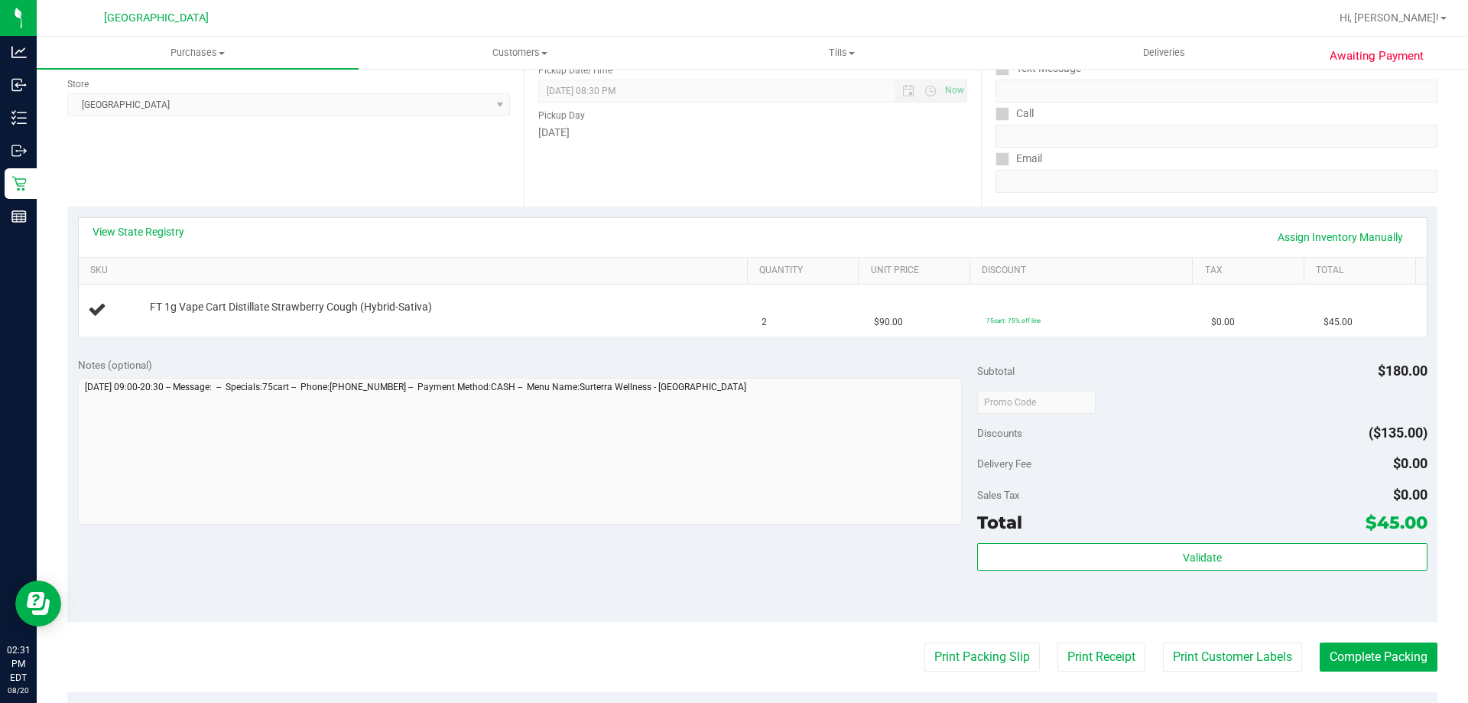
click at [925, 642] on button "Print Packing Slip" at bounding box center [982, 656] width 115 height 29
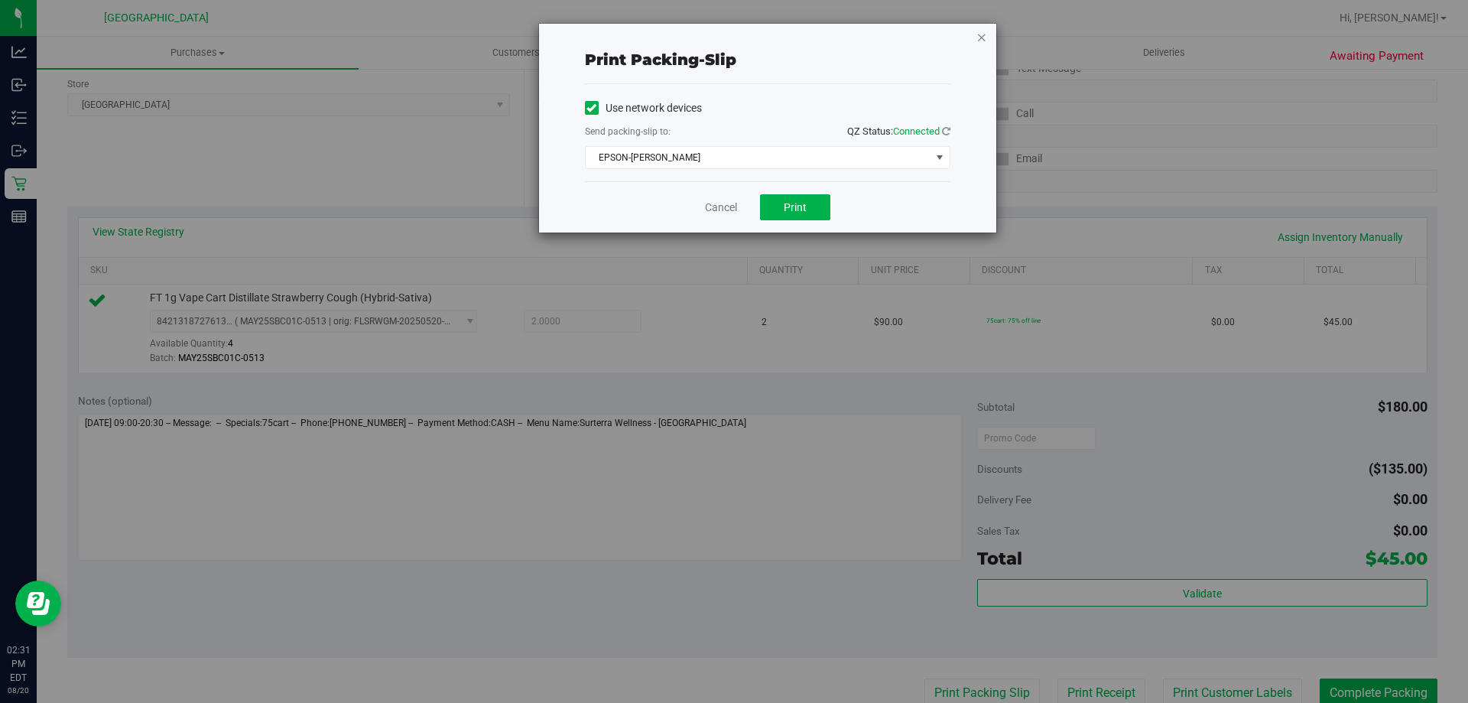
click at [981, 40] on icon "button" at bounding box center [982, 37] width 11 height 18
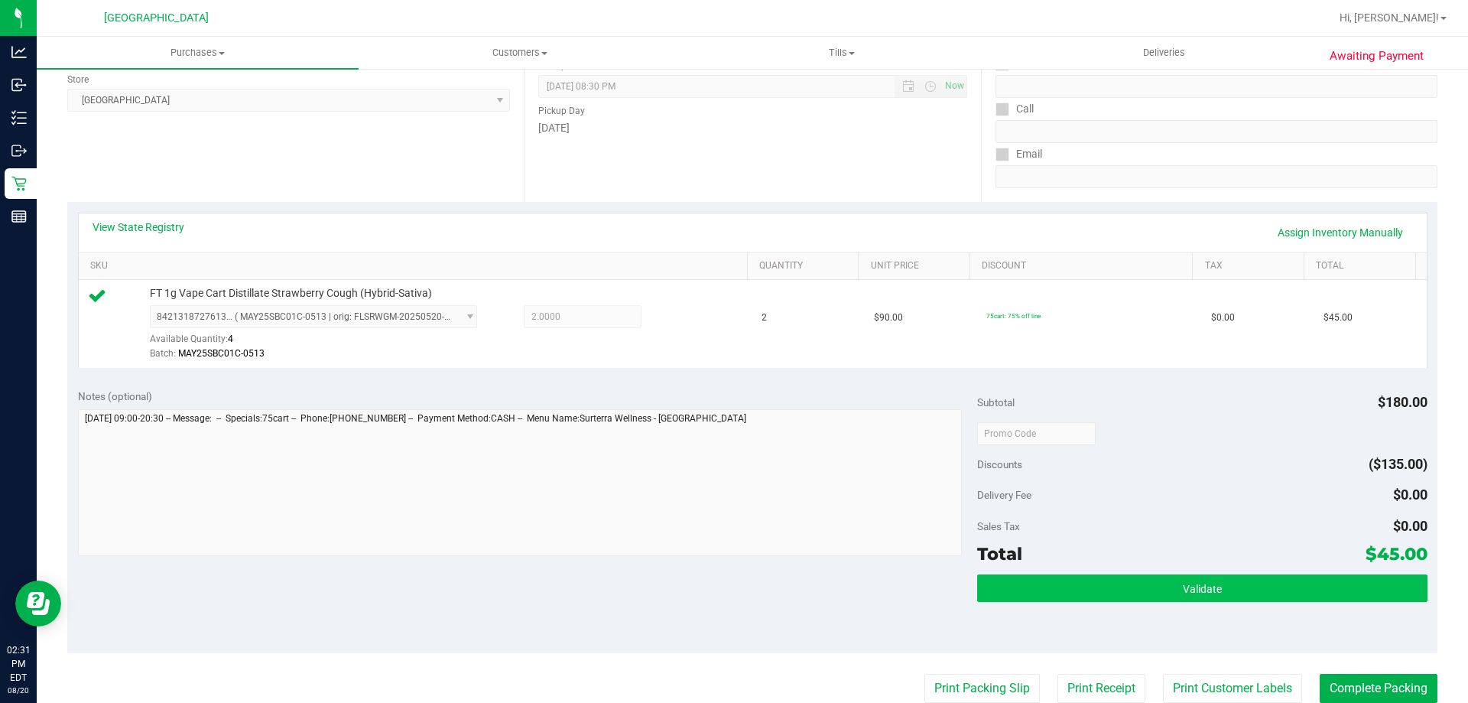
click at [1170, 574] on button "Validate" at bounding box center [1202, 588] width 450 height 28
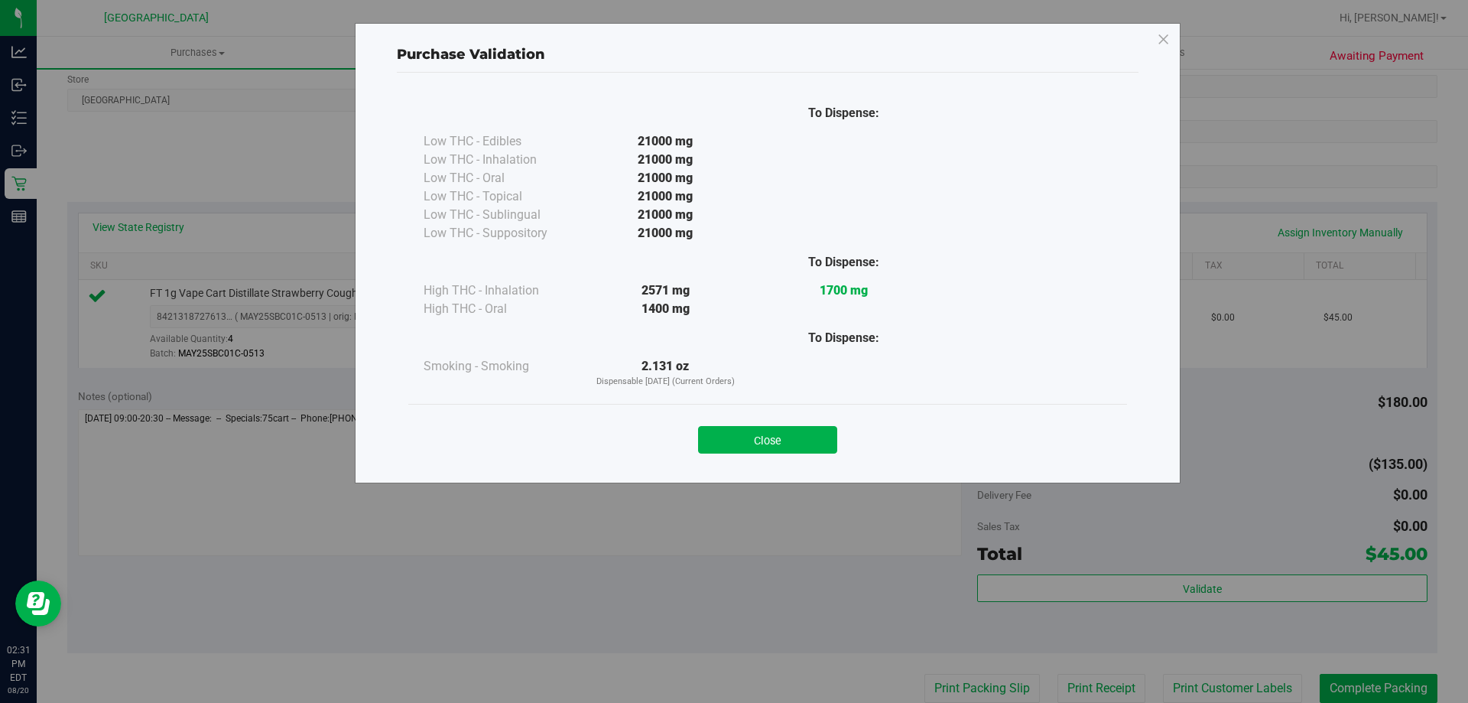
click at [801, 414] on div "Close" at bounding box center [767, 435] width 719 height 62
click at [802, 439] on button "Close" at bounding box center [767, 440] width 139 height 28
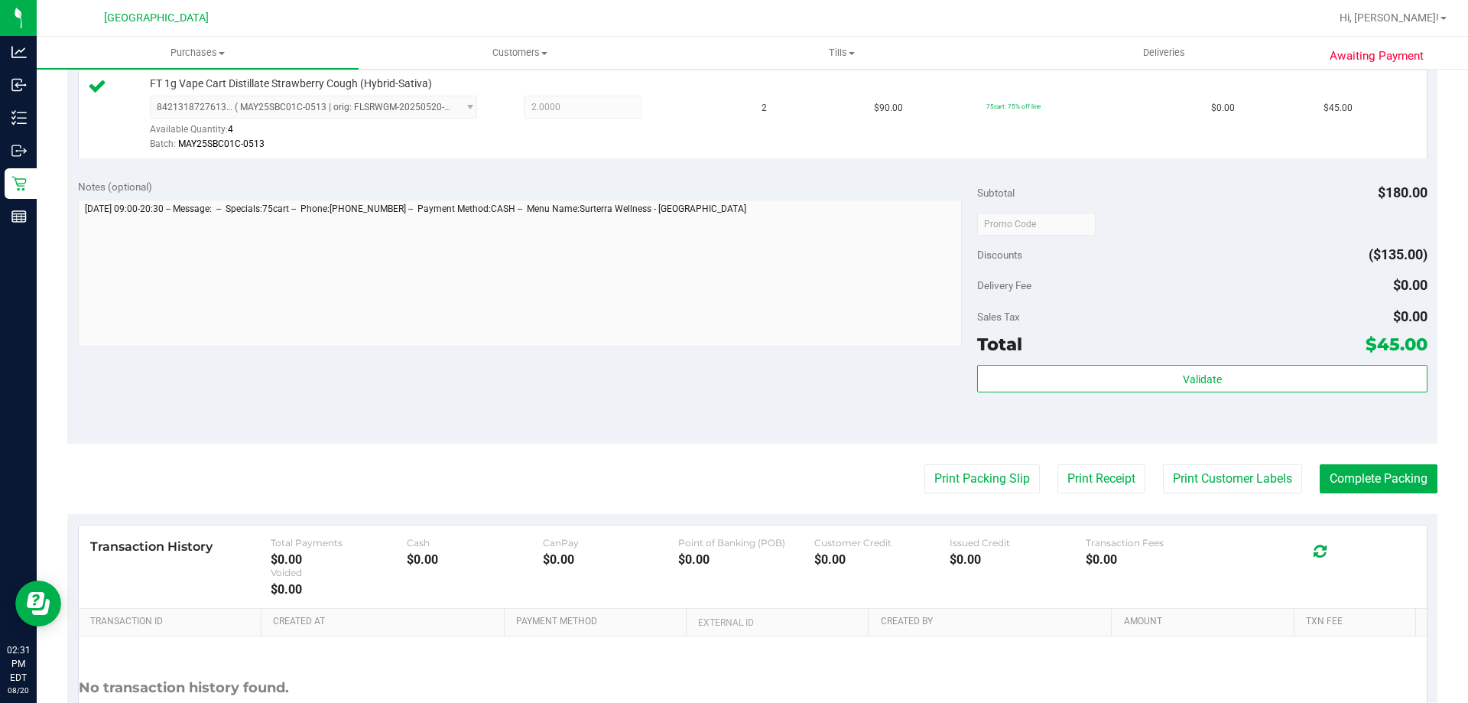
scroll to position [424, 0]
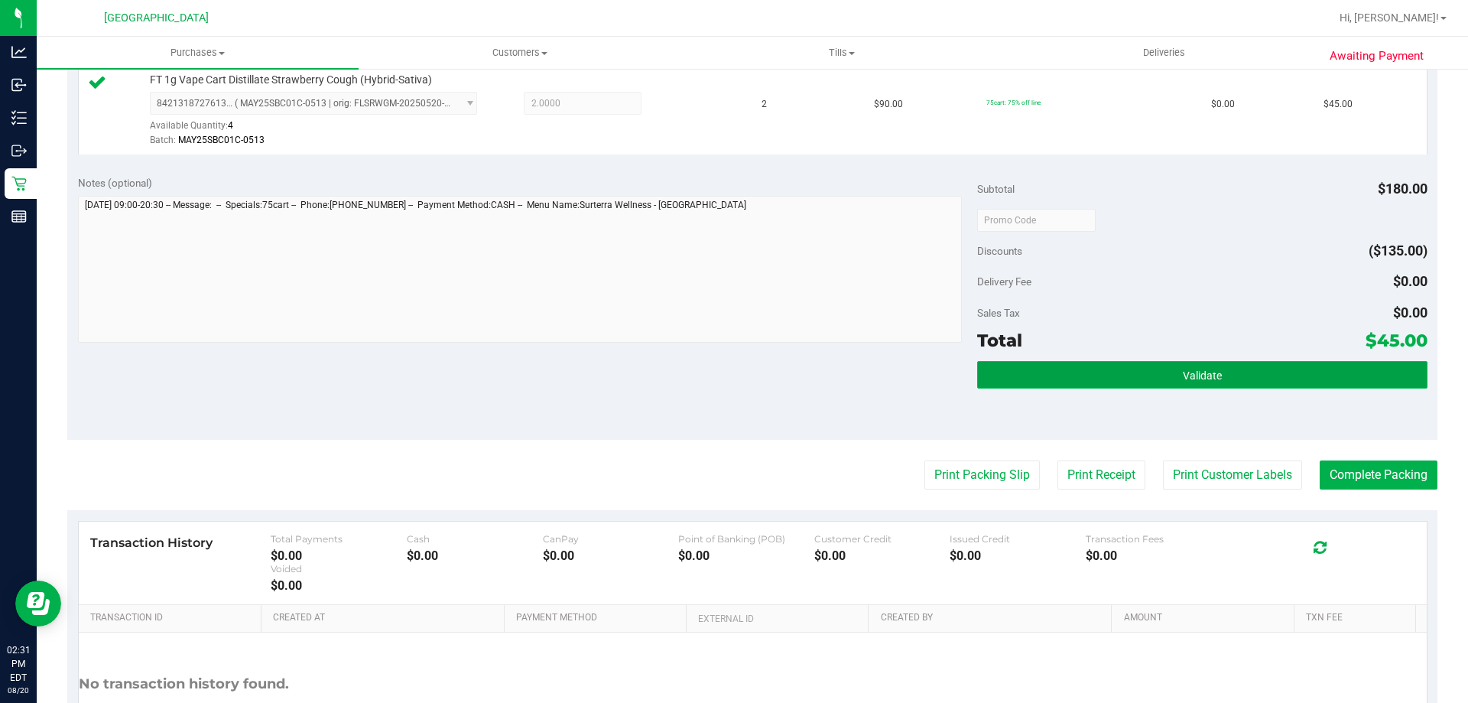
click at [1192, 386] on button "Validate" at bounding box center [1202, 375] width 450 height 28
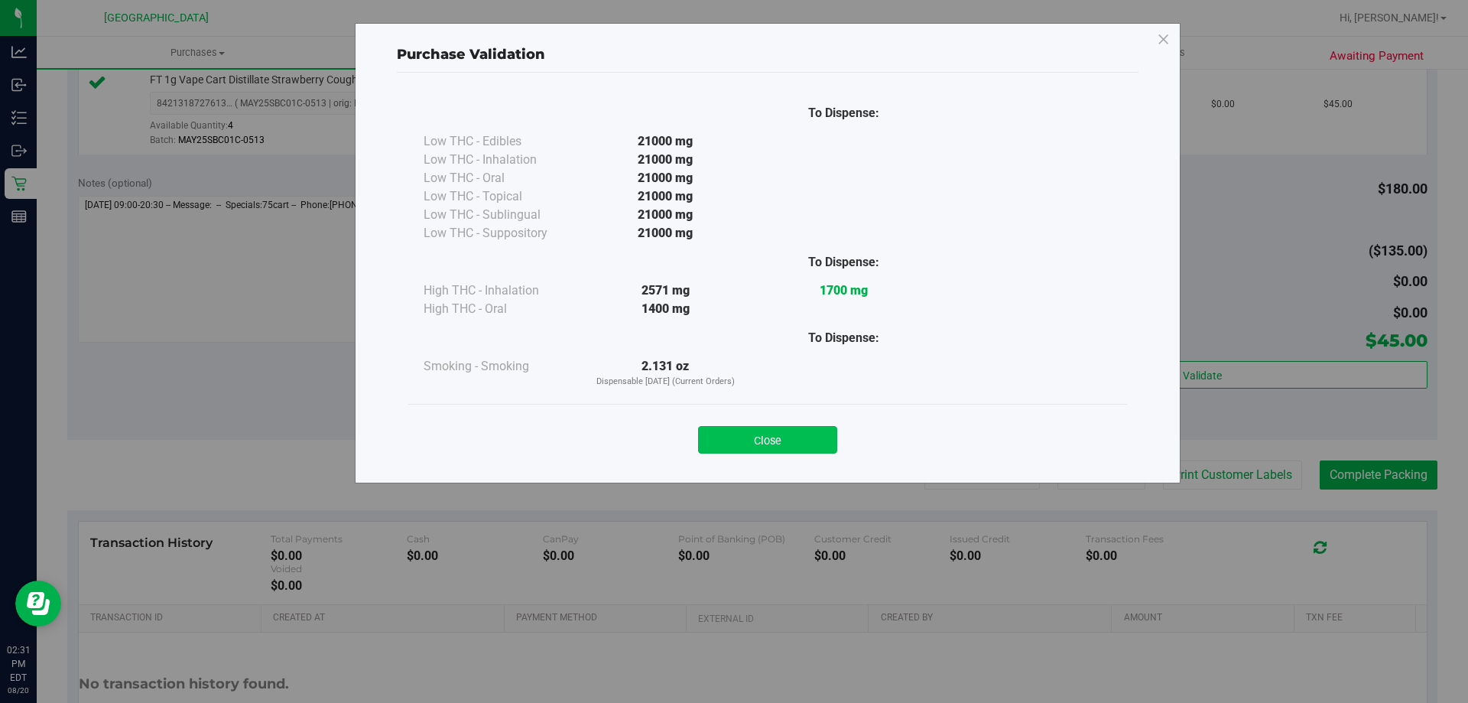
click at [799, 451] on button "Close" at bounding box center [767, 440] width 139 height 28
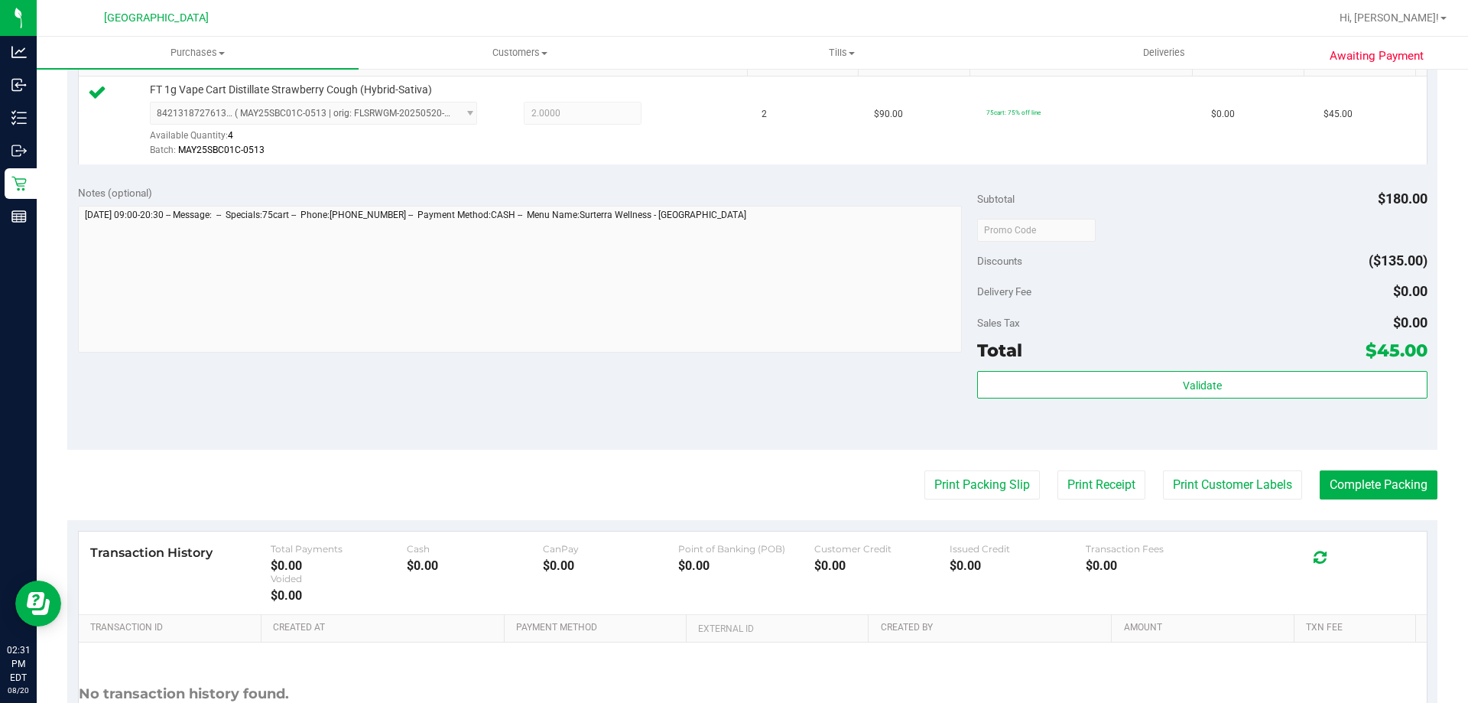
scroll to position [424, 0]
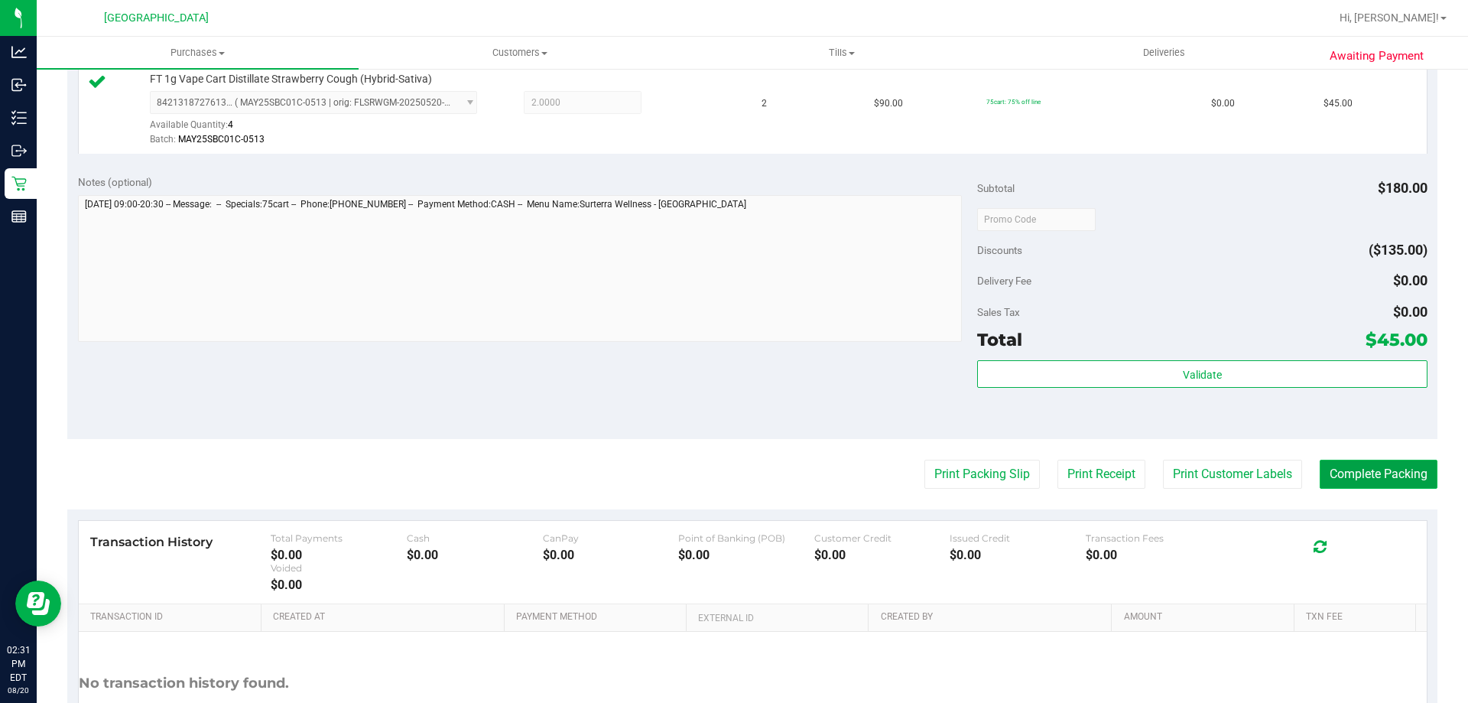
click at [1363, 477] on button "Complete Packing" at bounding box center [1379, 474] width 118 height 29
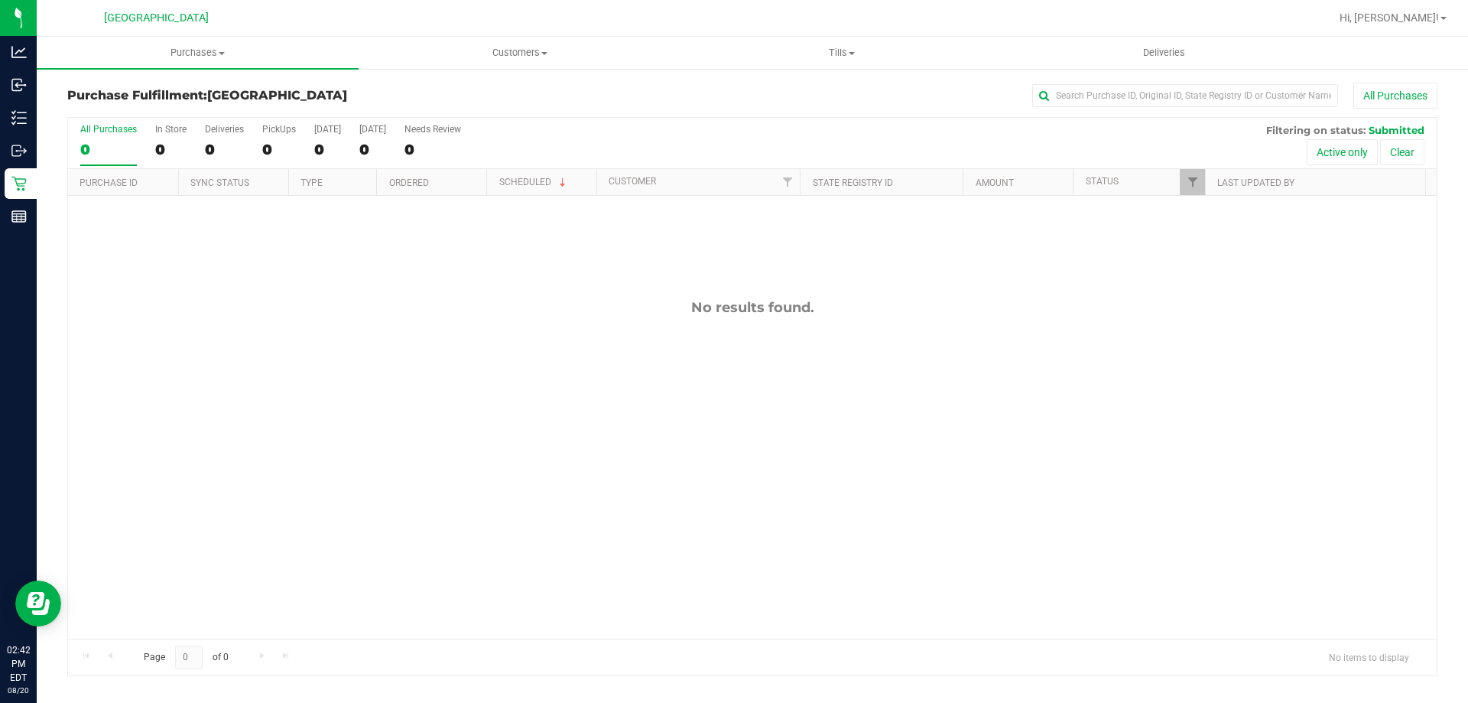
click at [898, 322] on div "No results found." at bounding box center [752, 469] width 1369 height 546
click at [1067, 281] on div "No results found." at bounding box center [752, 469] width 1369 height 546
click at [1132, 375] on div "No results found." at bounding box center [752, 469] width 1369 height 546
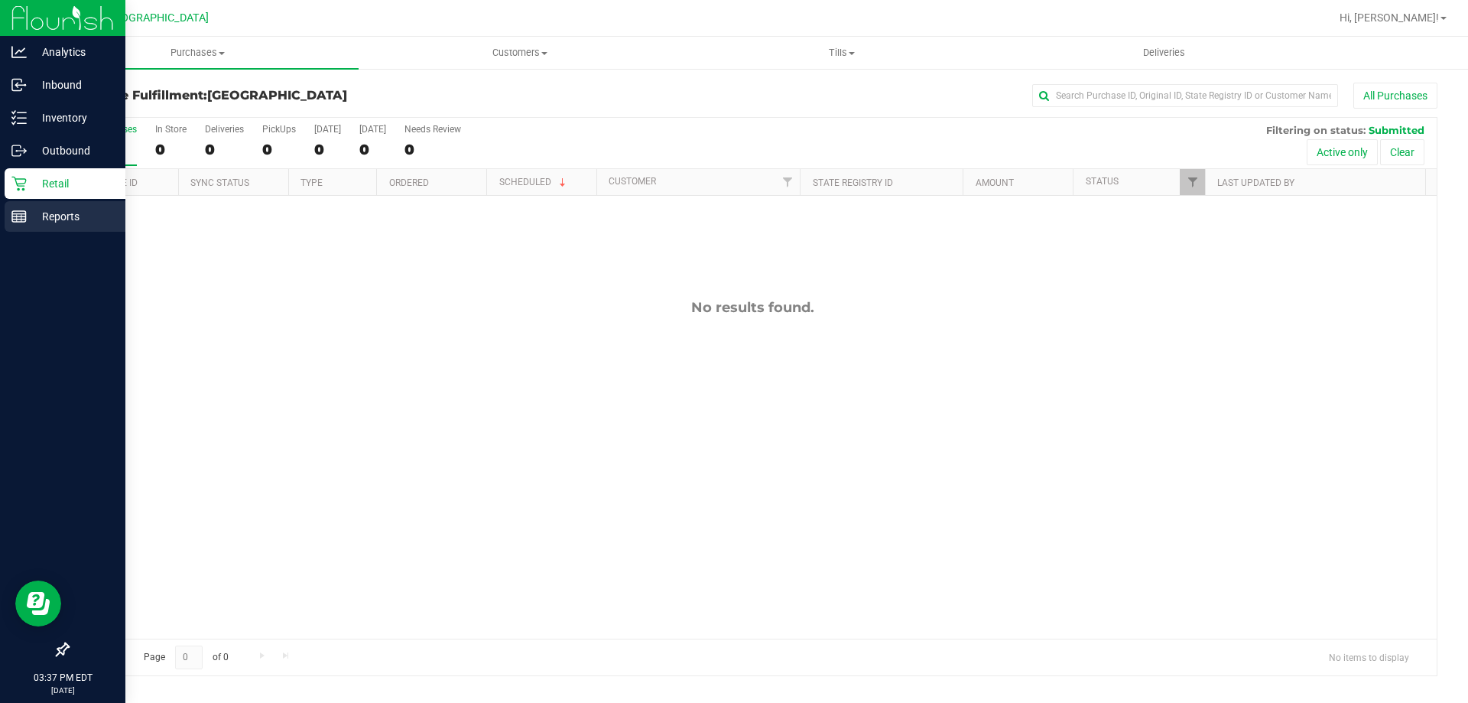
click at [0, 217] on link "Reports" at bounding box center [62, 217] width 125 height 33
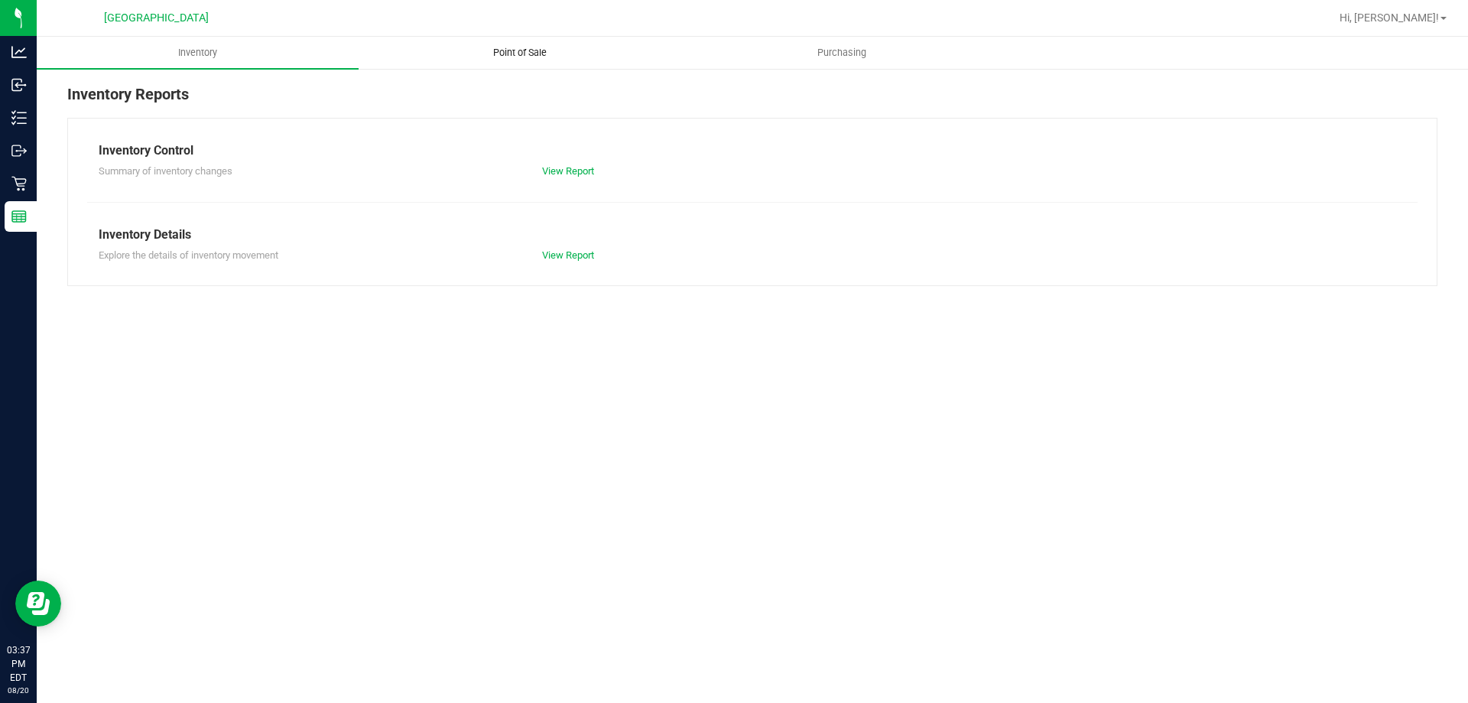
click at [544, 59] on span "Point of Sale" at bounding box center [520, 53] width 95 height 14
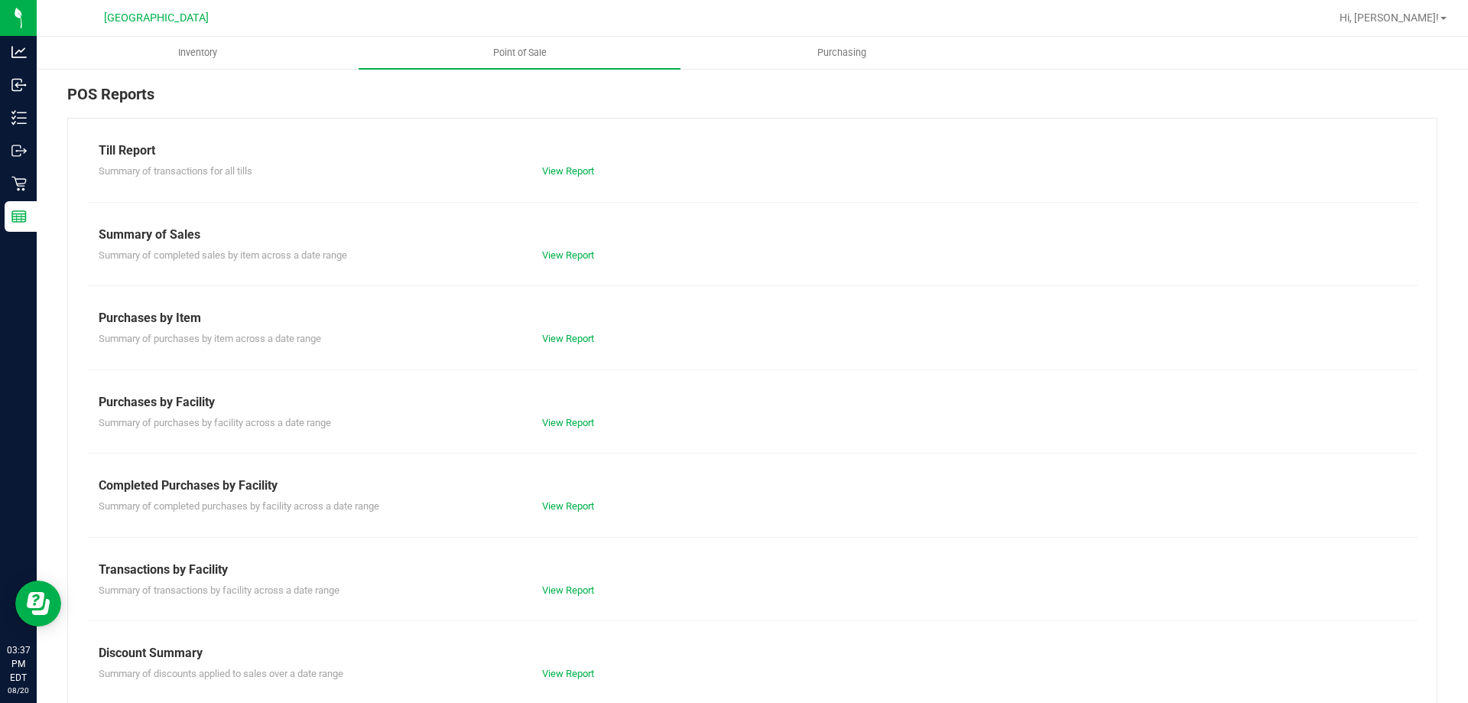
click at [561, 493] on div "Completed Purchases by Facility" at bounding box center [753, 485] width 1308 height 18
click at [554, 503] on link "View Report" at bounding box center [568, 505] width 52 height 11
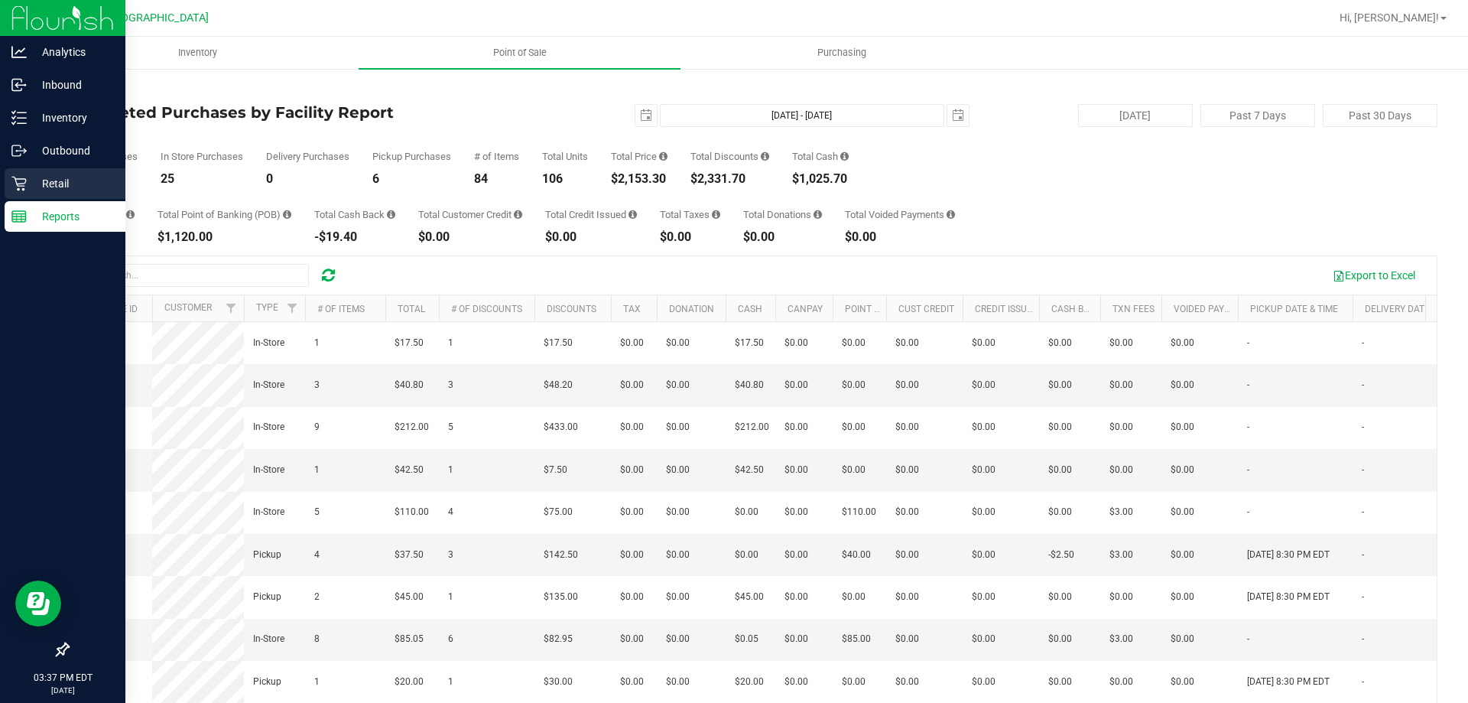
click at [18, 184] on icon at bounding box center [18, 184] width 15 height 15
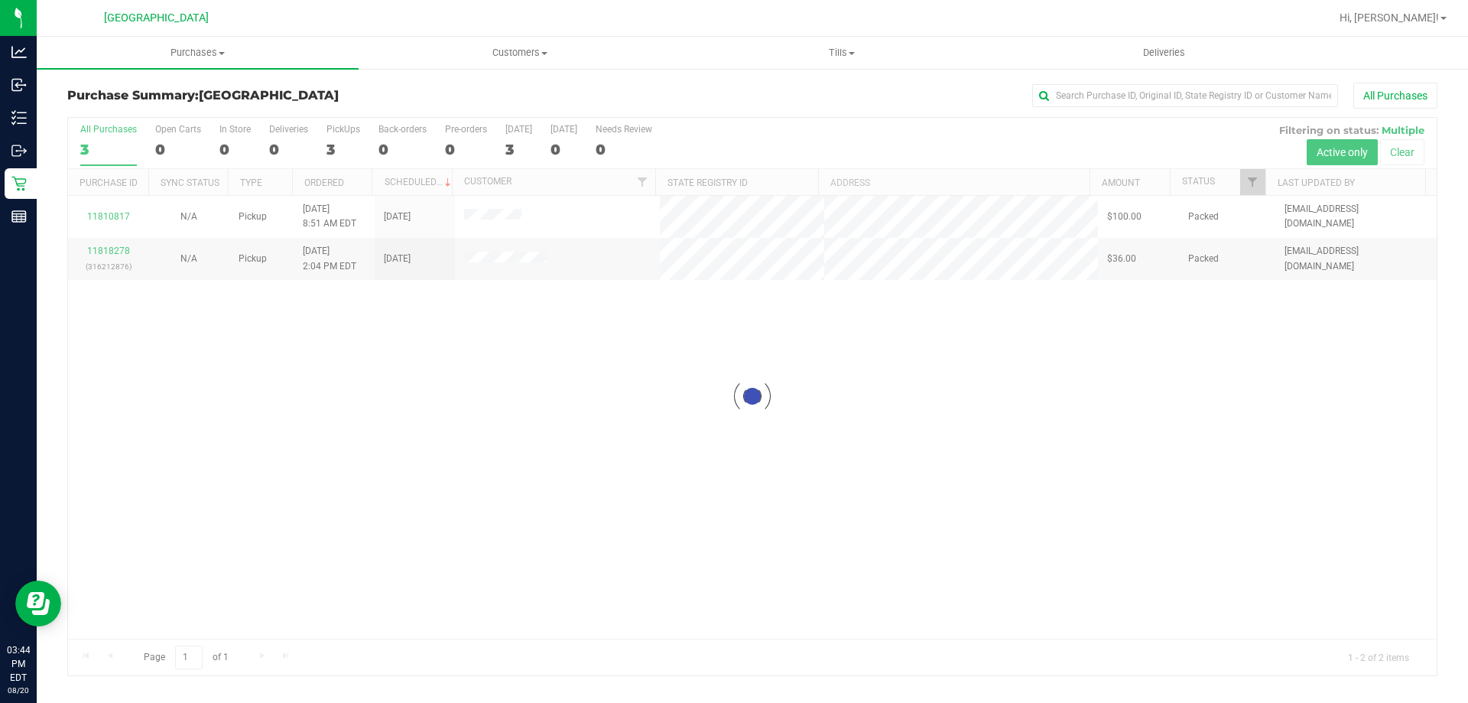
click at [1197, 379] on div "Loading... 11810817 N/A Pickup [DATE] 8:51 AM EDT 8/20/2025 $100.00 Packed [EMA…" at bounding box center [752, 417] width 1369 height 443
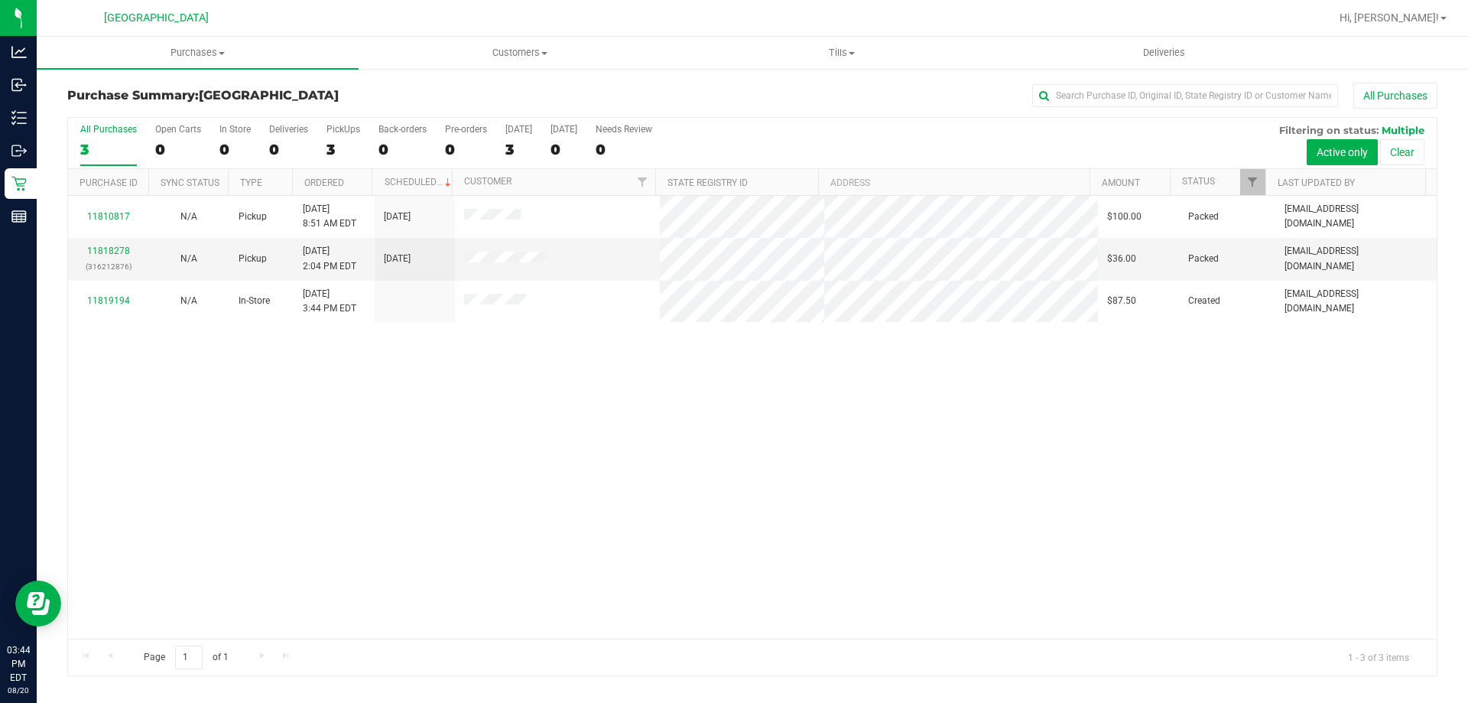
click at [1299, 491] on div "11810817 N/A Pickup [DATE] 8:51 AM EDT 8/20/2025 $100.00 Packed [EMAIL_ADDRESS]…" at bounding box center [752, 417] width 1369 height 443
click at [188, 50] on span "Purchases" at bounding box center [198, 53] width 322 height 14
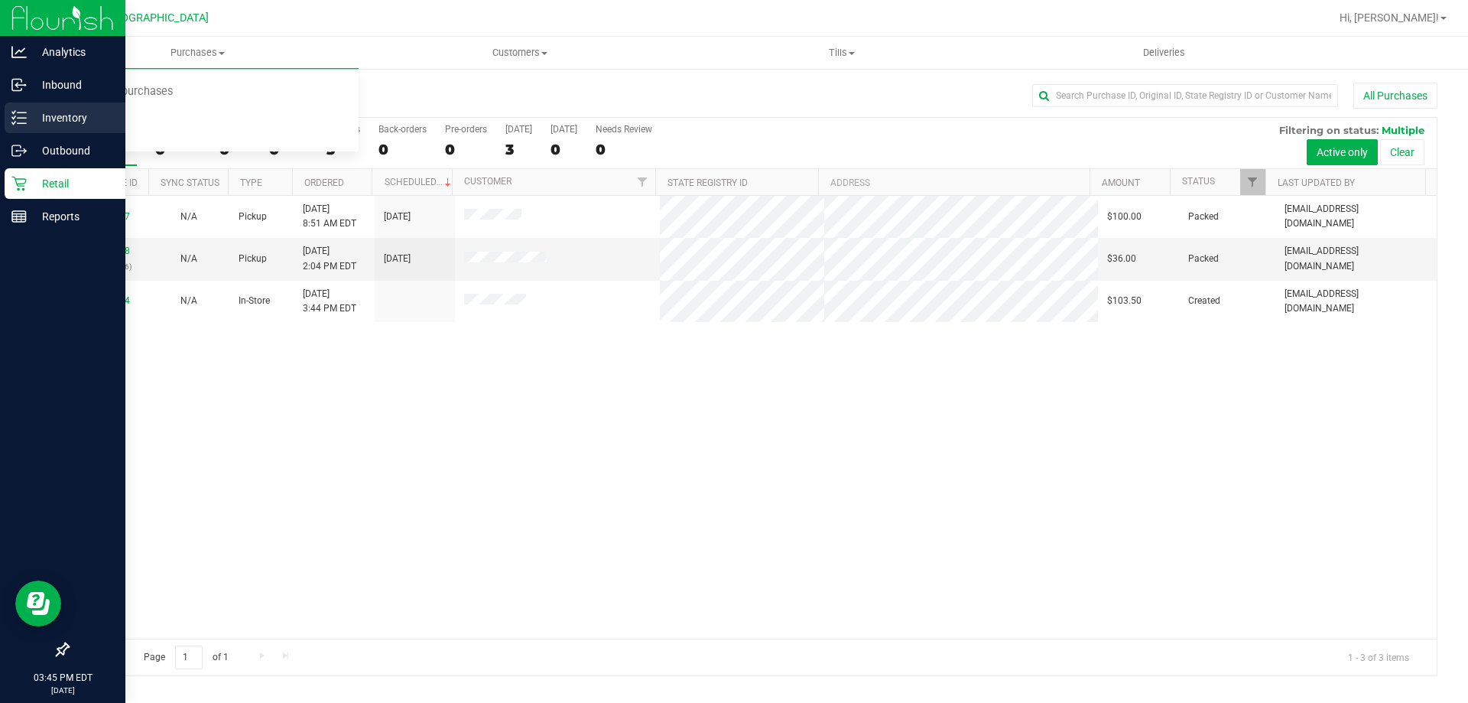
click at [31, 127] on div "Inventory" at bounding box center [65, 117] width 121 height 31
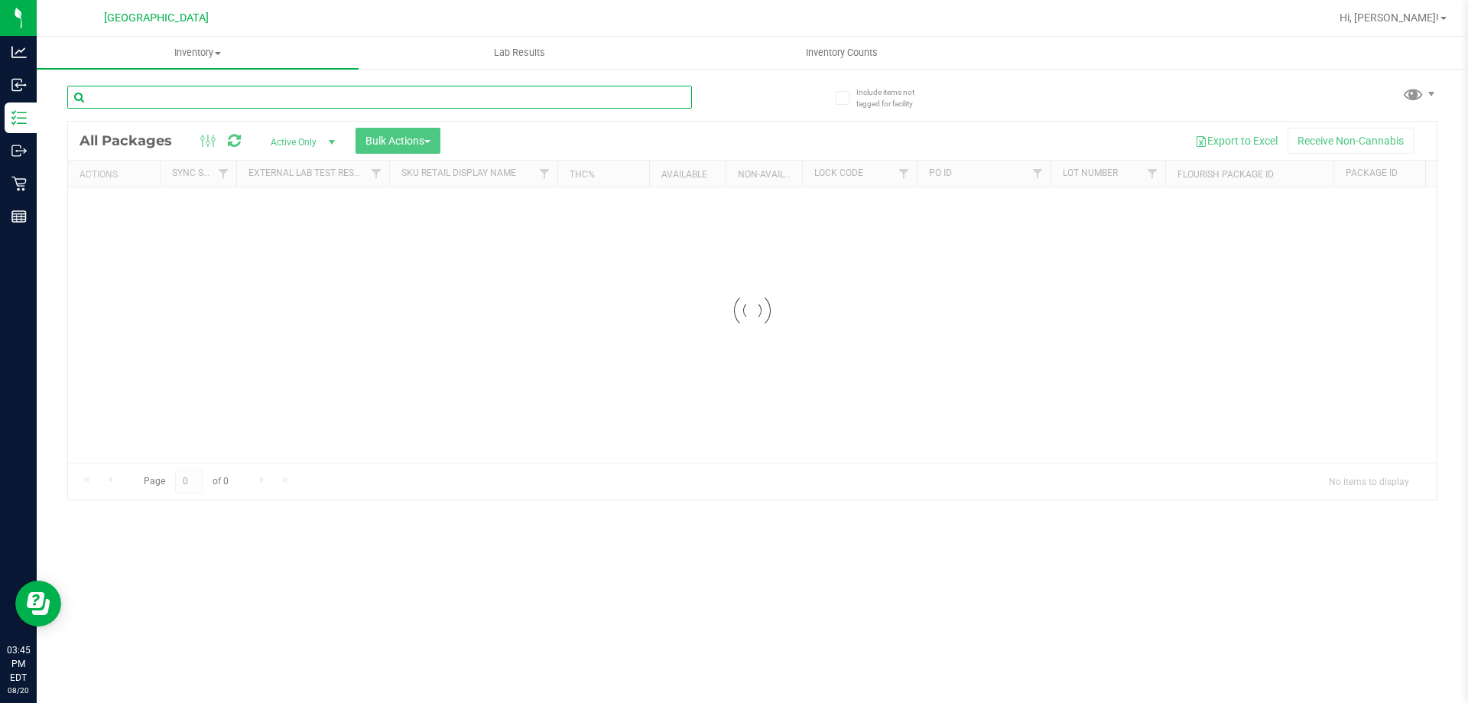
click at [272, 102] on div "Inventory All packages All inventory Waste log Create inventory Lab Results Inv…" at bounding box center [753, 370] width 1432 height 666
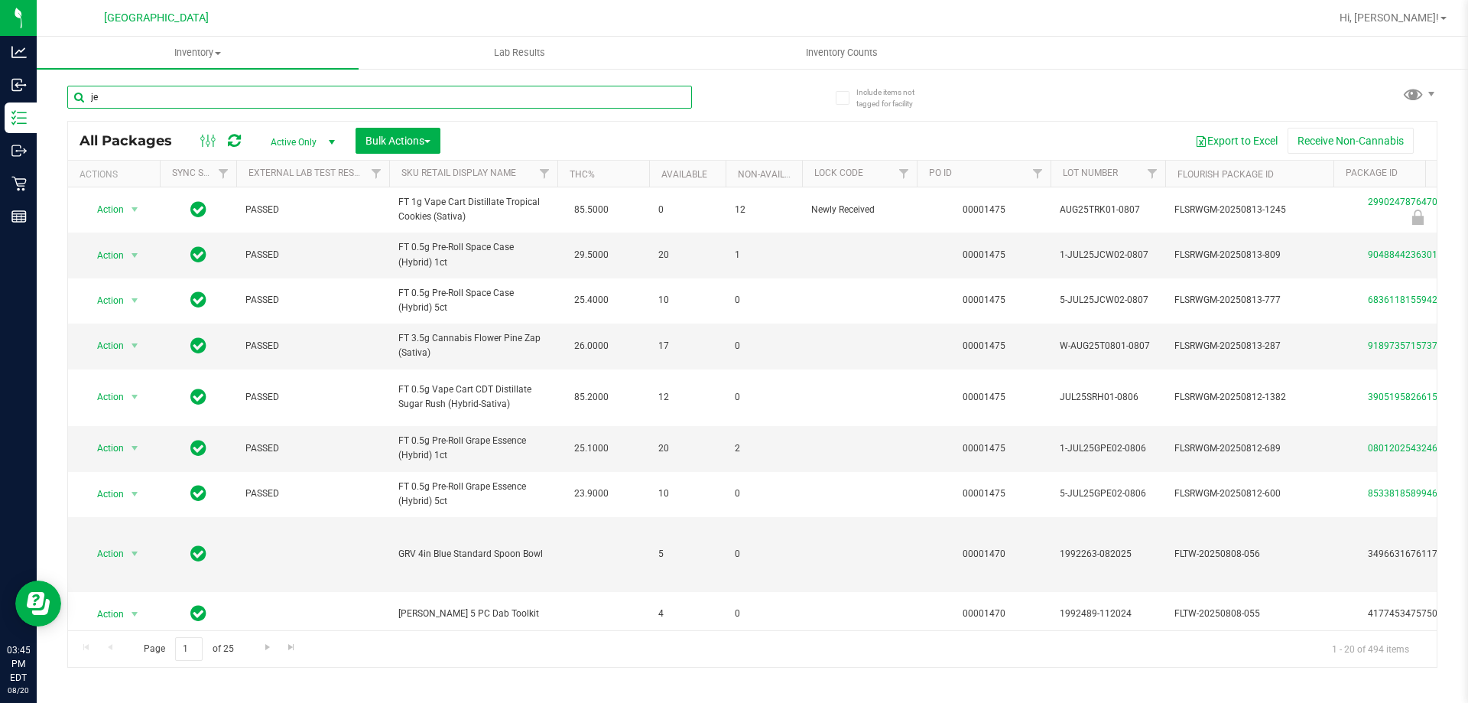
type input "j"
type input "strawberry jelly"
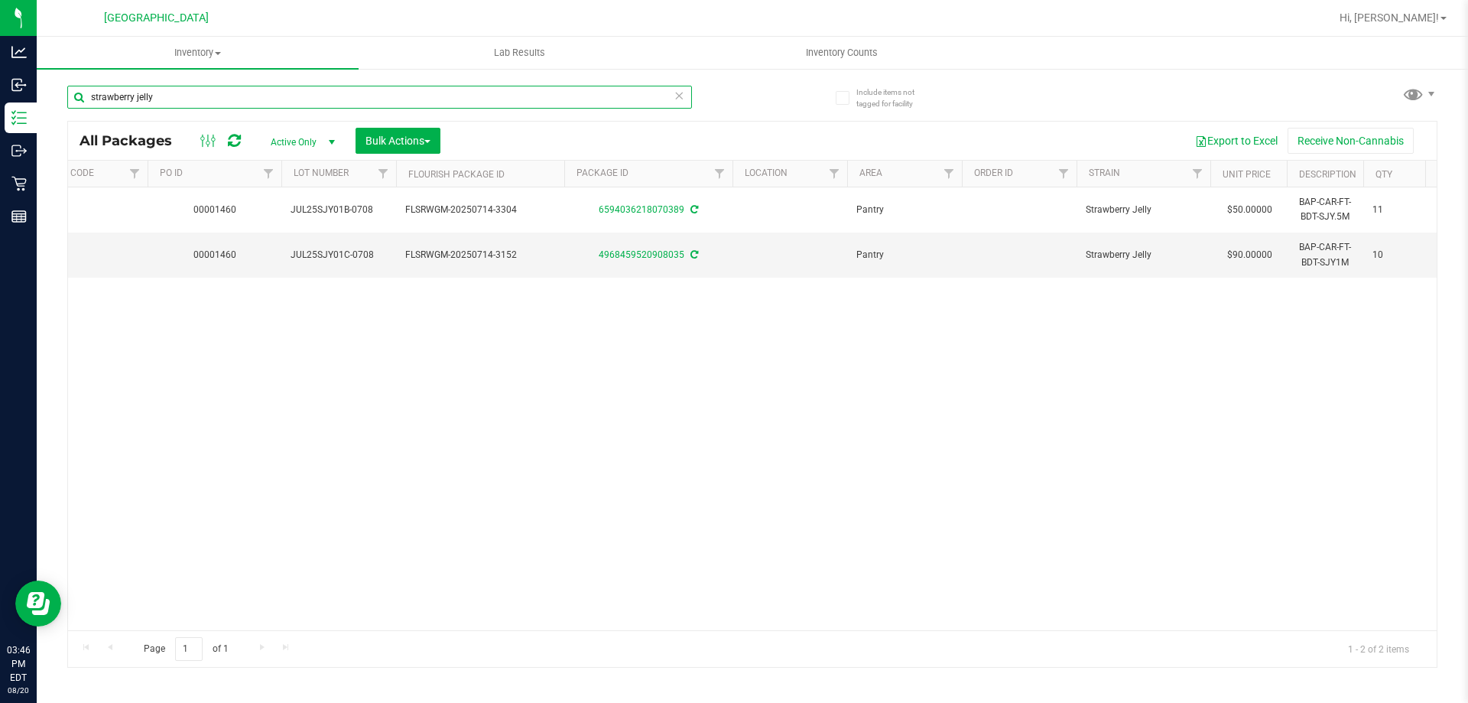
scroll to position [0, 775]
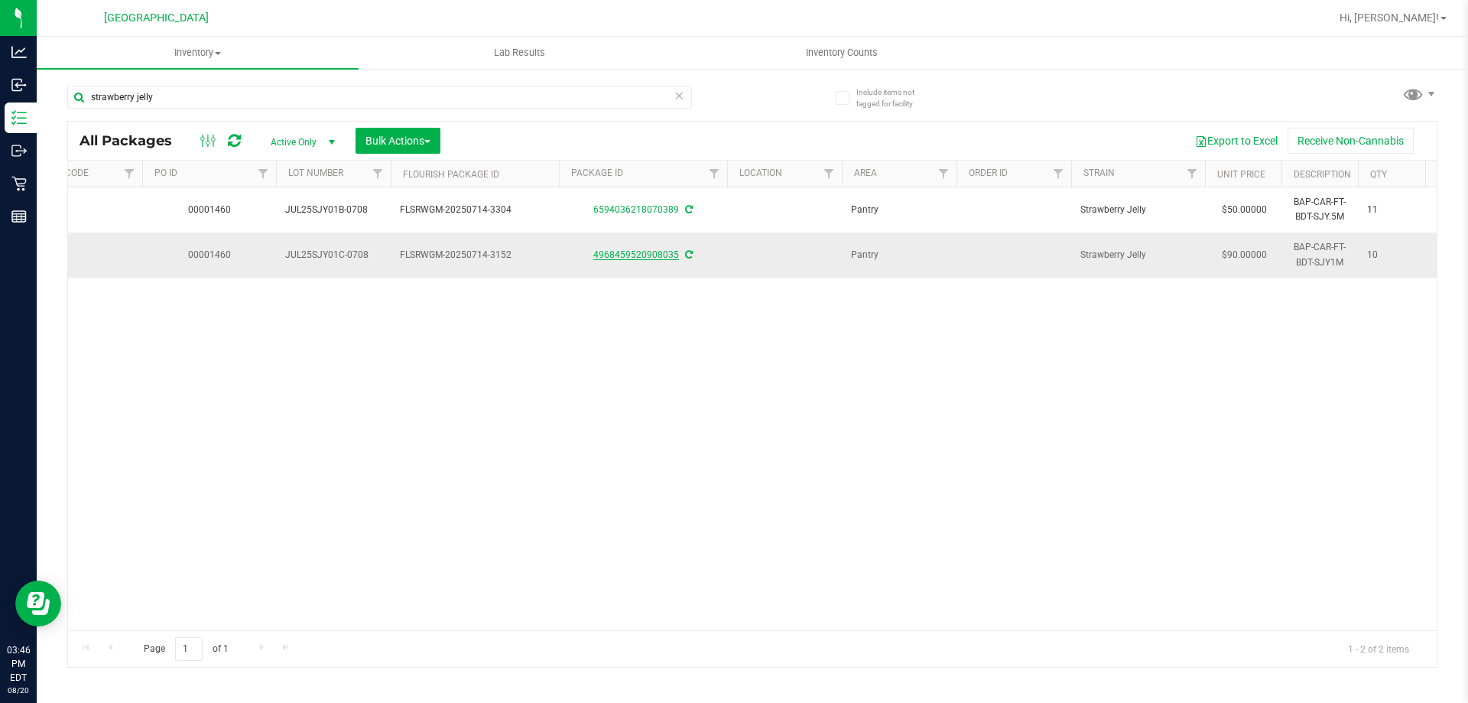
click at [659, 257] on link "4968459520908035" at bounding box center [636, 254] width 86 height 11
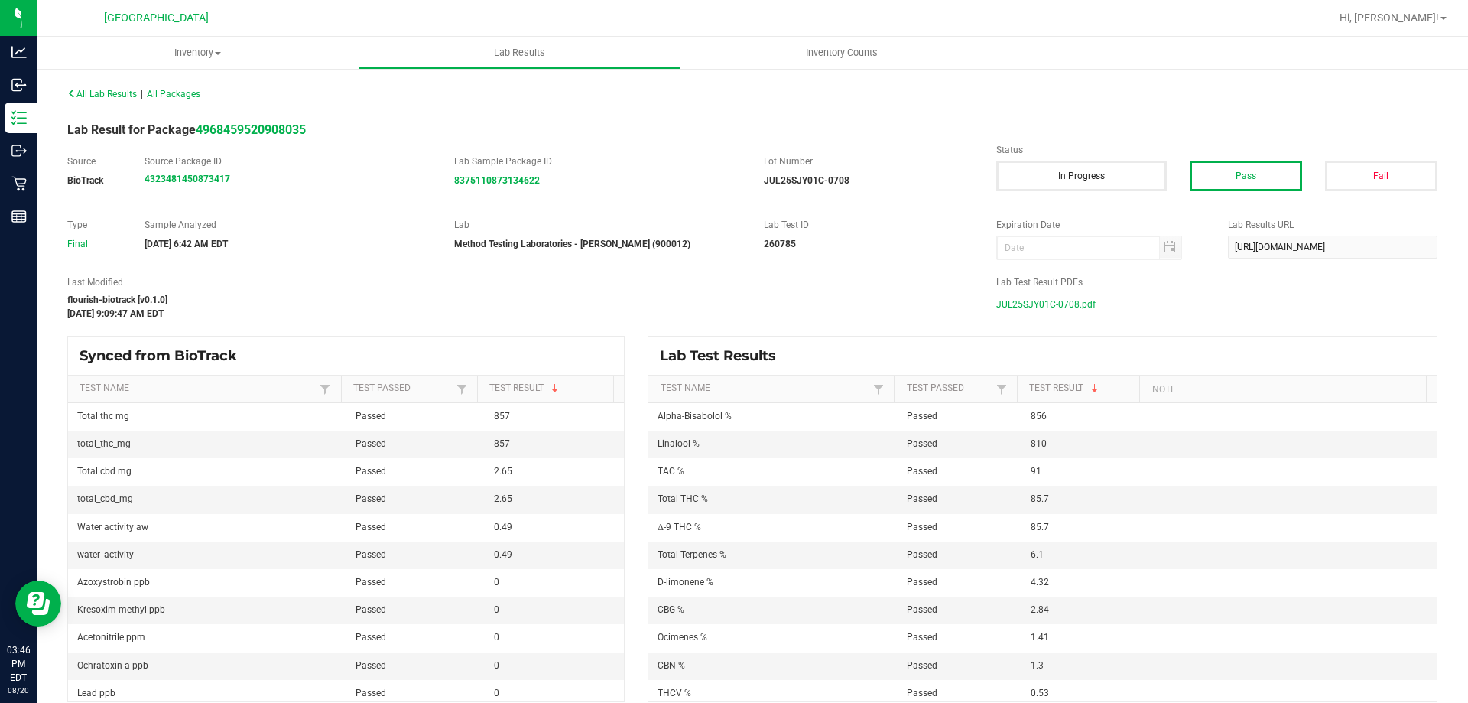
click at [1049, 300] on span "JUL25SJY01C-0708.pdf" at bounding box center [1045, 304] width 99 height 23
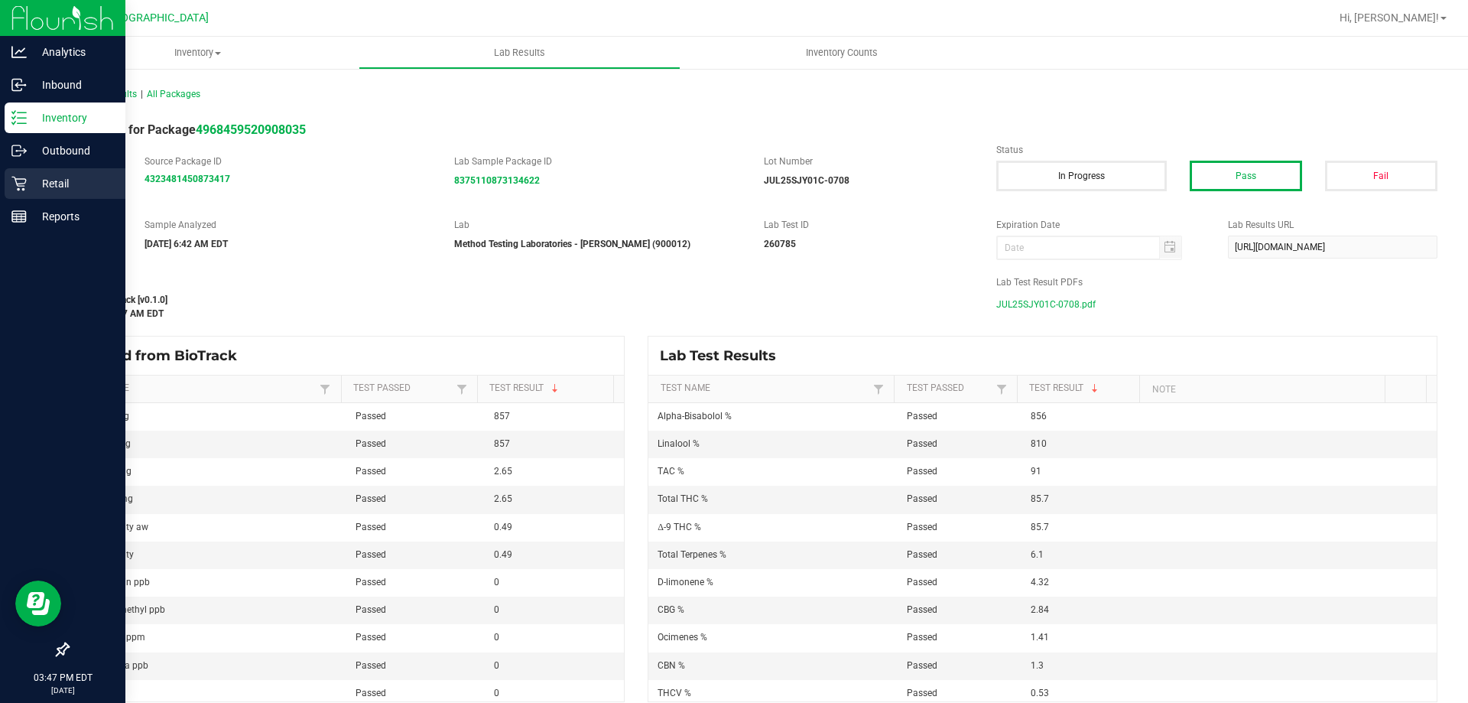
click at [5, 181] on div "Retail" at bounding box center [65, 183] width 121 height 31
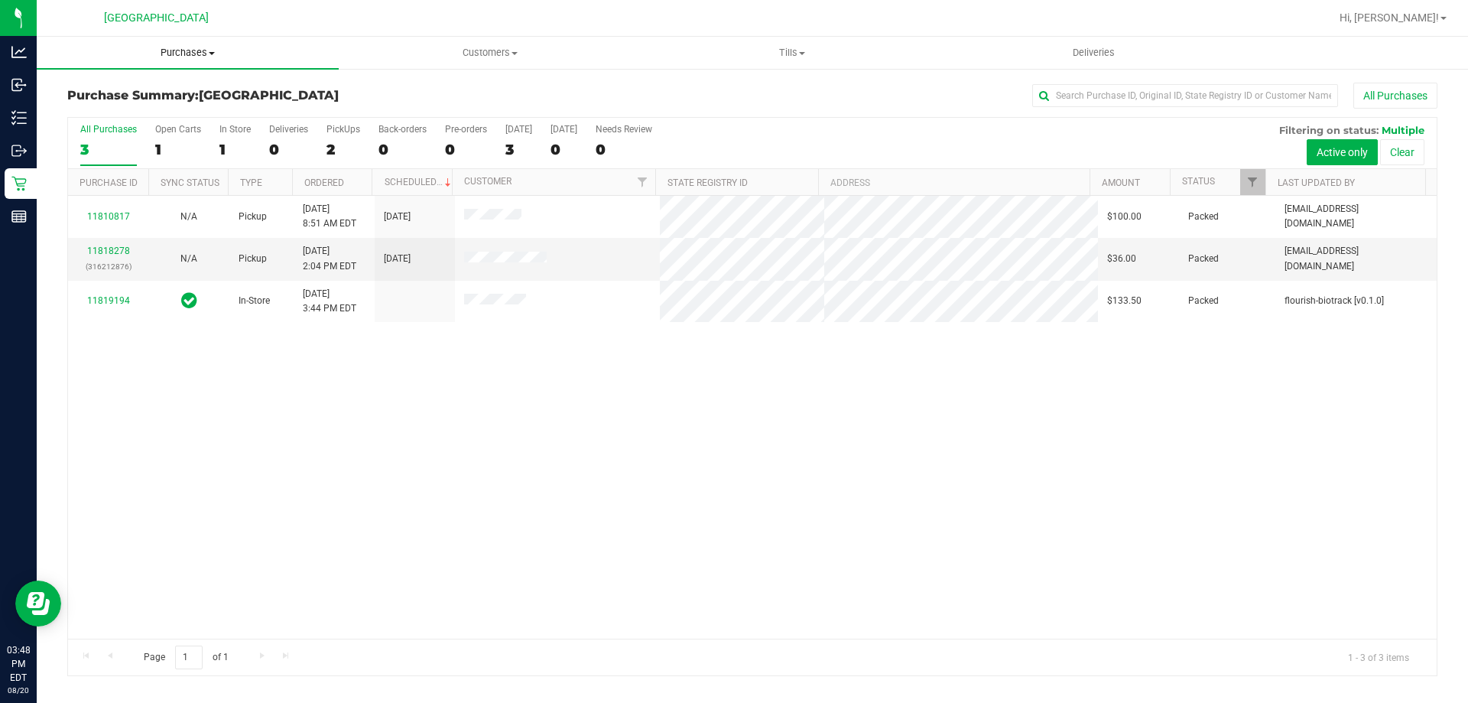
click at [190, 37] on uib-tab-heading "Purchases Summary of purchases Fulfillment All purchases" at bounding box center [188, 53] width 302 height 32
click at [151, 111] on li "Fulfillment" at bounding box center [188, 111] width 302 height 18
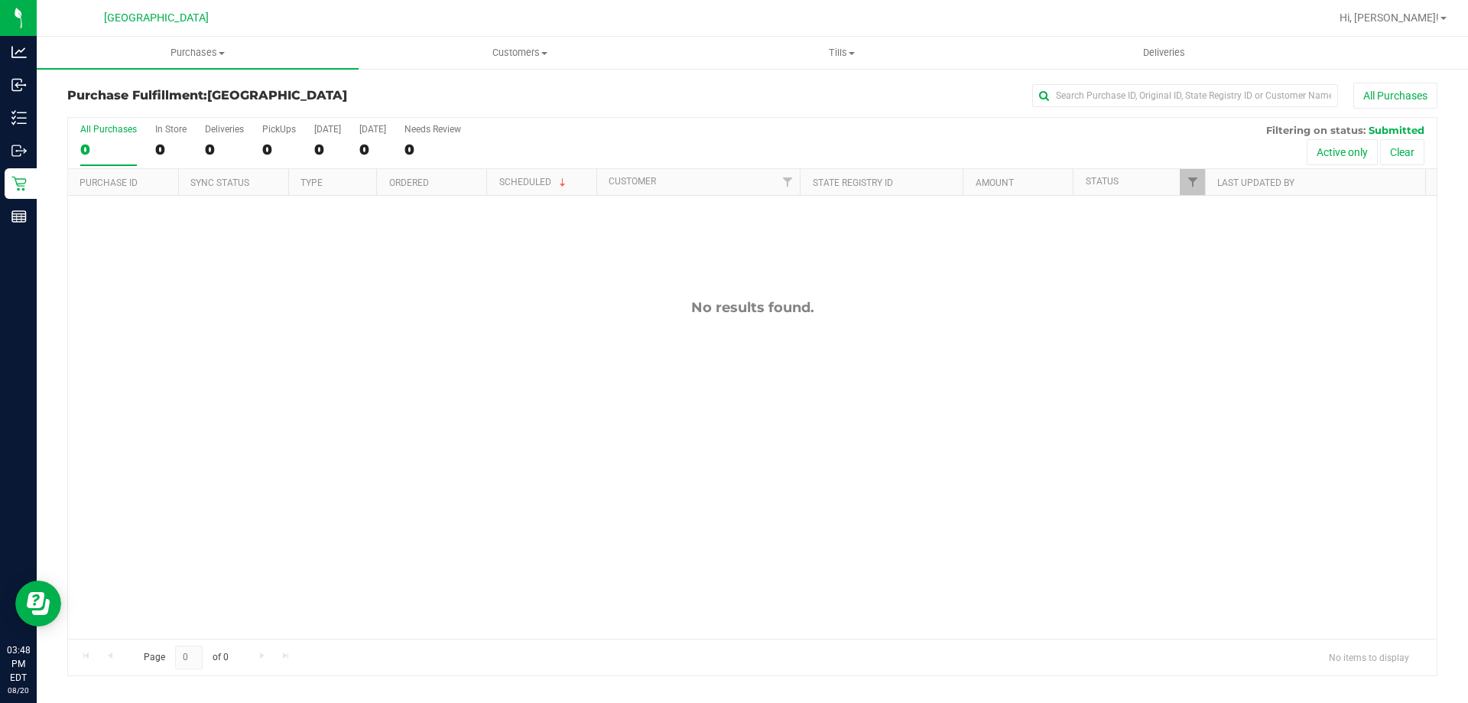
click at [805, 482] on div "No results found." at bounding box center [752, 469] width 1369 height 546
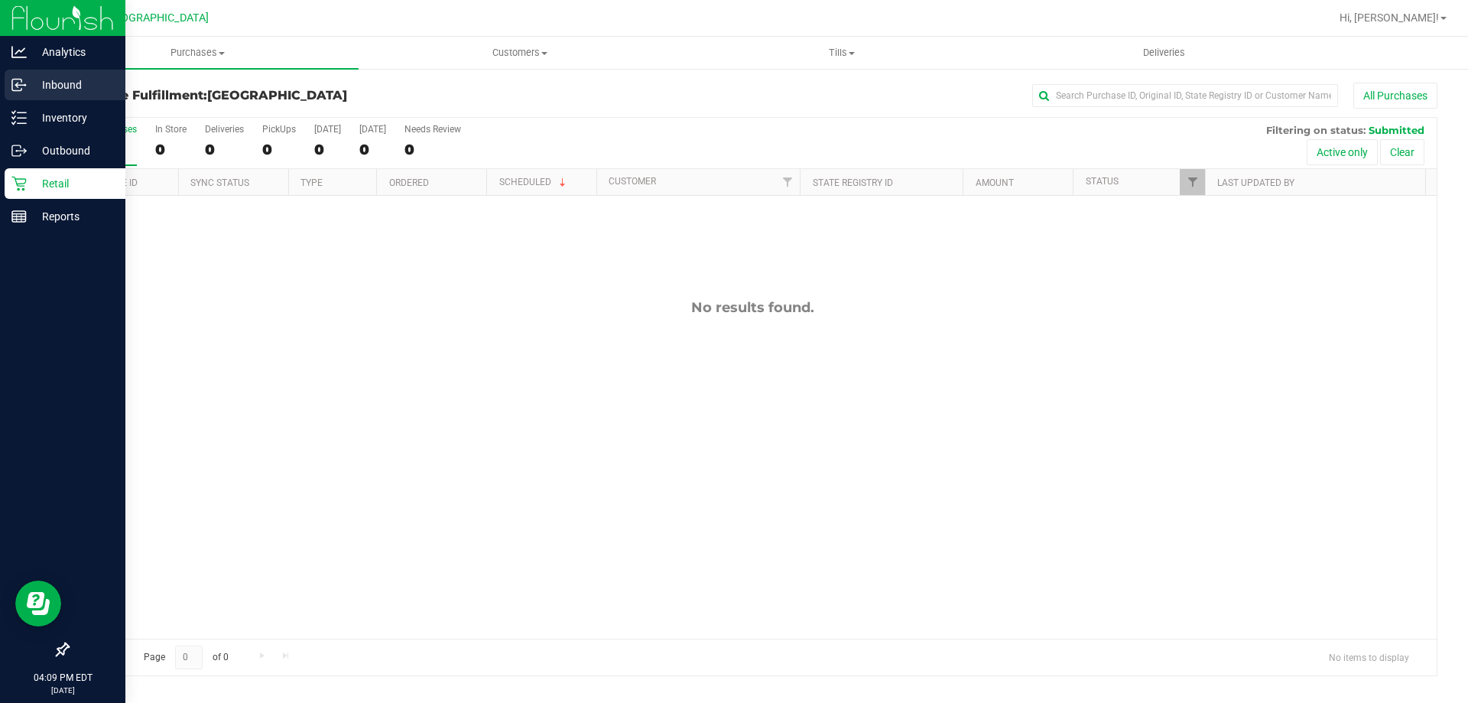
click at [22, 81] on icon at bounding box center [18, 84] width 15 height 15
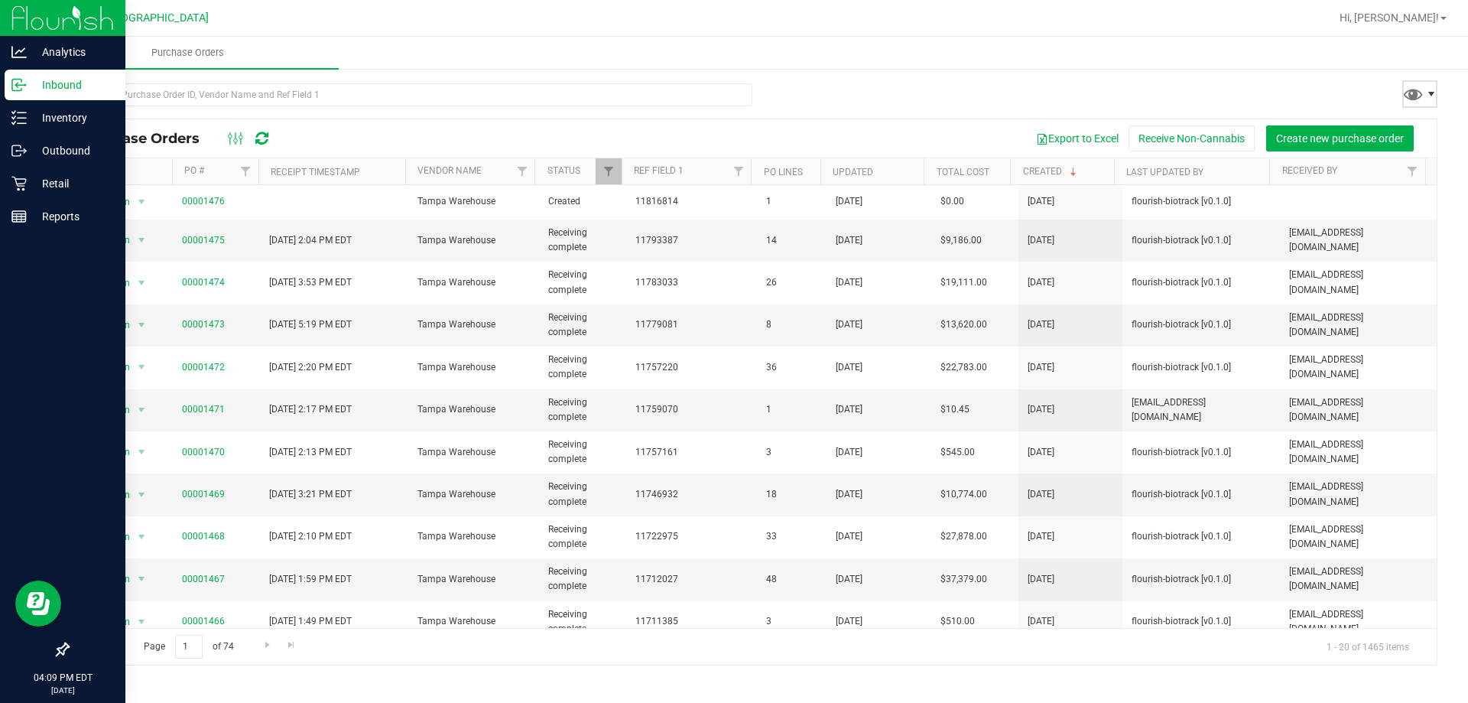
click at [1433, 99] on span at bounding box center [1432, 94] width 12 height 12
click at [1238, 81] on div "Purchase Orders Export to Excel Receive Non-Cannabis Create new purchase order …" at bounding box center [753, 373] width 1432 height 613
click at [1091, 140] on button "Export to Excel" at bounding box center [1077, 138] width 102 height 26
click at [31, 186] on p "Retail" at bounding box center [73, 183] width 92 height 18
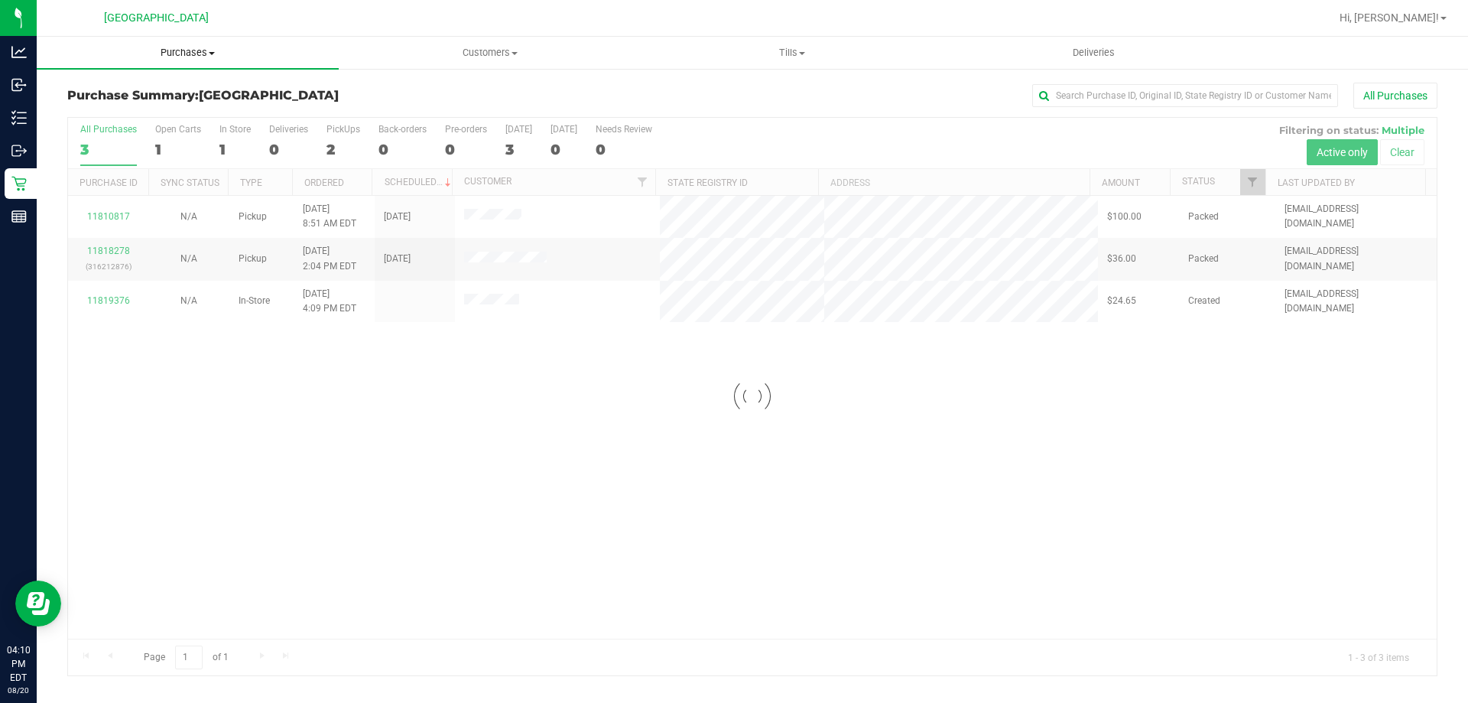
click at [203, 63] on uib-tab-heading "Purchases Summary of purchases Fulfillment All purchases" at bounding box center [188, 53] width 302 height 32
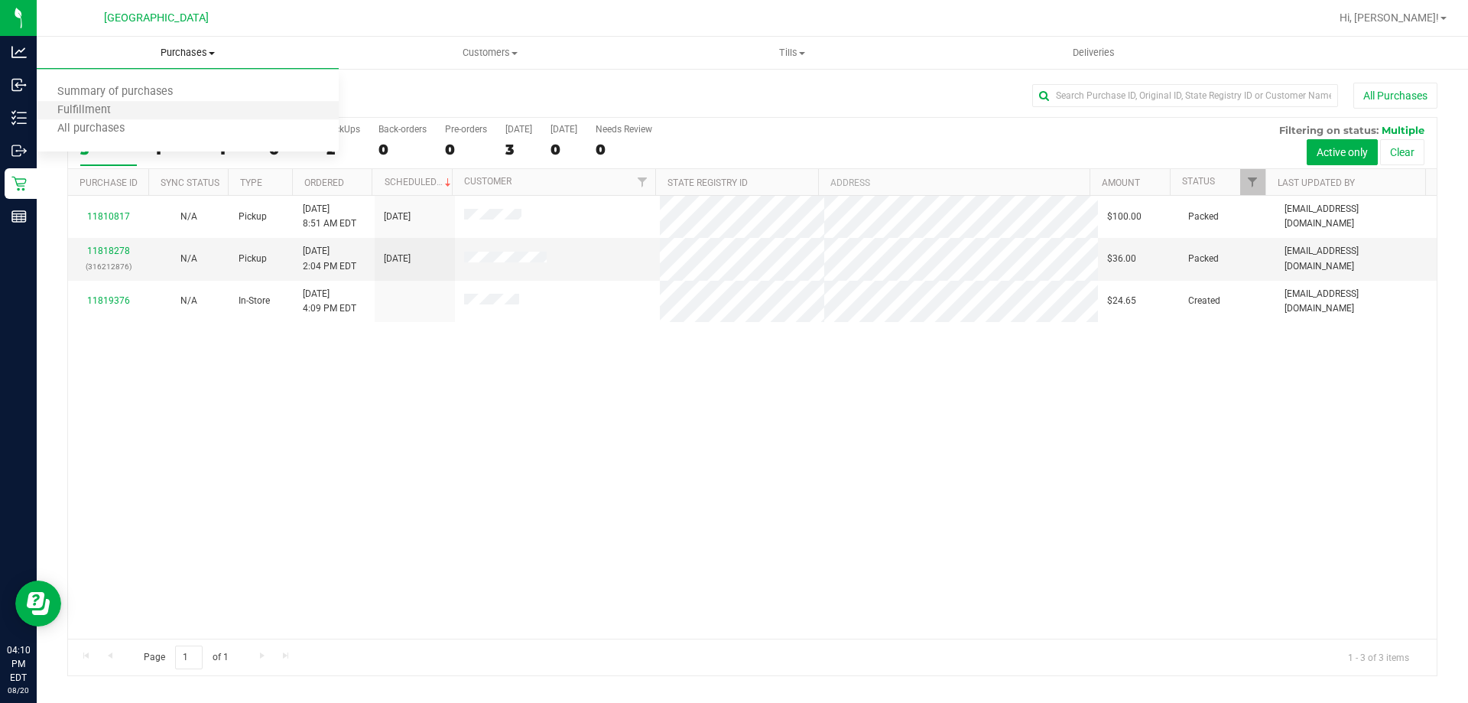
click at [148, 107] on li "Fulfillment" at bounding box center [188, 111] width 302 height 18
